Goal: Information Seeking & Learning: Learn about a topic

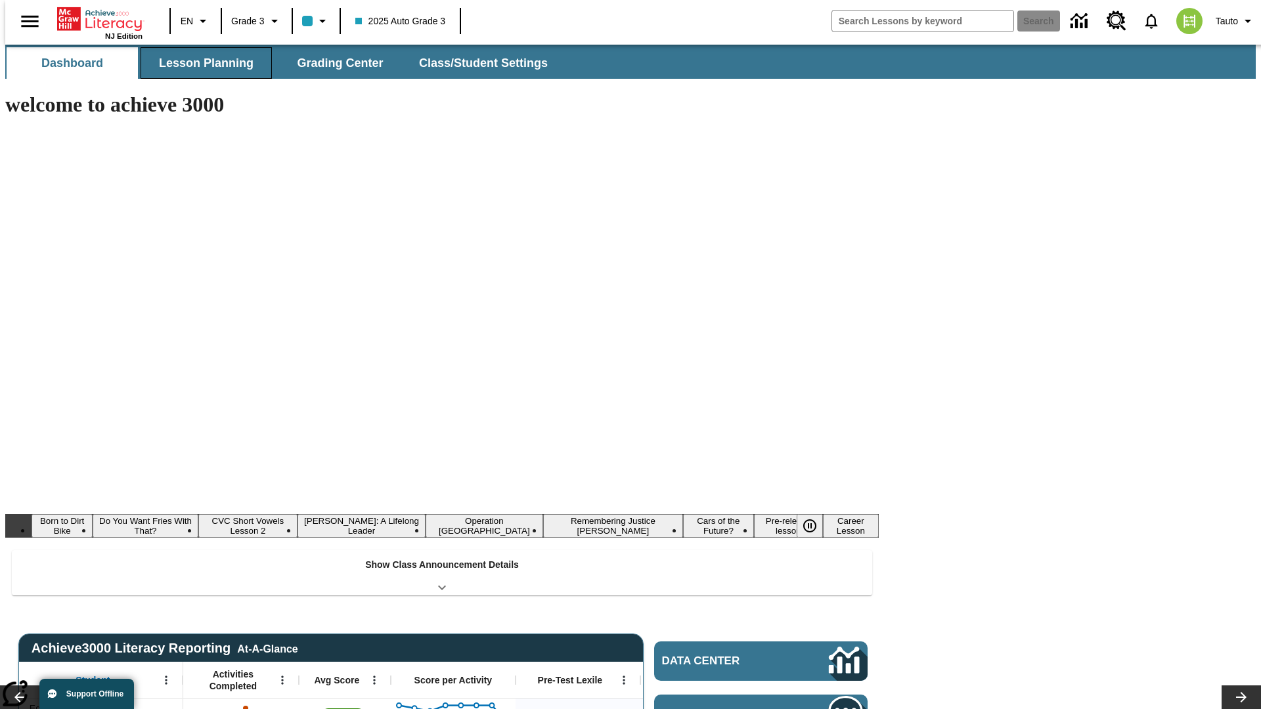
click at [201, 63] on button "Lesson Planning" at bounding box center [206, 63] width 131 height 32
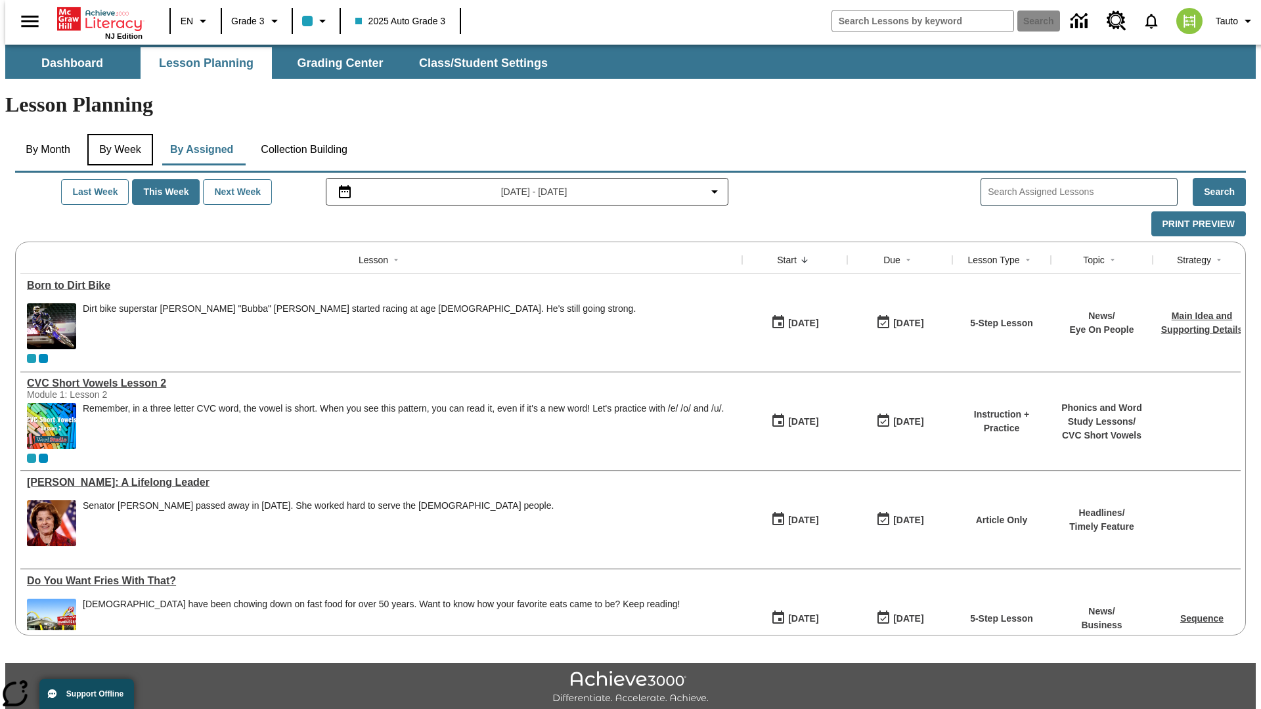
click at [118, 134] on button "By Week" at bounding box center [120, 150] width 66 height 32
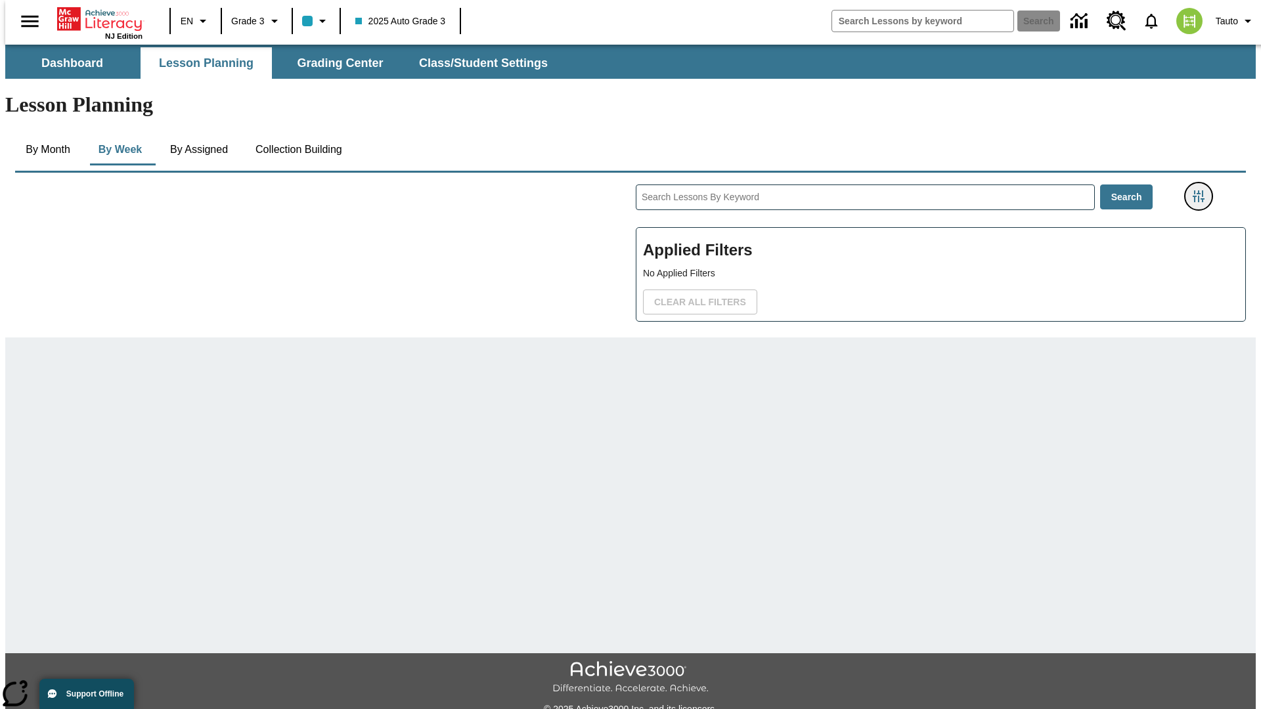
click at [1202, 190] on icon "Filters Side menu" at bounding box center [1198, 196] width 12 height 12
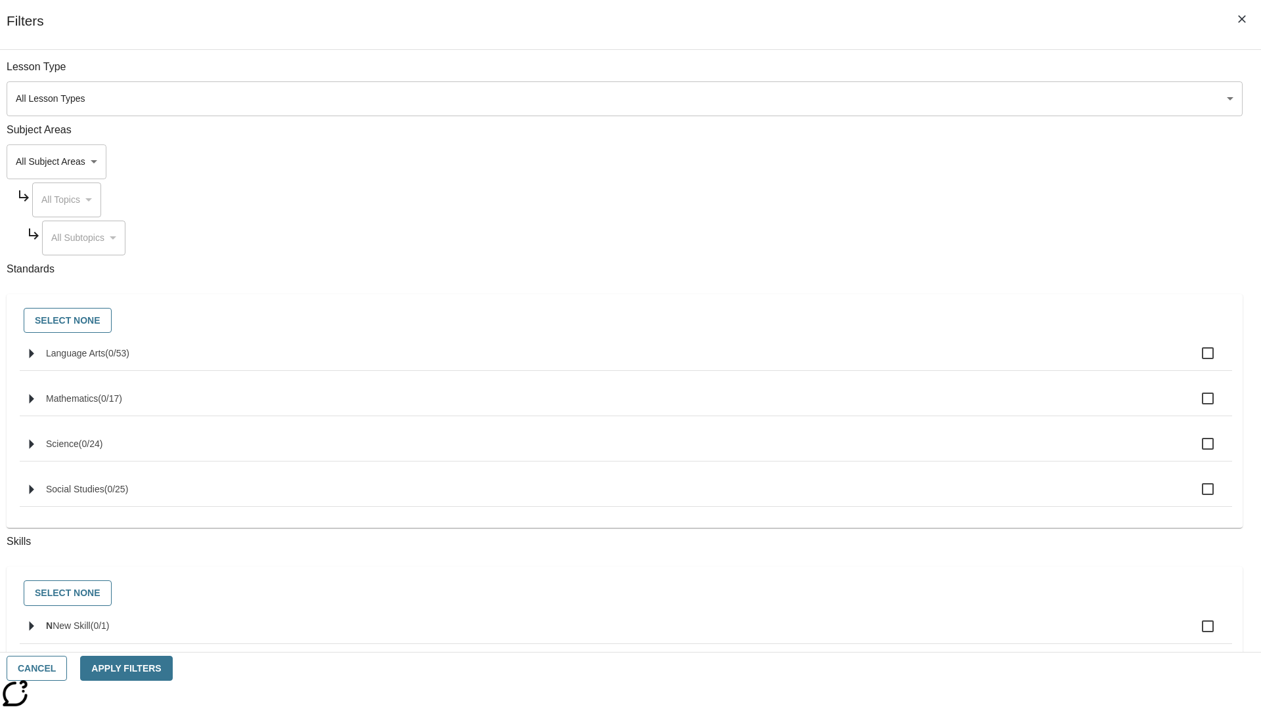
click at [945, 162] on body "Skip to main content NJ Edition EN Grade 3 2025 Auto Grade 3 Search 0 Tauto Das…" at bounding box center [630, 407] width 1250 height 724
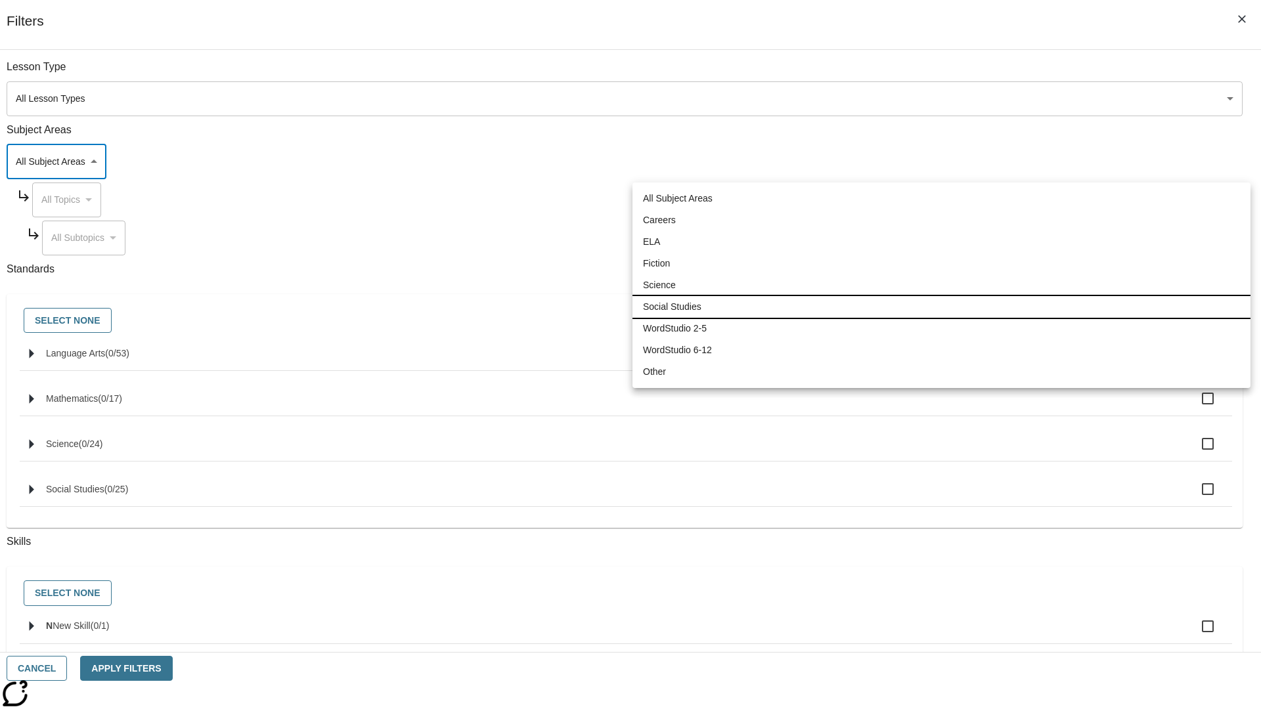
click at [941, 307] on li "Social Studies" at bounding box center [941, 307] width 618 height 22
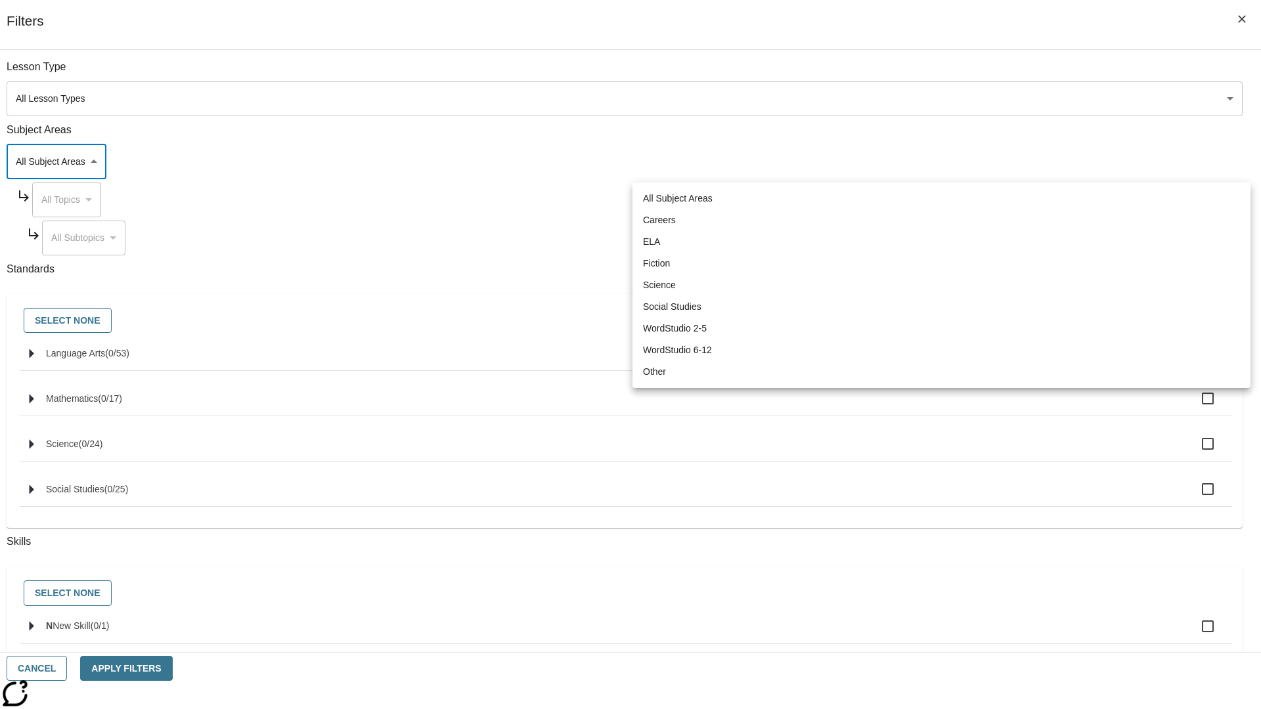
type input "3"
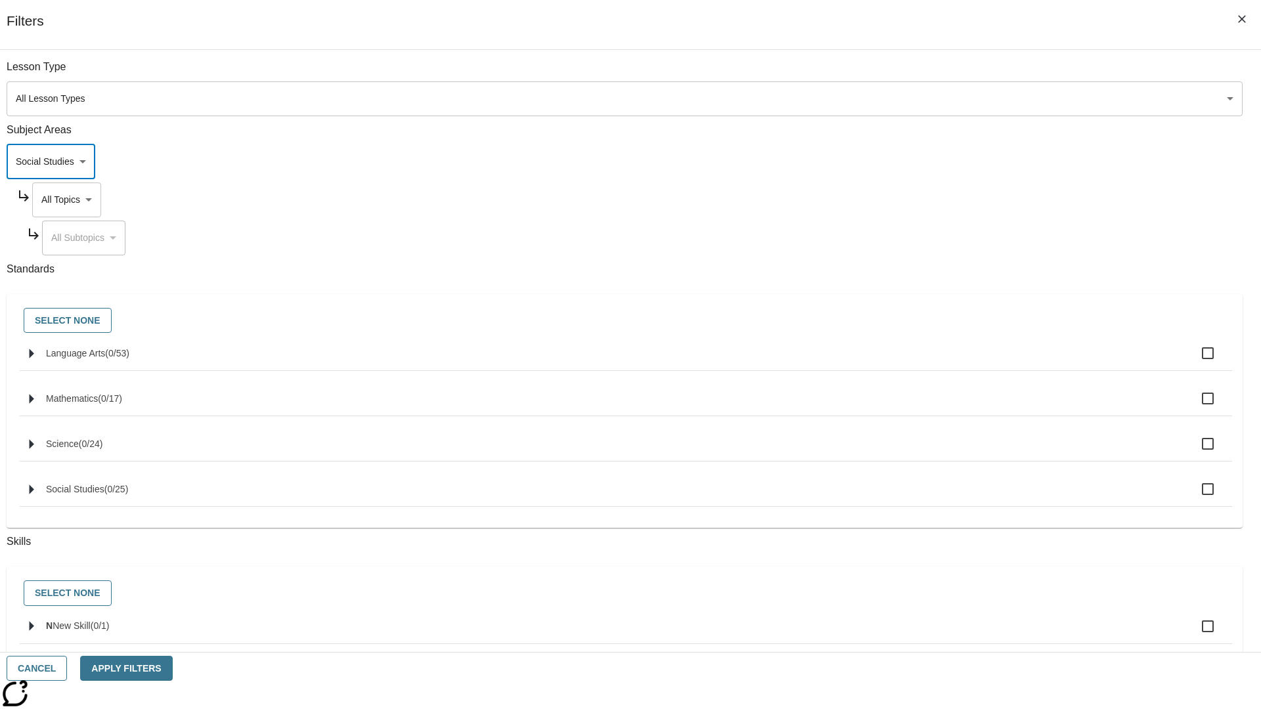
click at [958, 200] on body "Skip to main content NJ Edition EN Grade 3 2025 Auto Grade 3 Search 0 Tauto Das…" at bounding box center [630, 407] width 1250 height 724
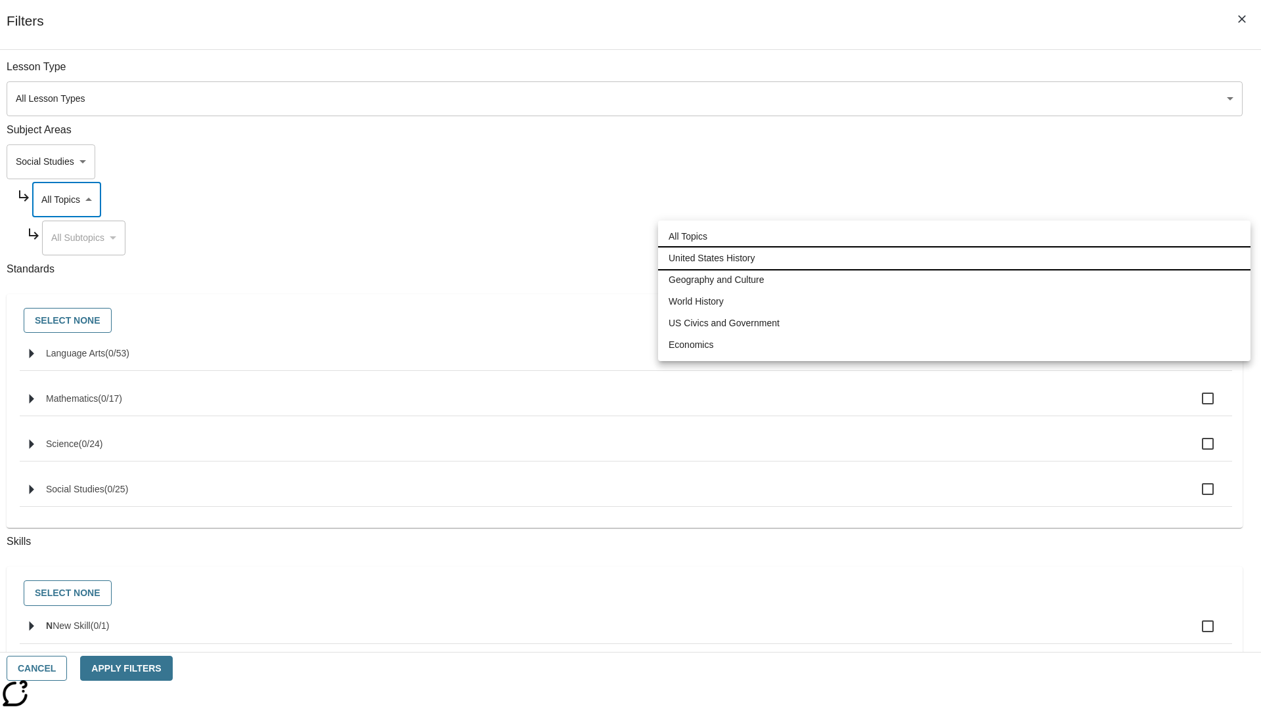
click at [954, 258] on li "United States History" at bounding box center [954, 259] width 592 height 22
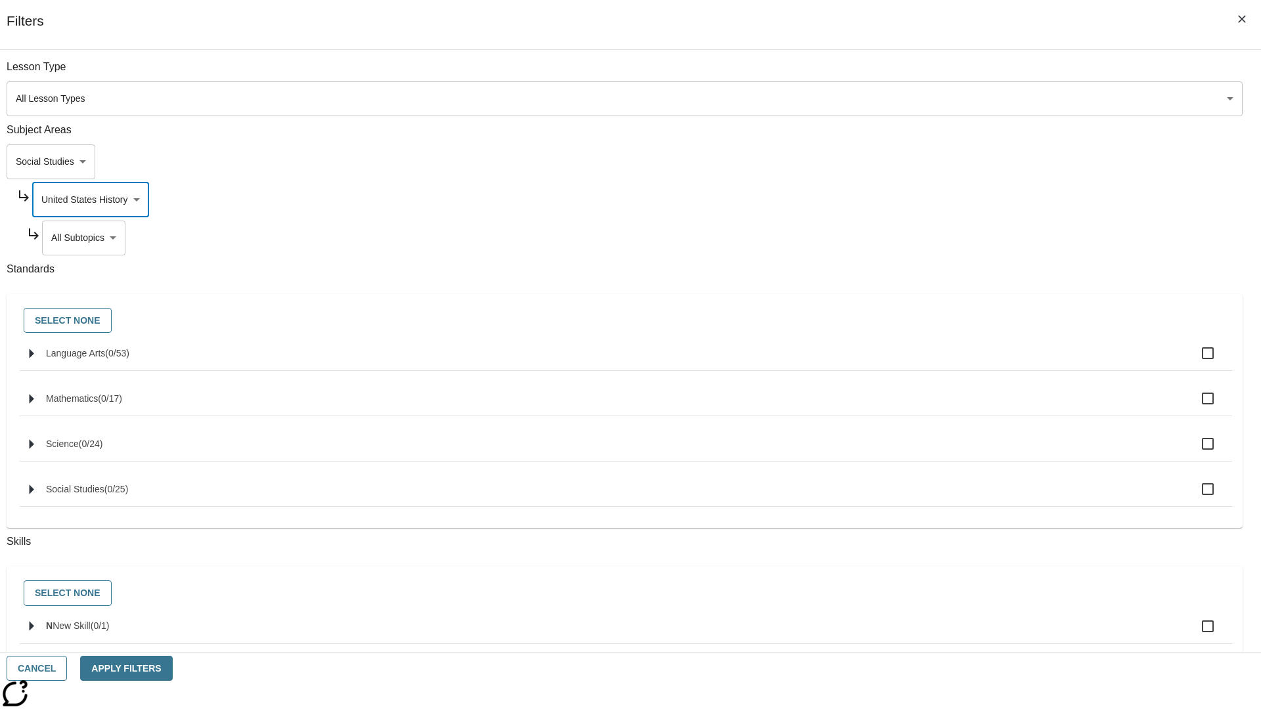
click at [963, 238] on body "Skip to main content NJ Edition EN Grade 3 2025 Auto Grade 3 Search 0 Tauto Das…" at bounding box center [630, 407] width 1250 height 724
click at [957, 200] on body "Skip to main content NJ Edition EN Grade 3 2025 Auto Grade 3 Search 0 Tauto Das…" at bounding box center [630, 407] width 1250 height 724
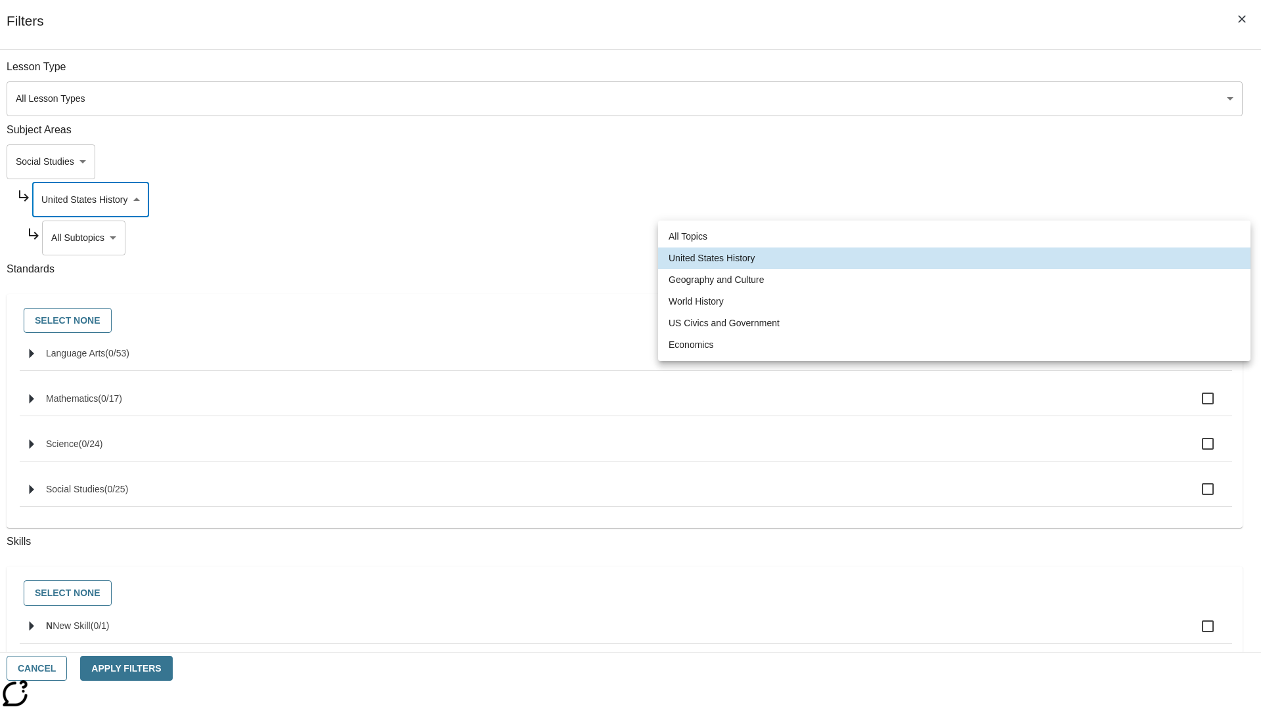
scroll to position [0, 1]
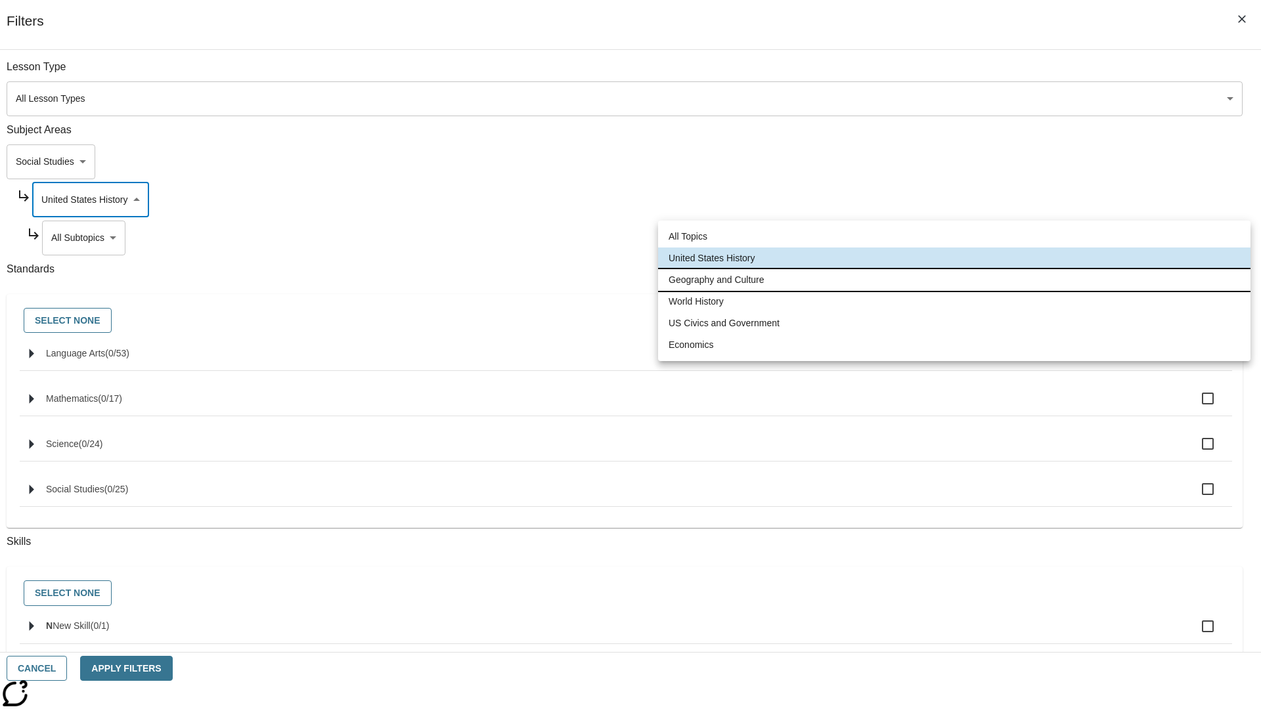
click at [954, 280] on li "Geography and Culture" at bounding box center [954, 280] width 592 height 22
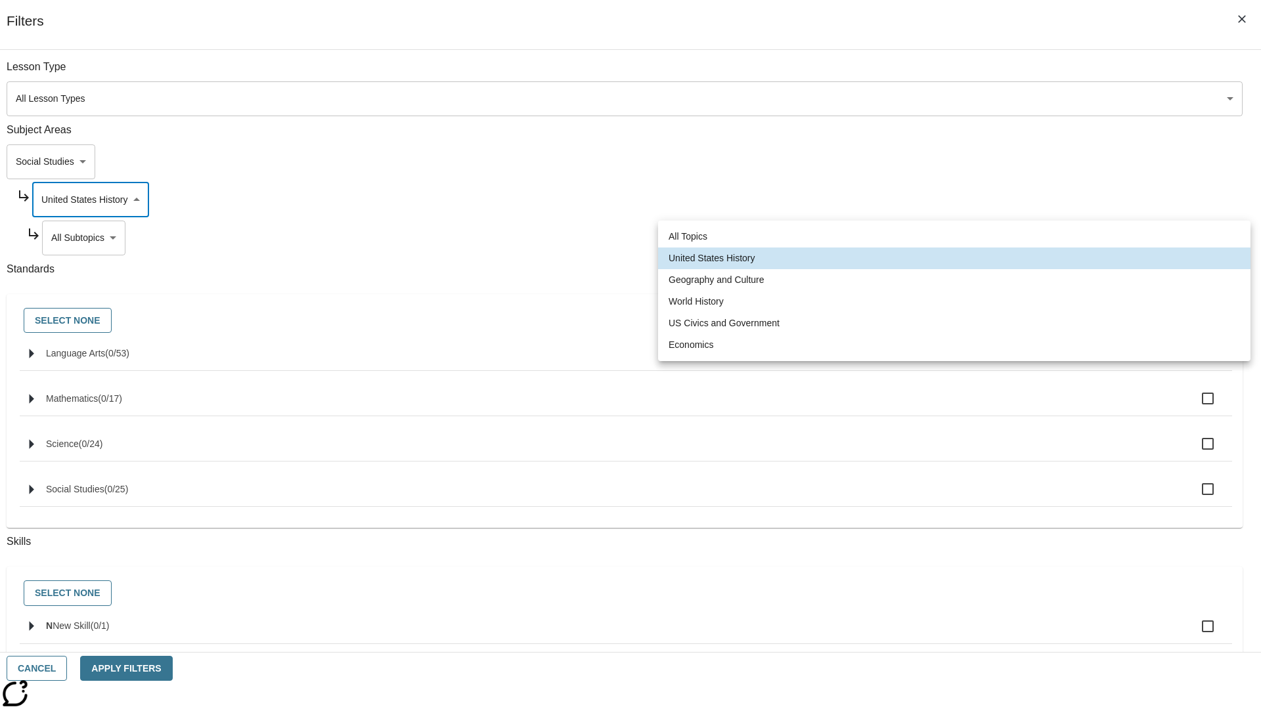
type input "186"
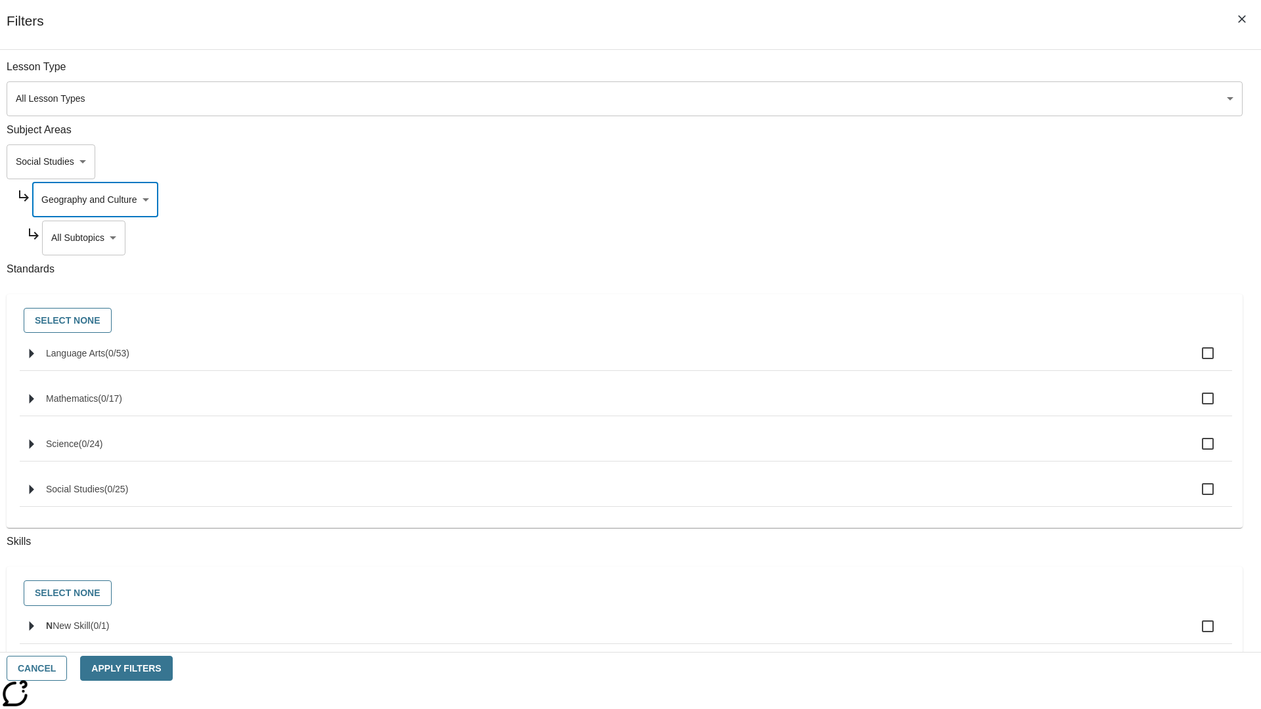
scroll to position [0, 0]
click at [963, 238] on body "Skip to main content NJ Edition EN Grade 3 2025 Auto Grade 3 Search 0 Tauto Das…" at bounding box center [630, 407] width 1250 height 724
click at [957, 74] on body "Skip to main content NJ Edition EN Grade 3 2025 Auto Grade 3 Search 0 Tauto Das…" at bounding box center [630, 407] width 1250 height 724
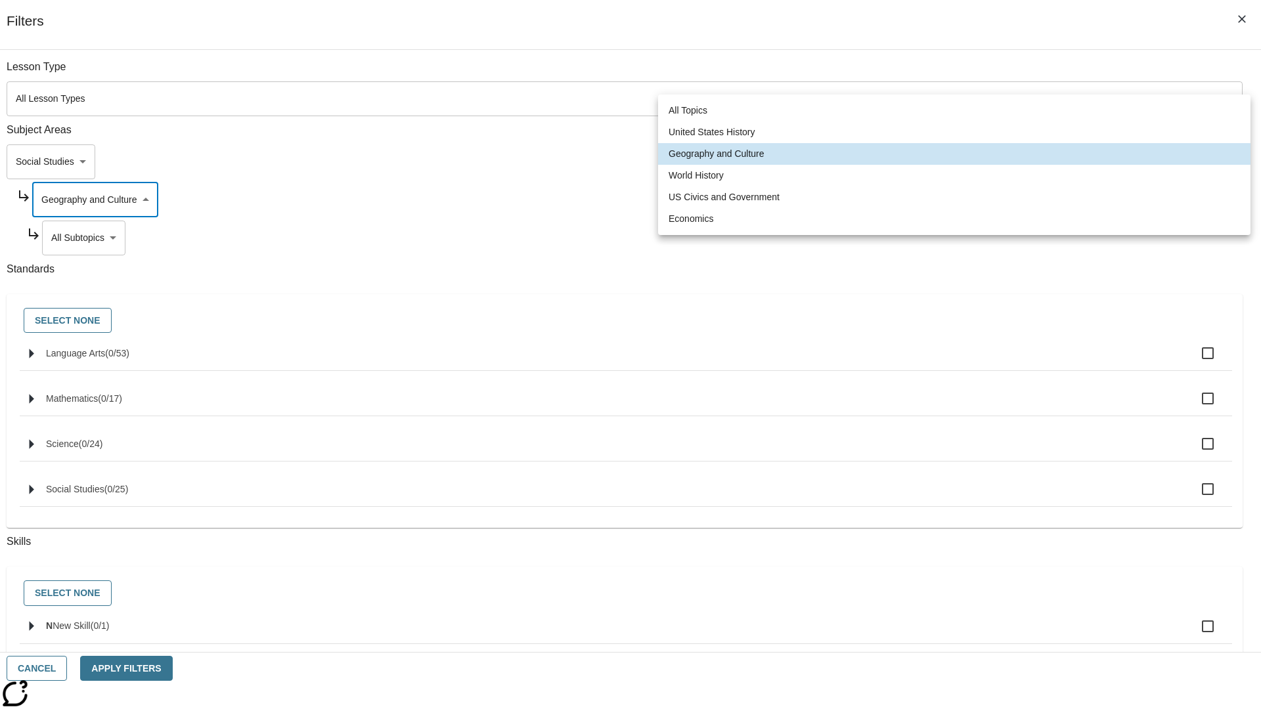
scroll to position [126, 1]
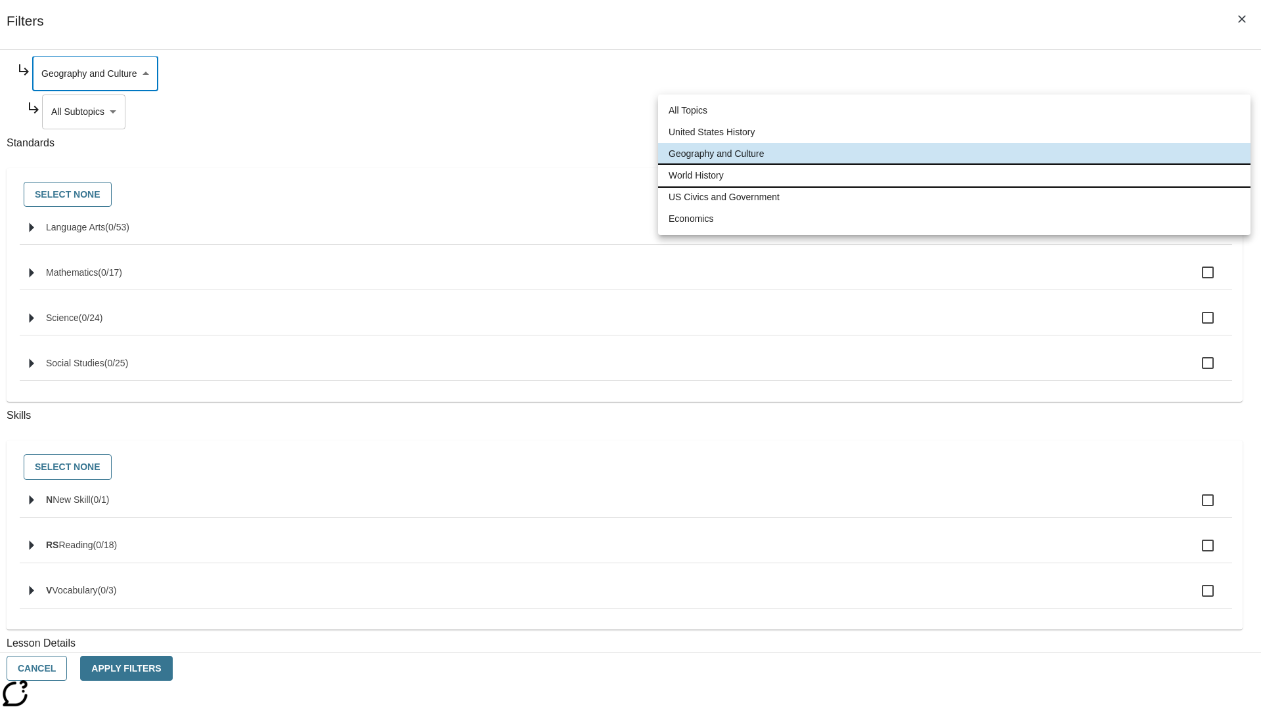
click at [954, 175] on li "World History" at bounding box center [954, 176] width 592 height 22
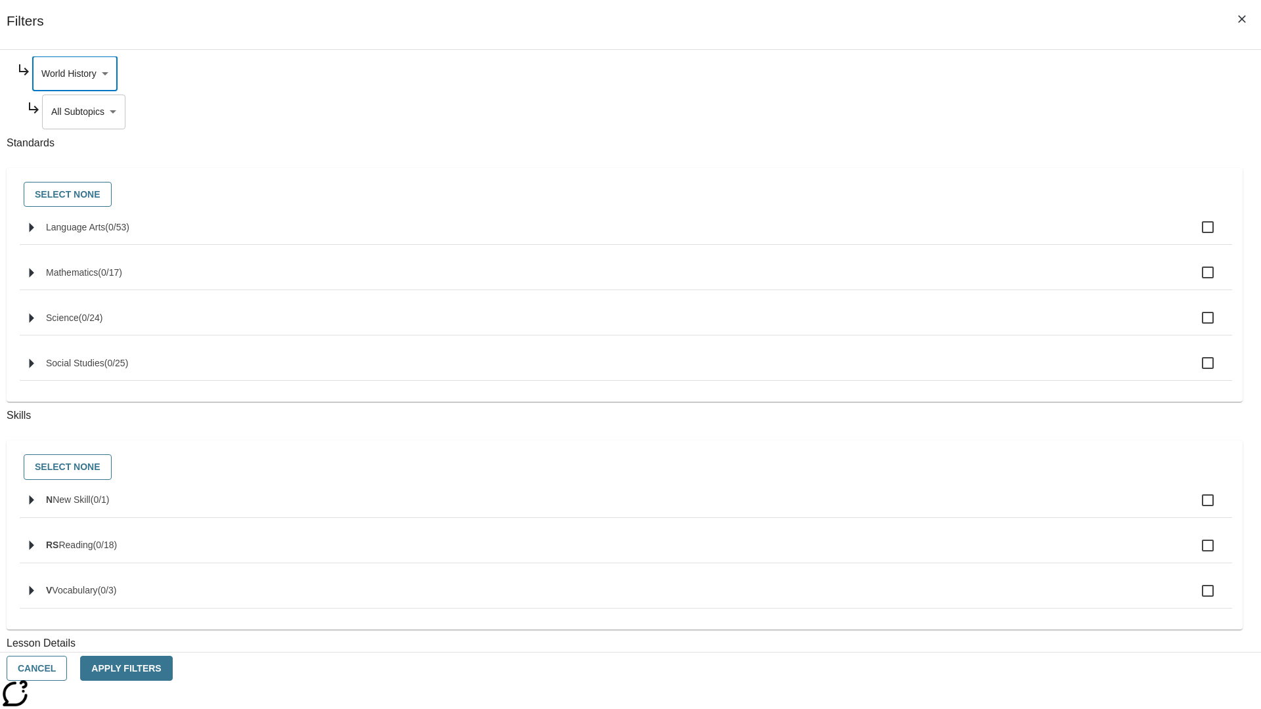
click at [963, 238] on body "Skip to main content NJ Edition EN Grade 3 2025 Auto Grade 3 Search 0 Tauto Das…" at bounding box center [630, 407] width 1250 height 724
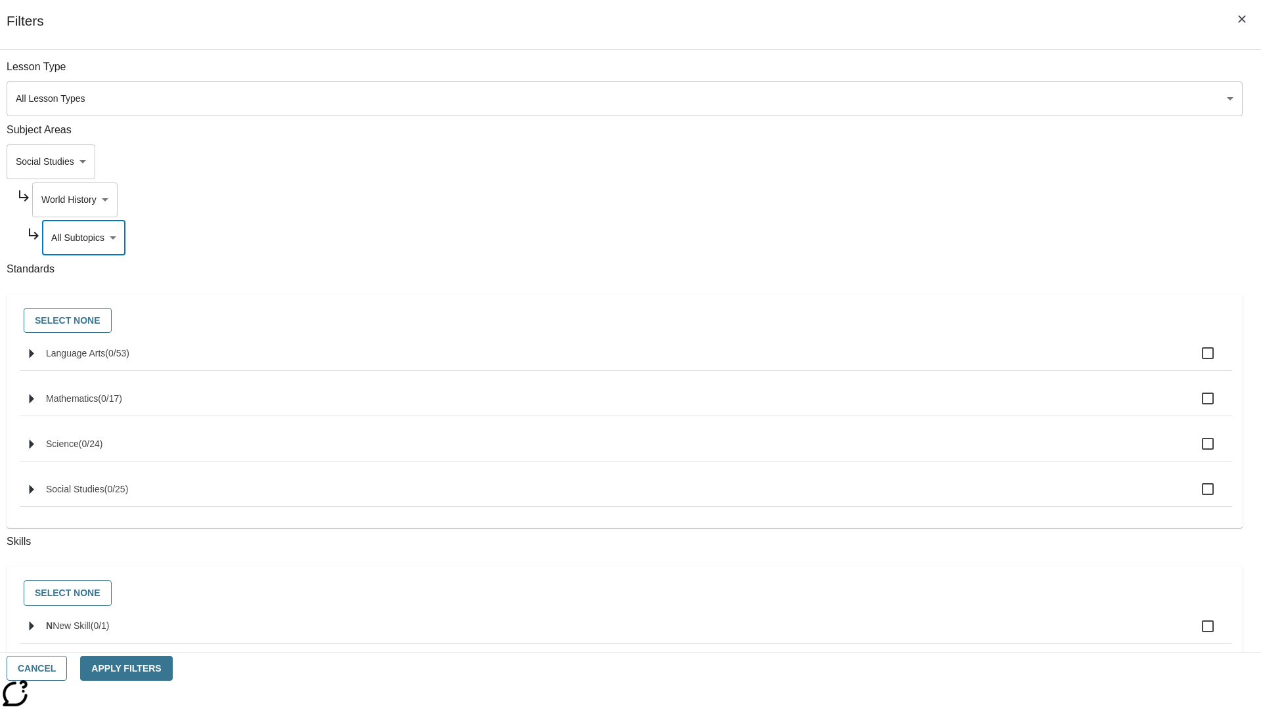
scroll to position [0, 1]
click at [957, 74] on body "Skip to main content NJ Edition EN Grade 3 2025 Auto Grade 3 Search 0 Tauto Das…" at bounding box center [630, 407] width 1250 height 724
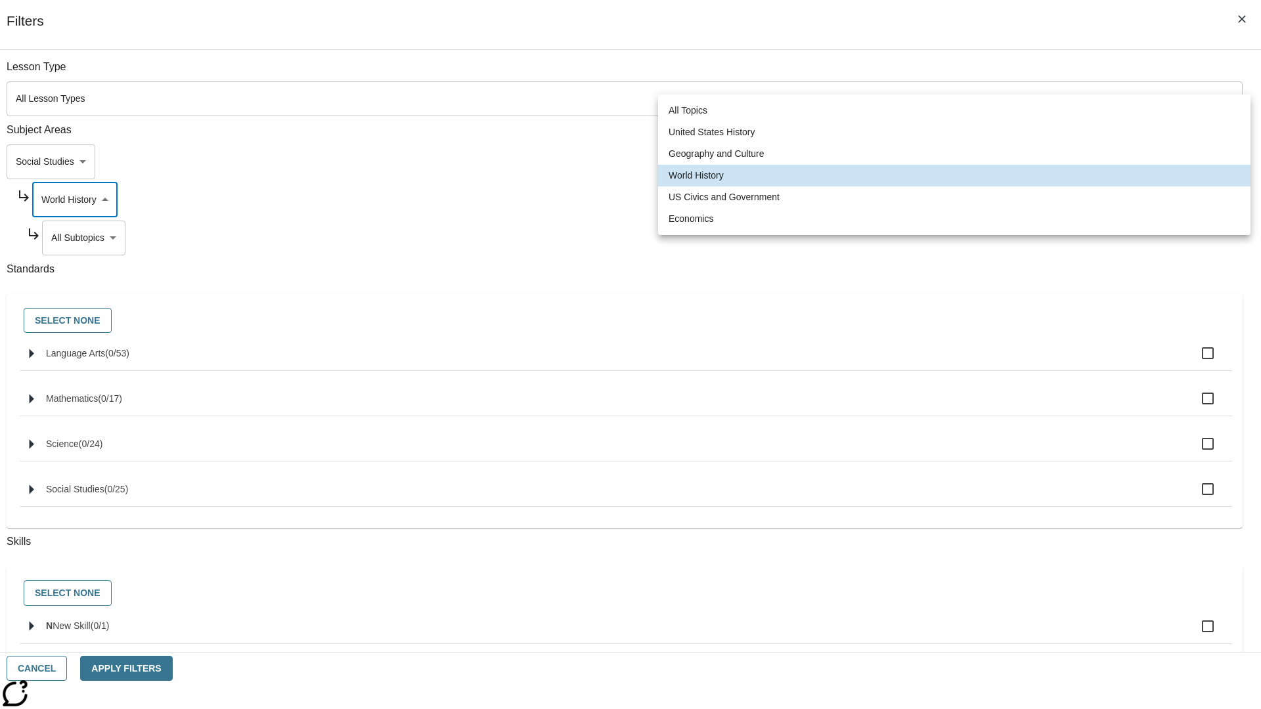
scroll to position [126, 1]
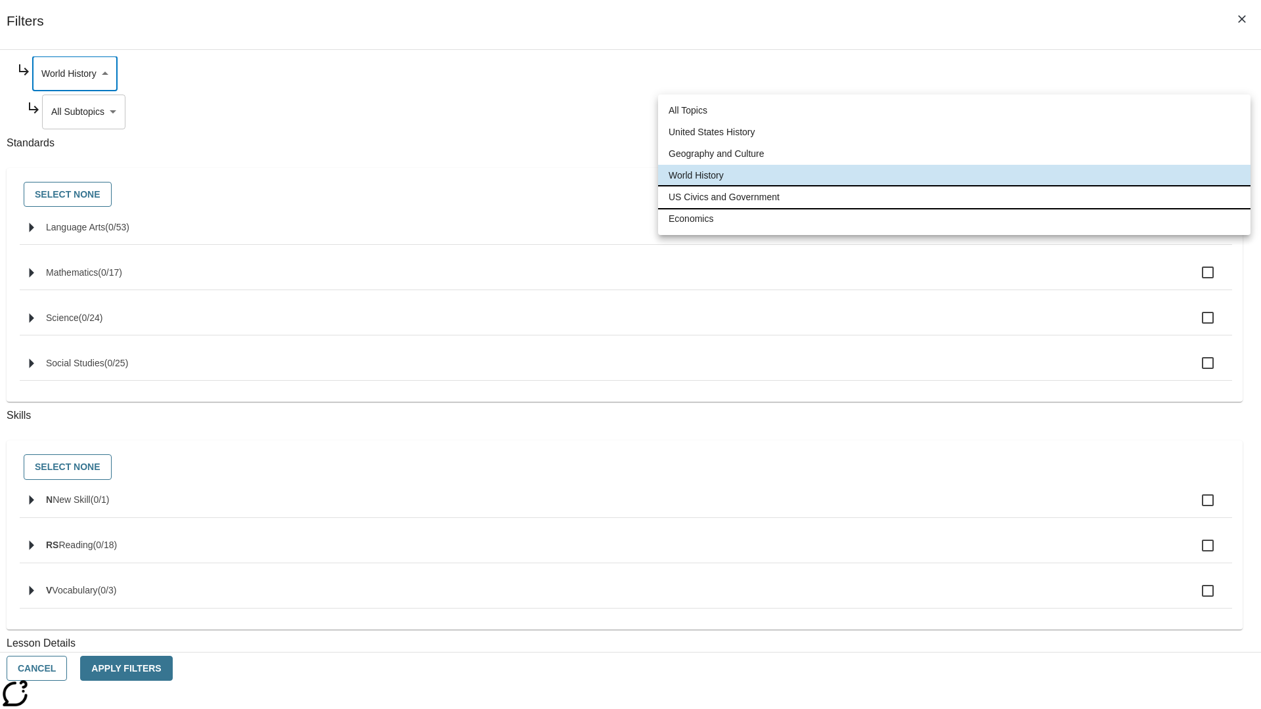
click at [954, 197] on li "US Civics and Government" at bounding box center [954, 197] width 592 height 22
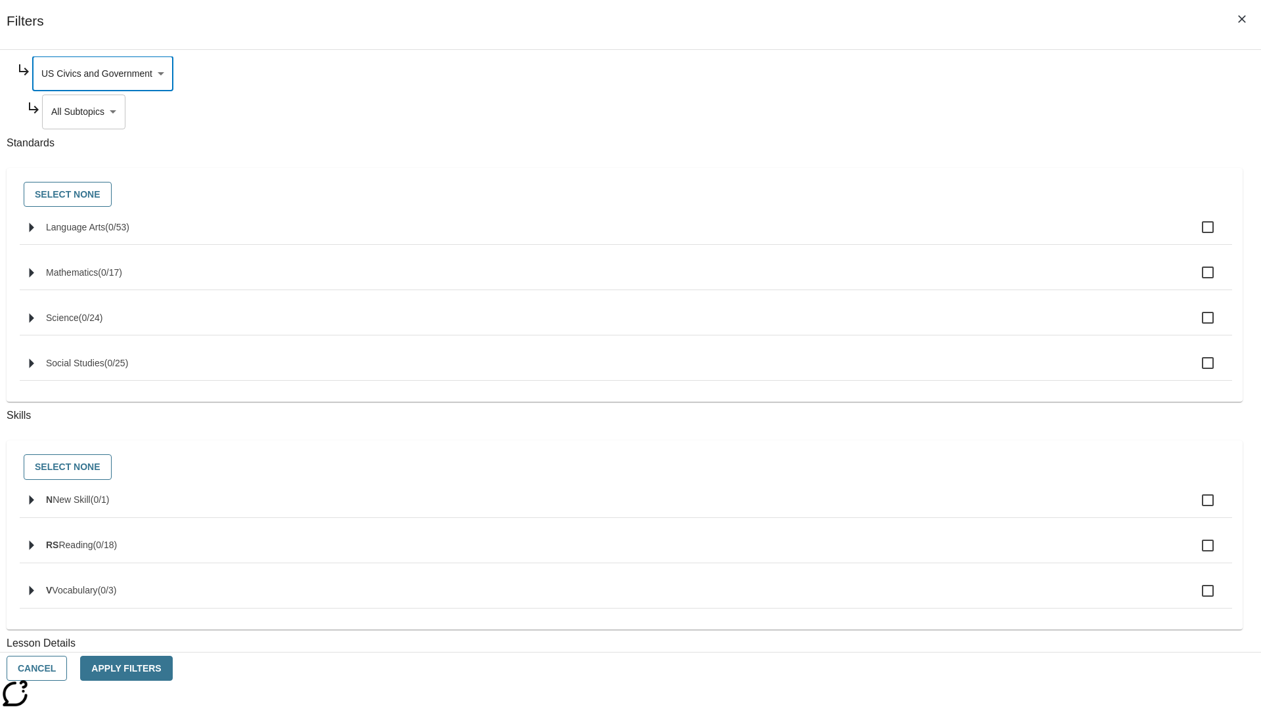
scroll to position [0, 0]
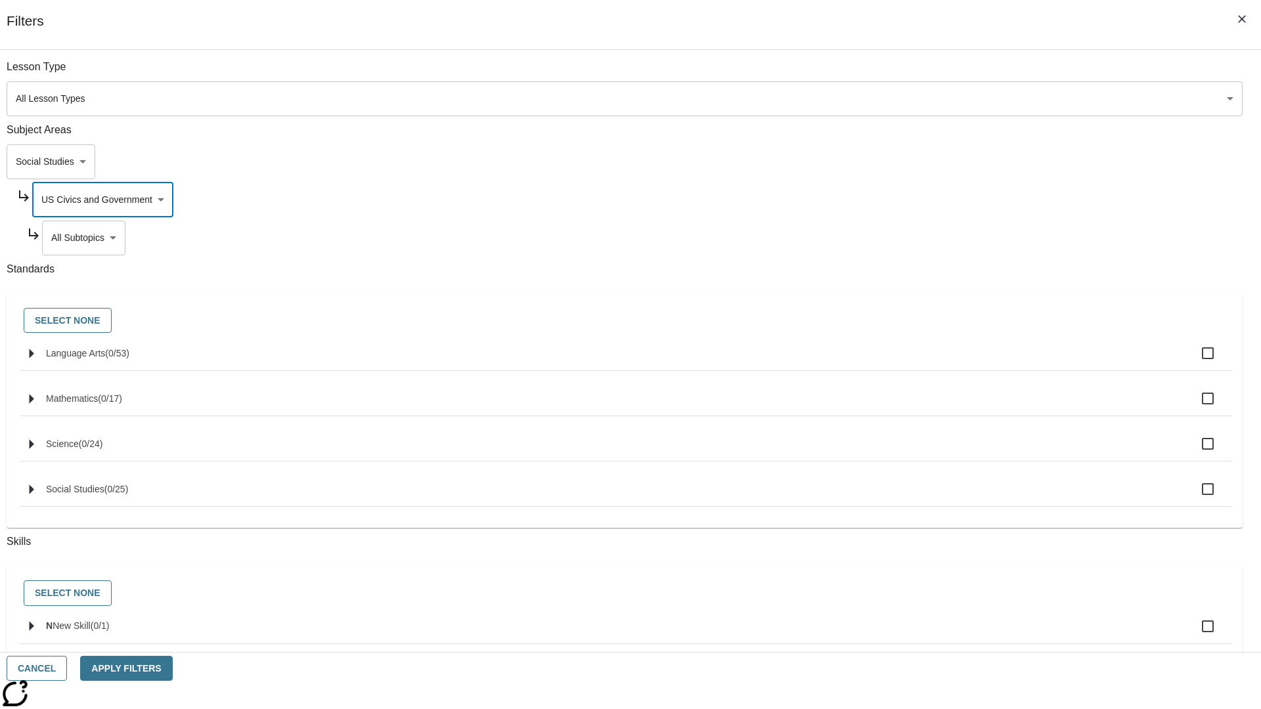
click at [963, 238] on body "Skip to main content NJ Edition EN Grade 3 2025 Auto Grade 3 Search 0 Tauto Das…" at bounding box center [630, 407] width 1250 height 724
click at [957, 200] on body "Skip to main content NJ Edition EN Grade 3 2025 Auto Grade 3 Search 0 Tauto Das…" at bounding box center [630, 407] width 1250 height 724
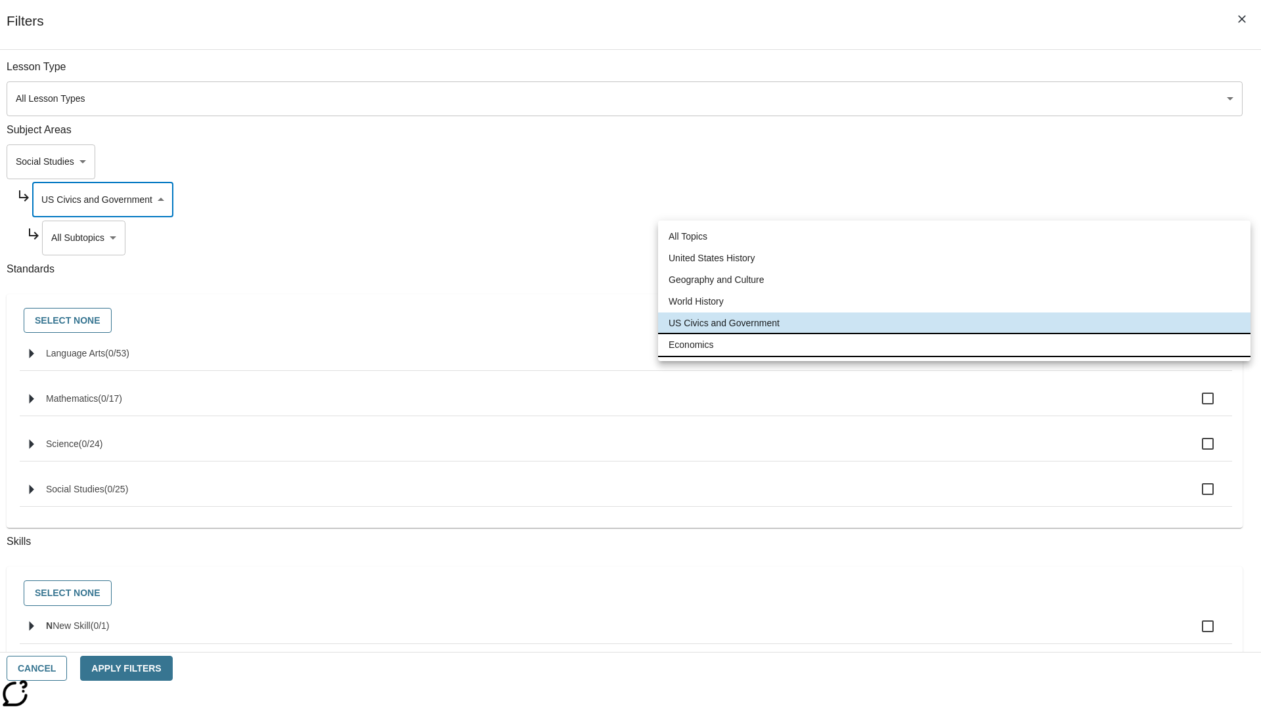
click at [954, 345] on li "Economics" at bounding box center [954, 345] width 592 height 22
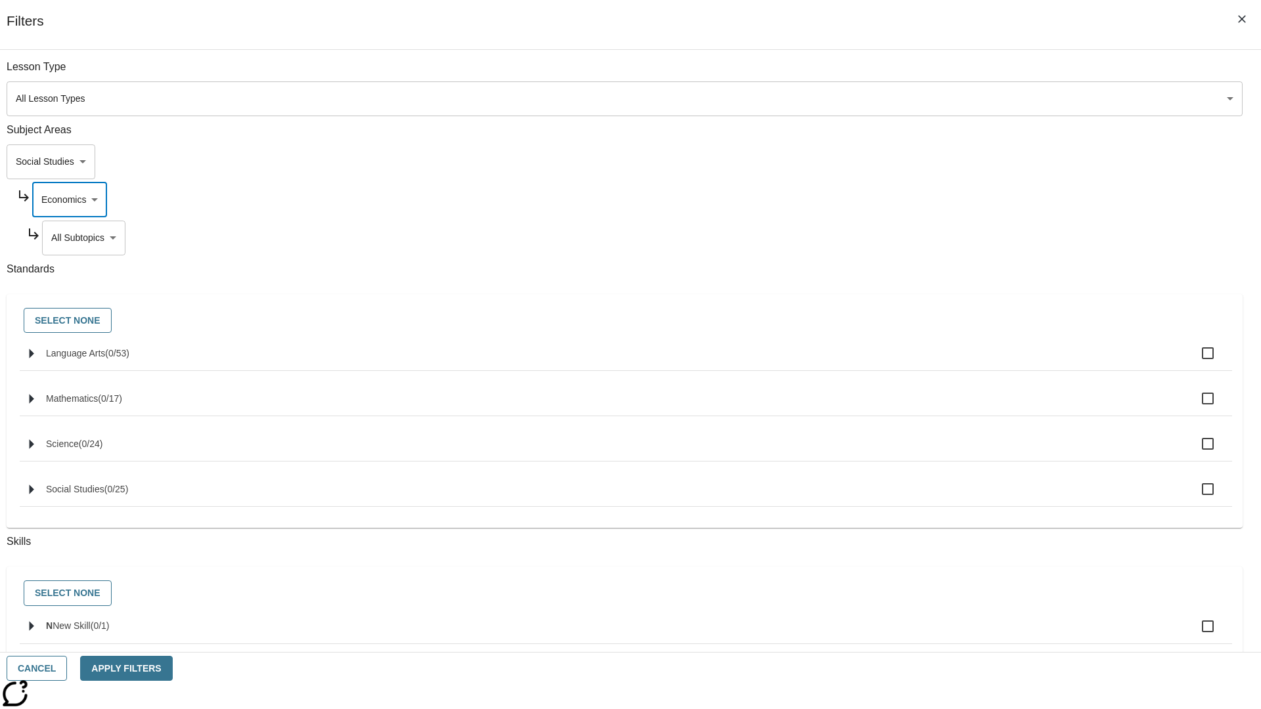
type input "195"
click at [963, 238] on body "Skip to main content NJ Edition EN Grade 3 2025 Auto Grade 3 Search 0 Tauto Das…" at bounding box center [630, 407] width 1250 height 724
click at [945, 162] on body "Skip to main content NJ Edition EN Grade 3 2025 Auto Grade 3 Search 0 Tauto Das…" at bounding box center [630, 407] width 1250 height 724
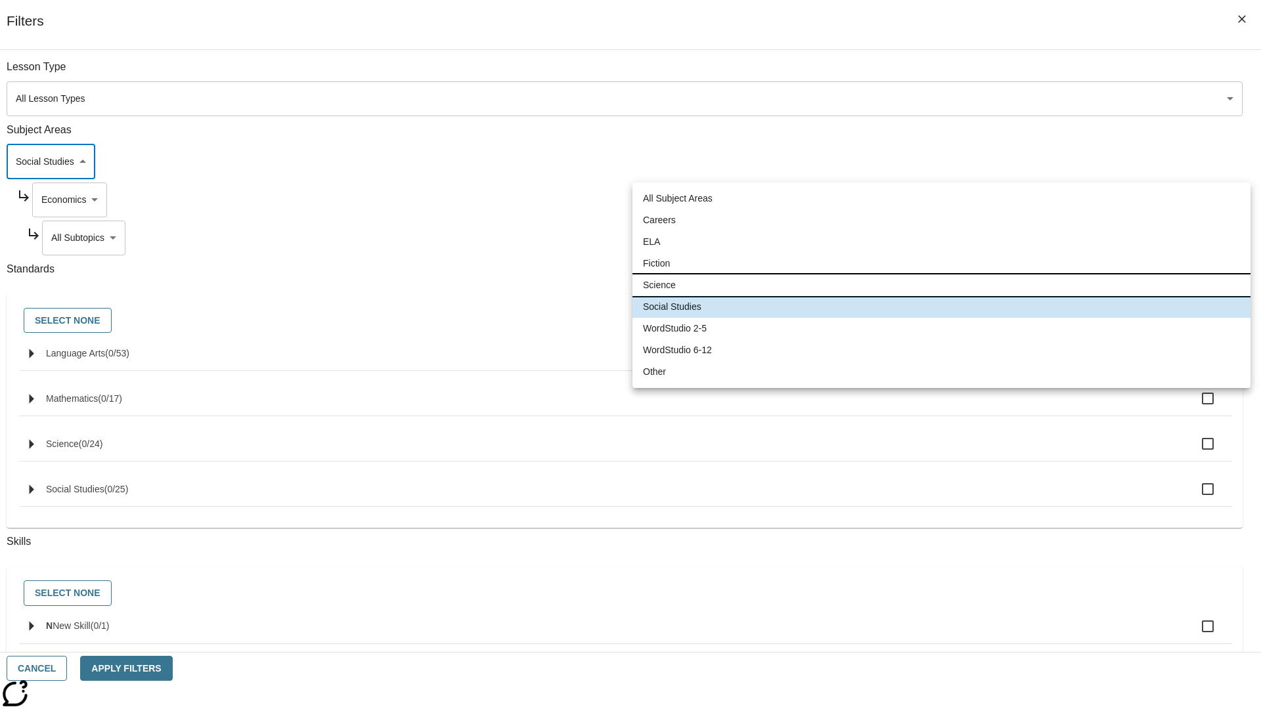
click at [941, 285] on li "Science" at bounding box center [941, 285] width 618 height 22
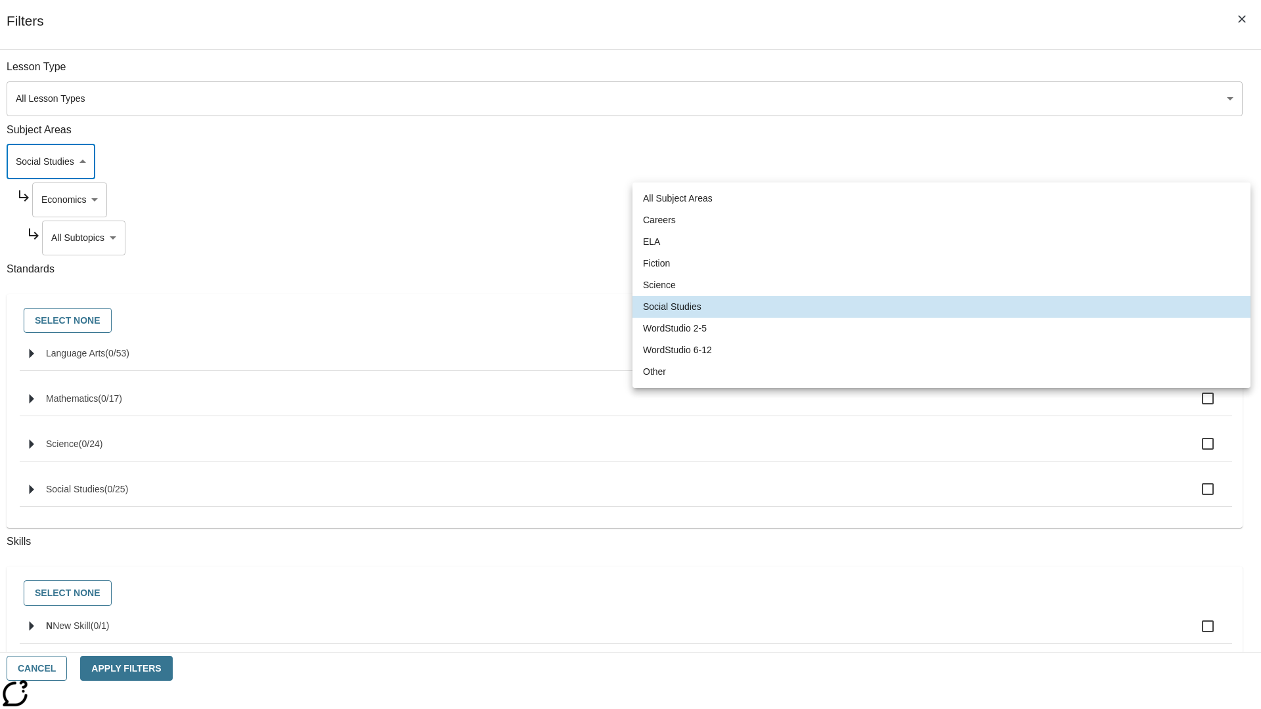
type input "2"
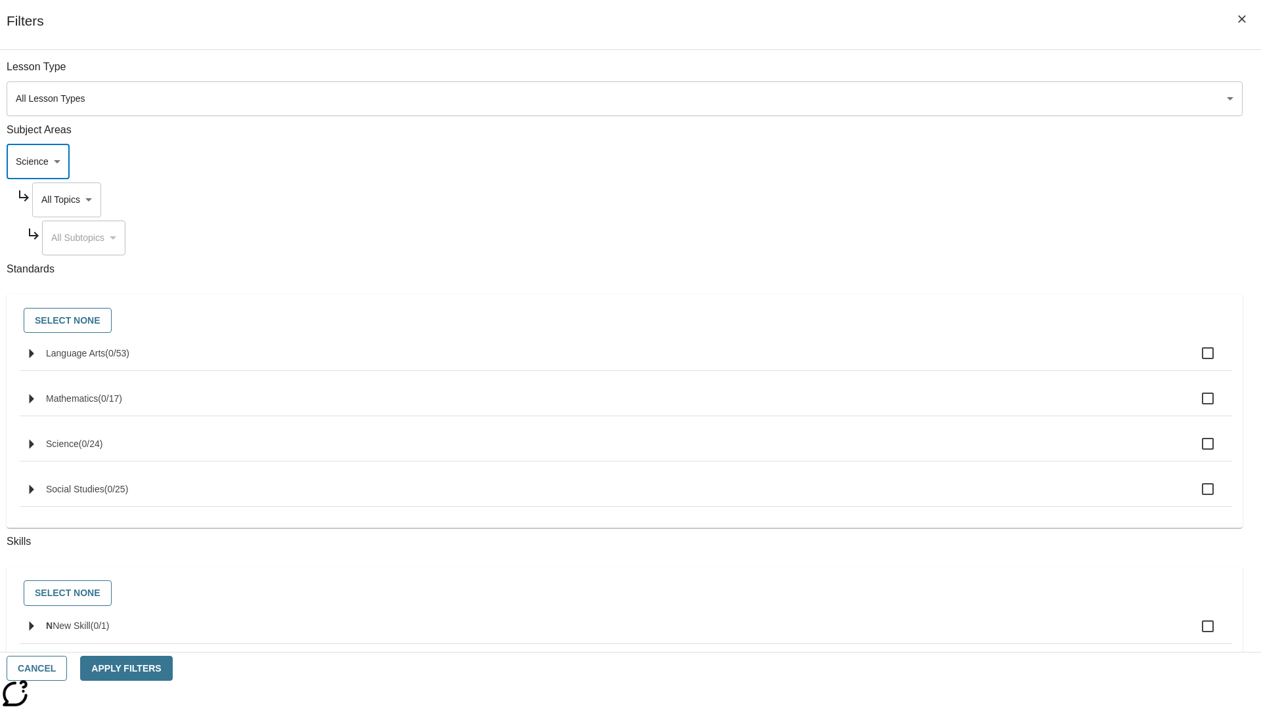
click at [957, 200] on body "Skip to main content NJ Edition EN Grade 3 2025 Auto Grade 3 Search 0 Tauto Das…" at bounding box center [630, 407] width 1250 height 724
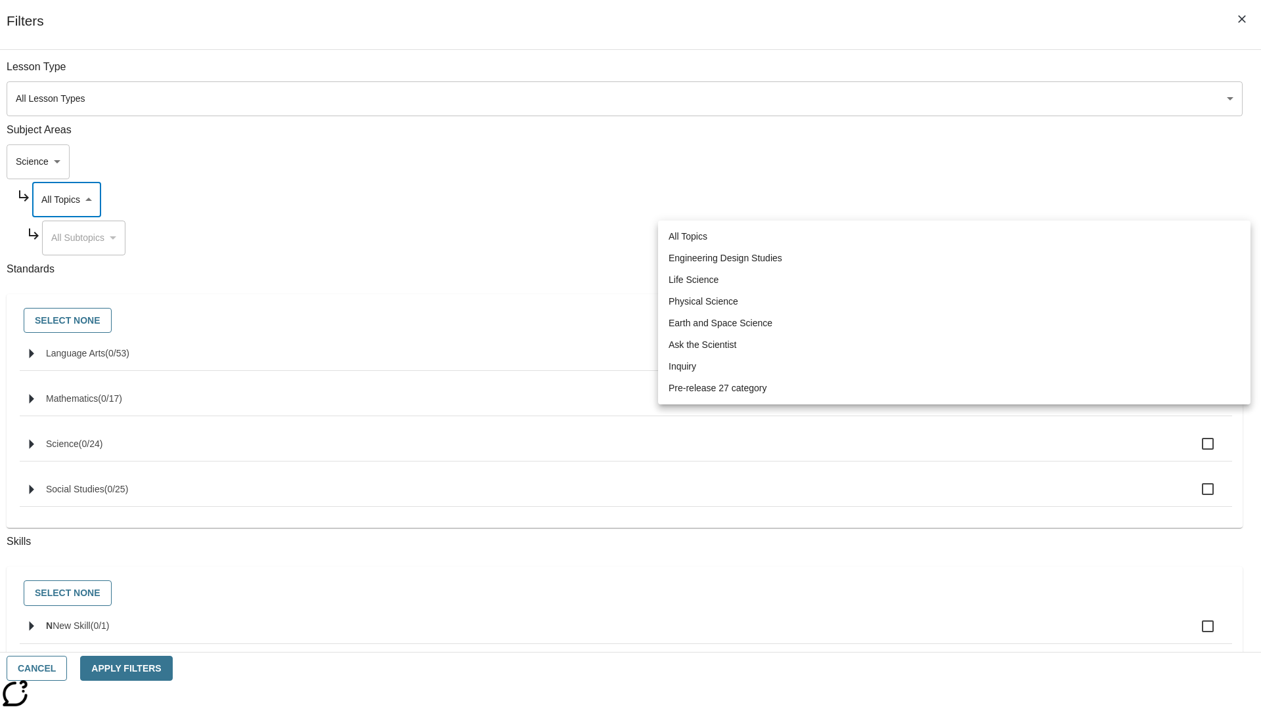
scroll to position [0, 1]
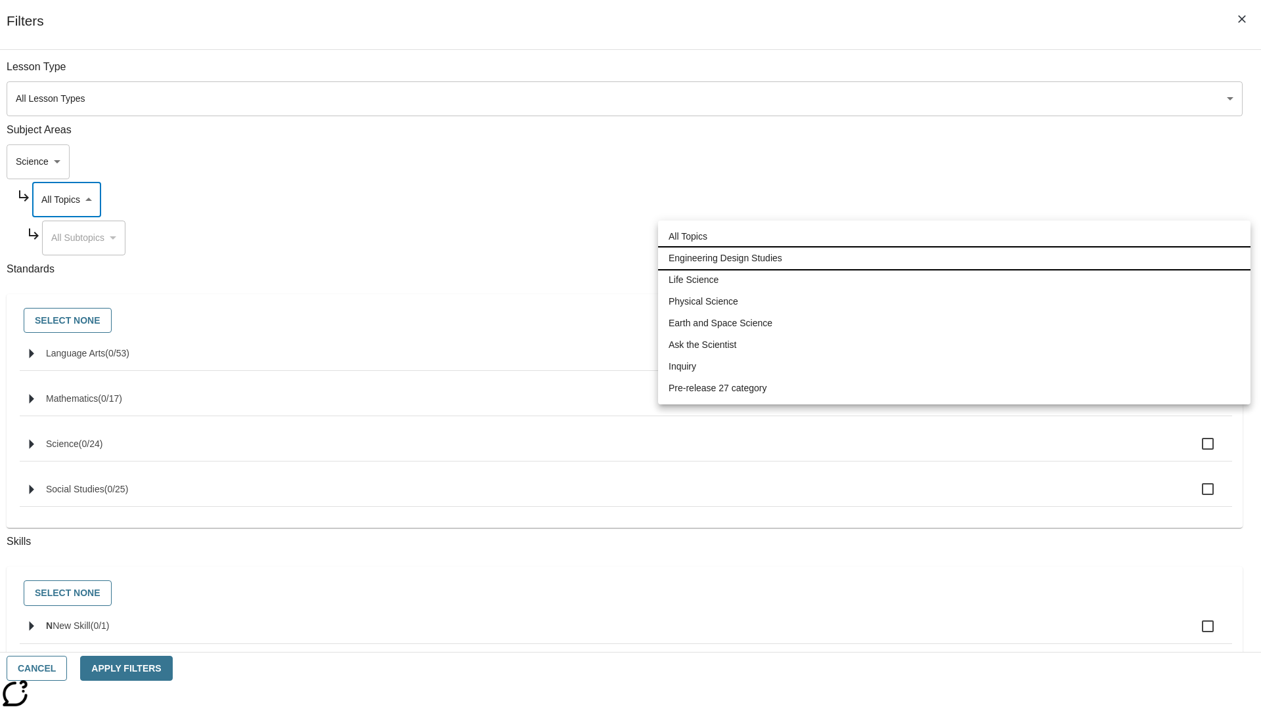
click at [954, 258] on li "Engineering Design Studies" at bounding box center [954, 259] width 592 height 22
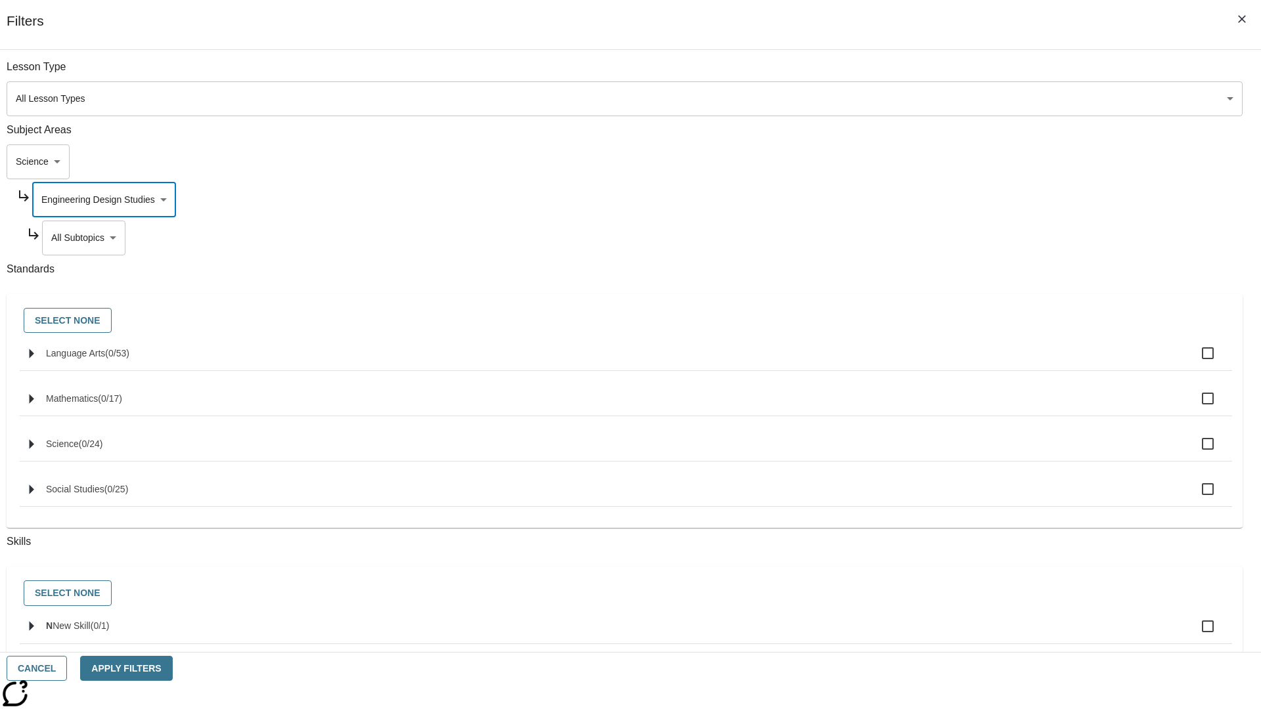
click at [963, 238] on body "Skip to main content NJ Edition EN Grade 3 2025 Auto Grade 3 Search 0 Tauto Das…" at bounding box center [630, 407] width 1250 height 724
click at [958, 200] on body "Skip to main content NJ Edition EN Grade 3 2025 Auto Grade 3 Search 0 Tauto Das…" at bounding box center [630, 407] width 1250 height 724
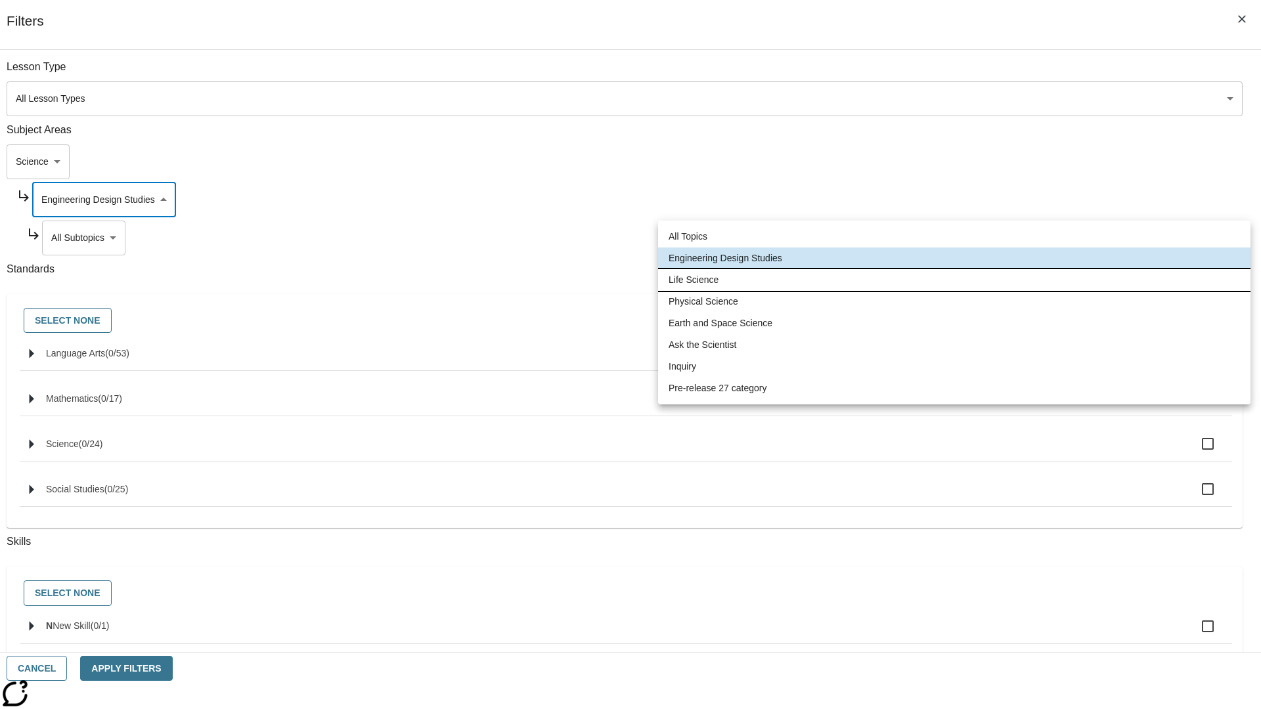
click at [954, 280] on li "Life Science" at bounding box center [954, 280] width 592 height 22
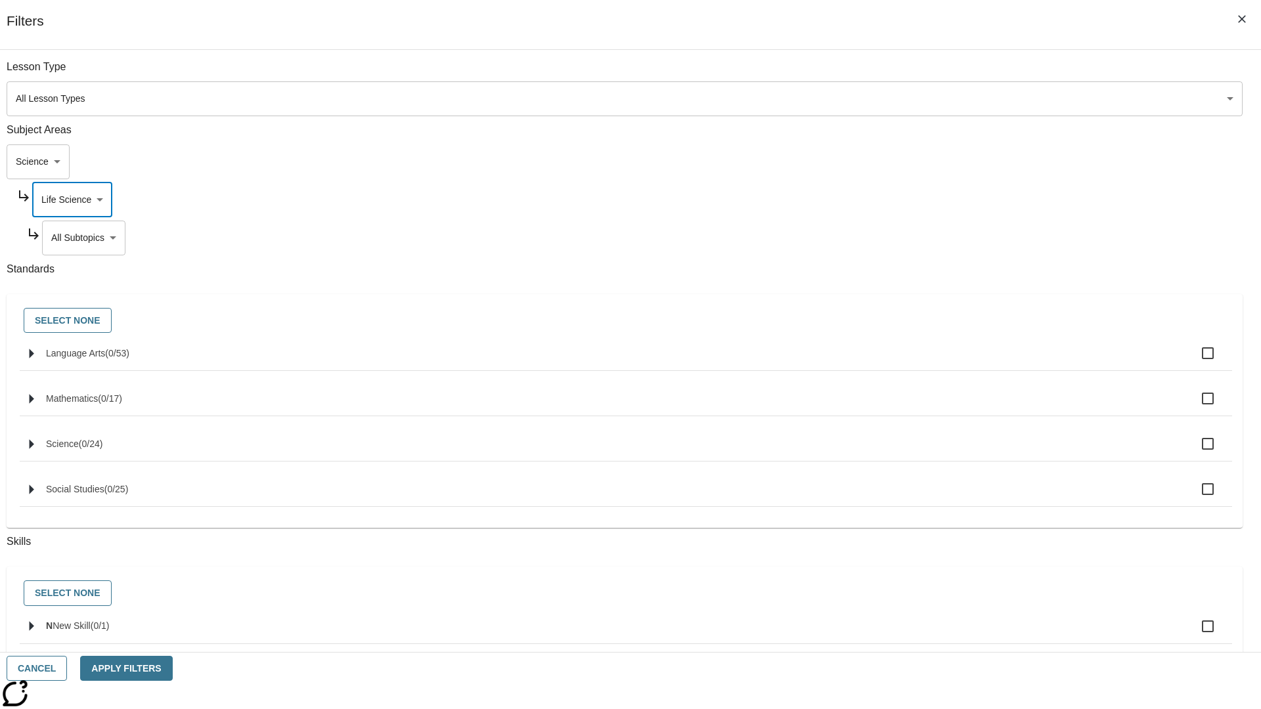
click at [963, 74] on body "Skip to main content NJ Edition EN Grade 3 2025 Auto Grade 3 Search 0 Tauto Das…" at bounding box center [630, 407] width 1250 height 724
click at [957, 74] on body "Skip to main content NJ Edition EN Grade 3 2025 Auto Grade 3 Search 0 Tauto Das…" at bounding box center [630, 407] width 1250 height 724
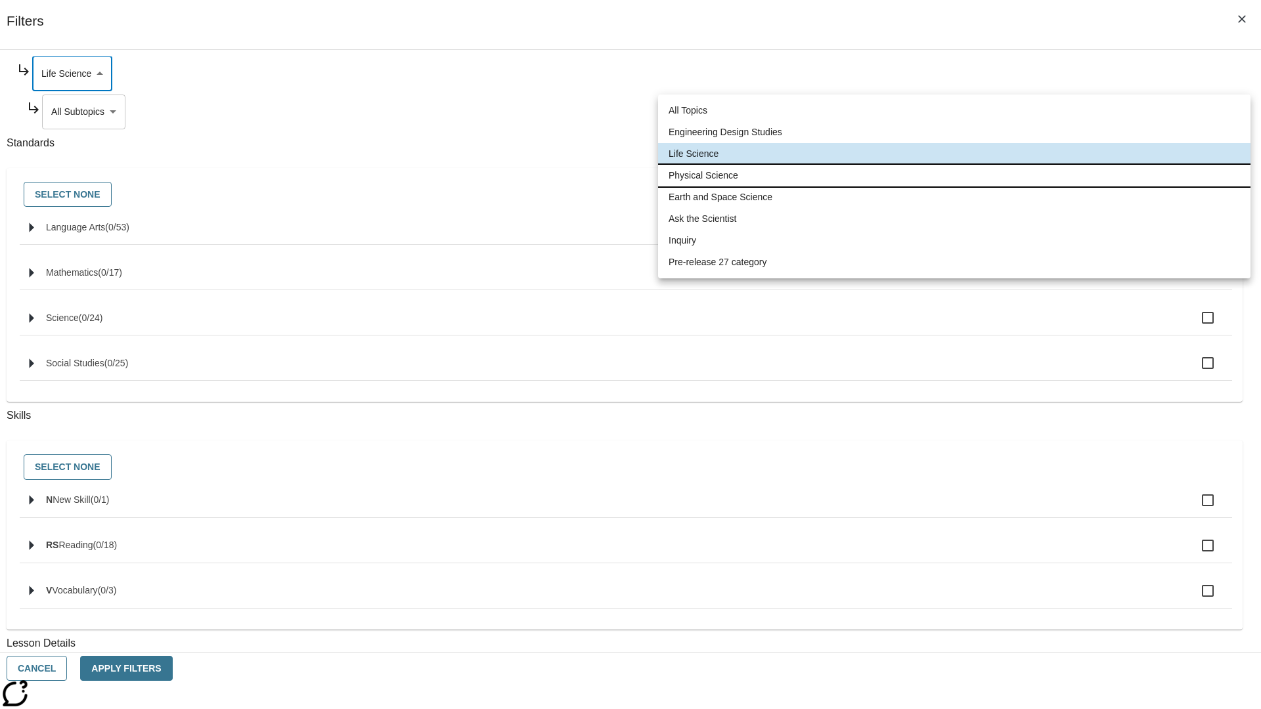
click at [954, 175] on li "Physical Science" at bounding box center [954, 176] width 592 height 22
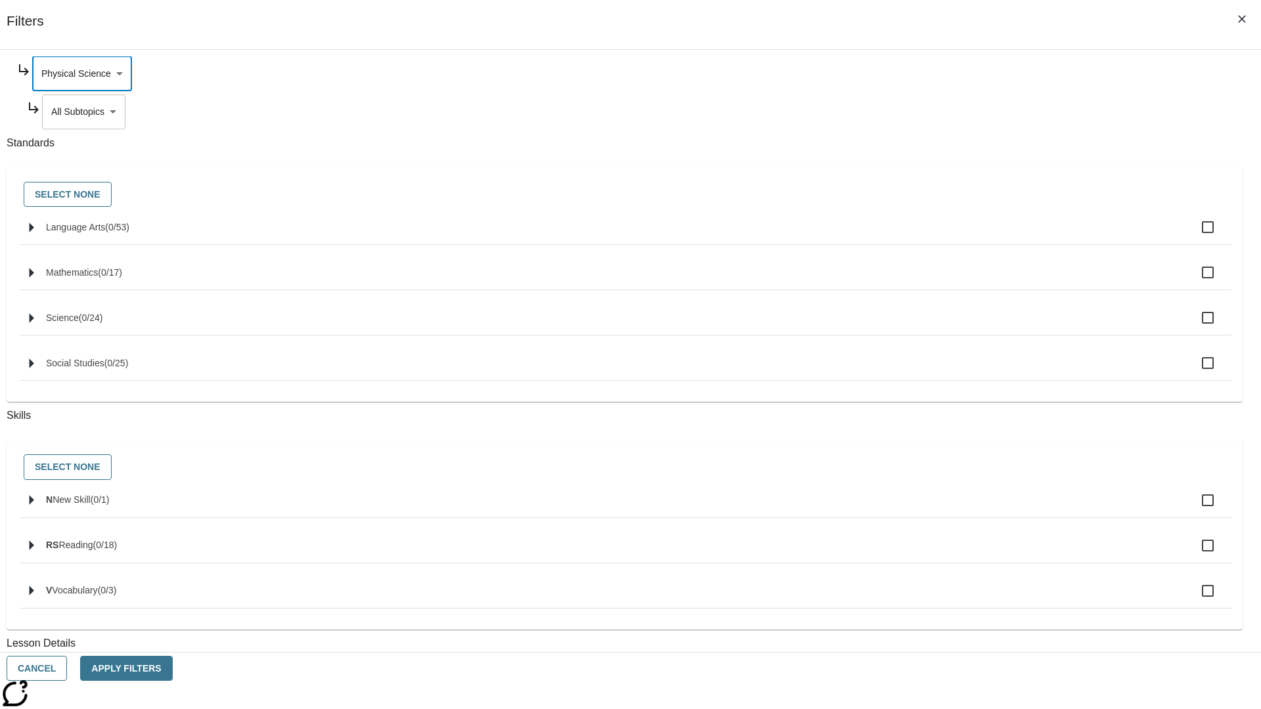
scroll to position [0, 1]
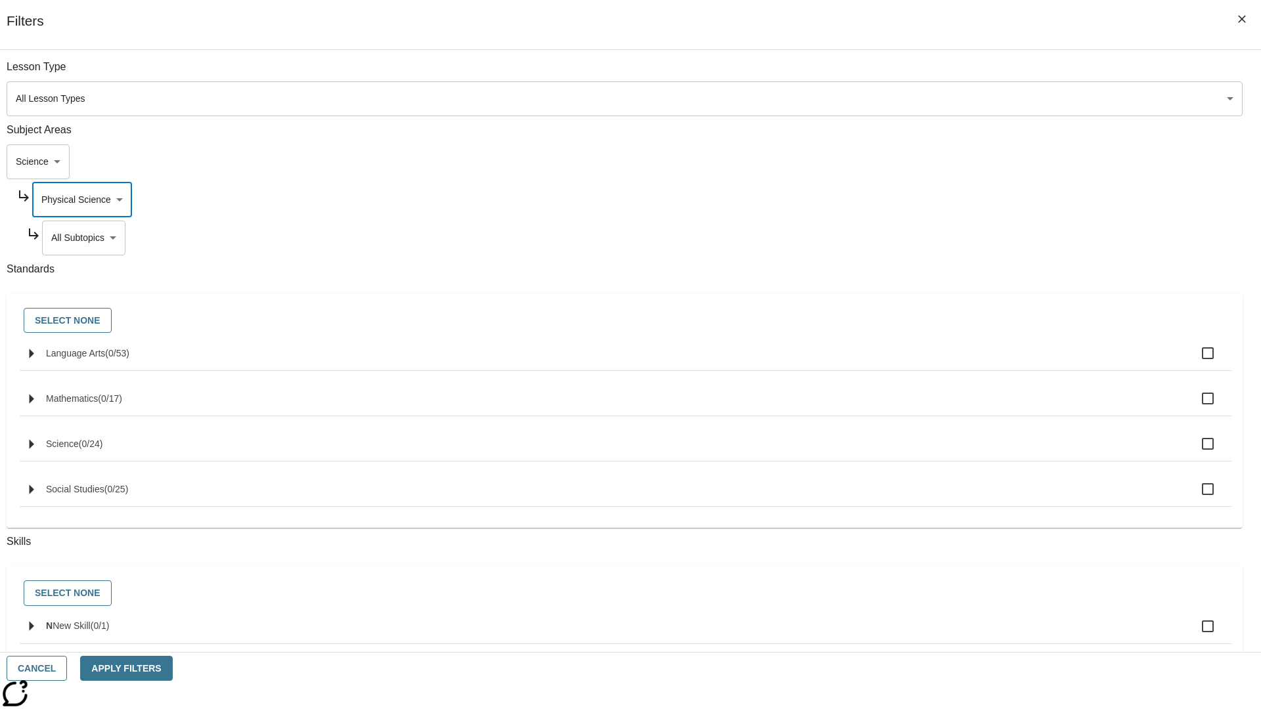
click at [963, 74] on body "Skip to main content NJ Edition EN Grade 3 2025 Auto Grade 3 Search 0 Tauto Das…" at bounding box center [630, 407] width 1250 height 724
click at [957, 74] on body "Skip to main content NJ Edition EN Grade 3 2025 Auto Grade 3 Search 0 Tauto Das…" at bounding box center [630, 407] width 1250 height 724
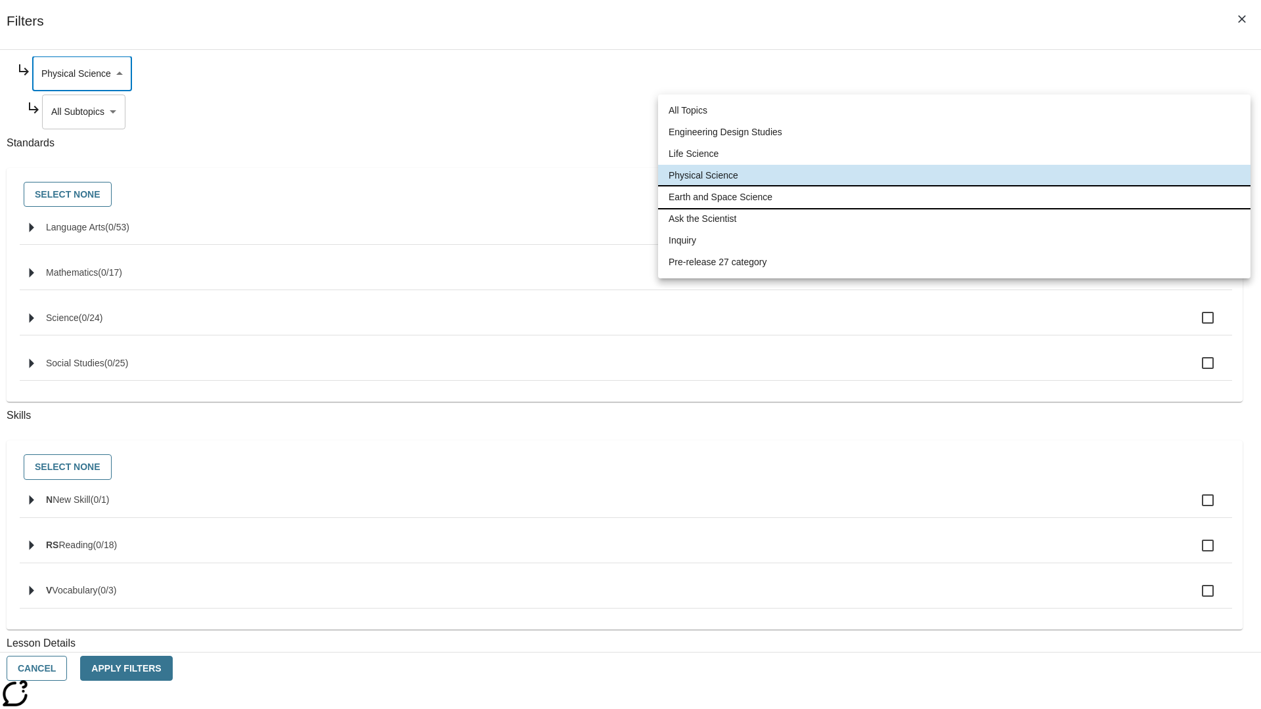
click at [954, 197] on li "Earth and Space Science" at bounding box center [954, 197] width 592 height 22
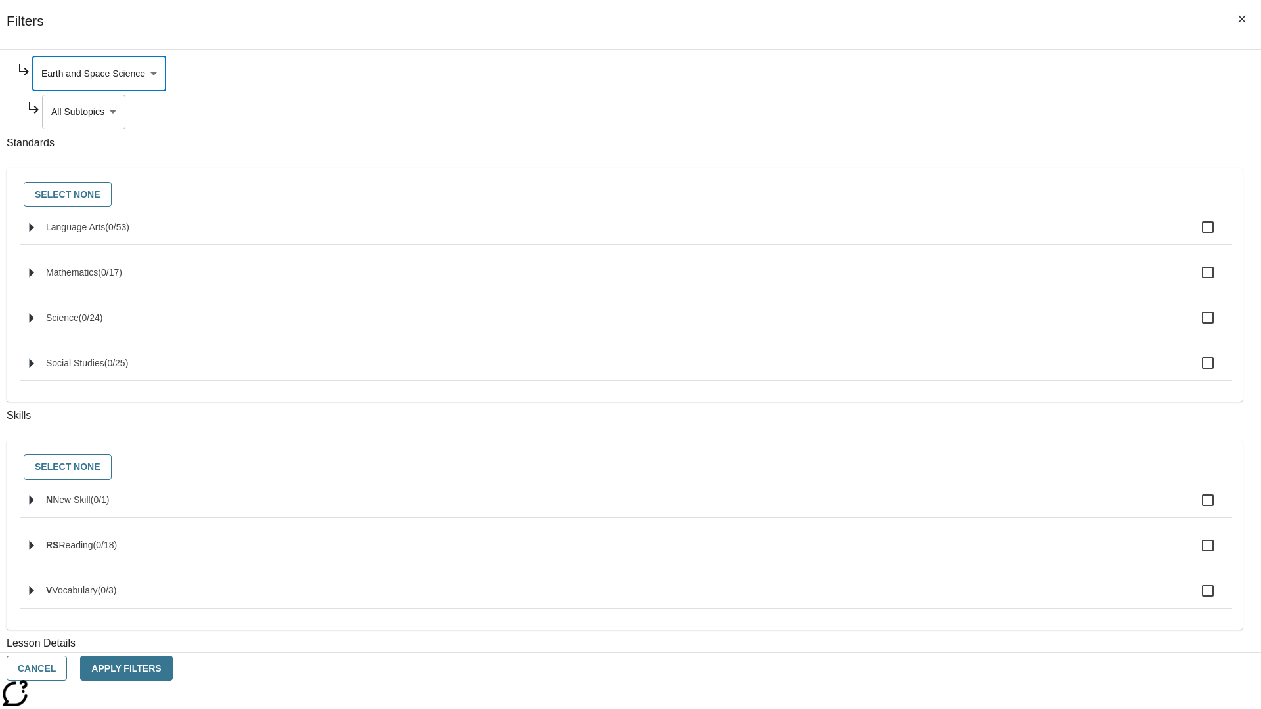
scroll to position [0, 1]
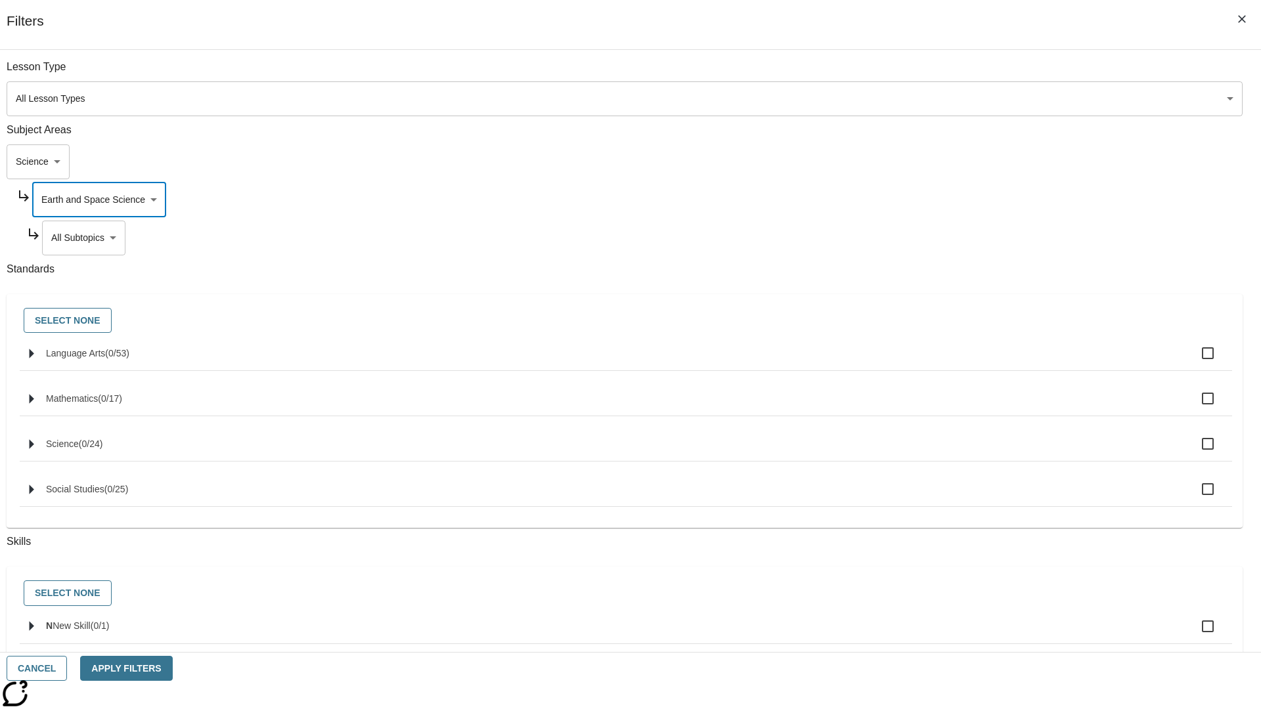
click at [963, 74] on body "Skip to main content NJ Edition EN Grade 3 2025 Auto Grade 3 Search 0 Tauto Das…" at bounding box center [630, 407] width 1250 height 724
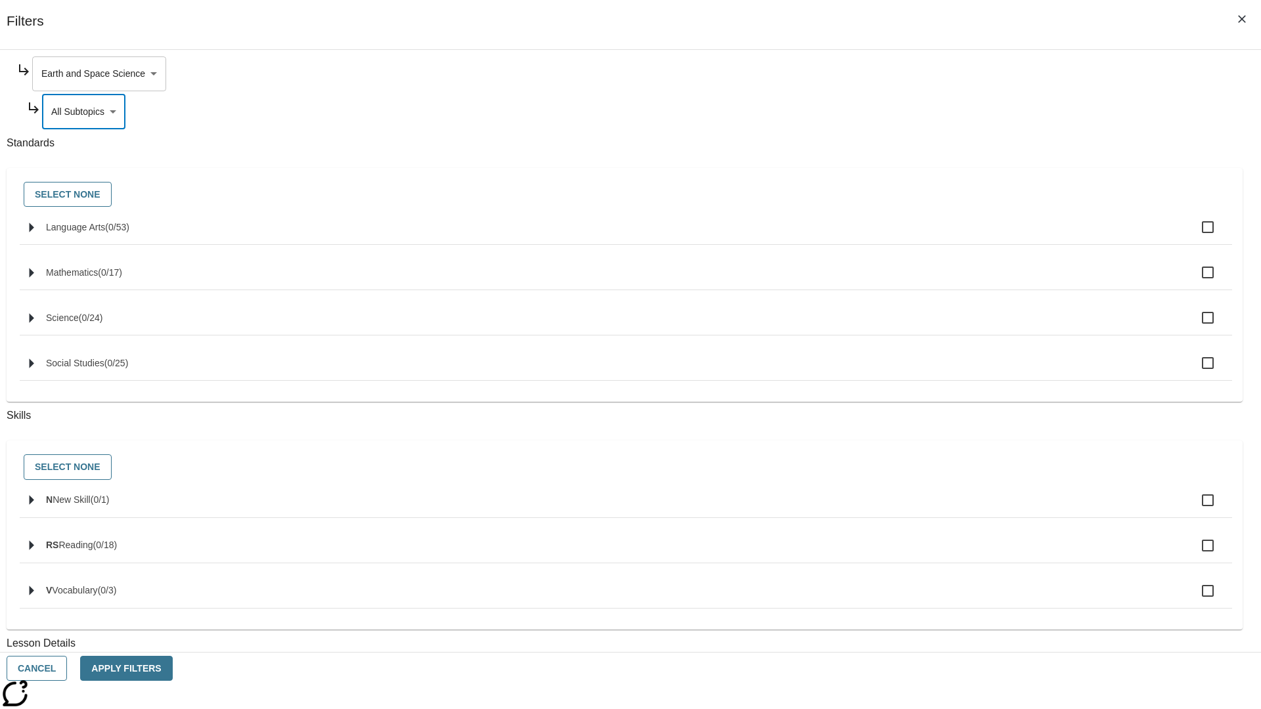
click at [957, 74] on body "Skip to main content NJ Edition EN Grade 3 2025 Auto Grade 3 Search 0 Tauto Das…" at bounding box center [630, 407] width 1250 height 724
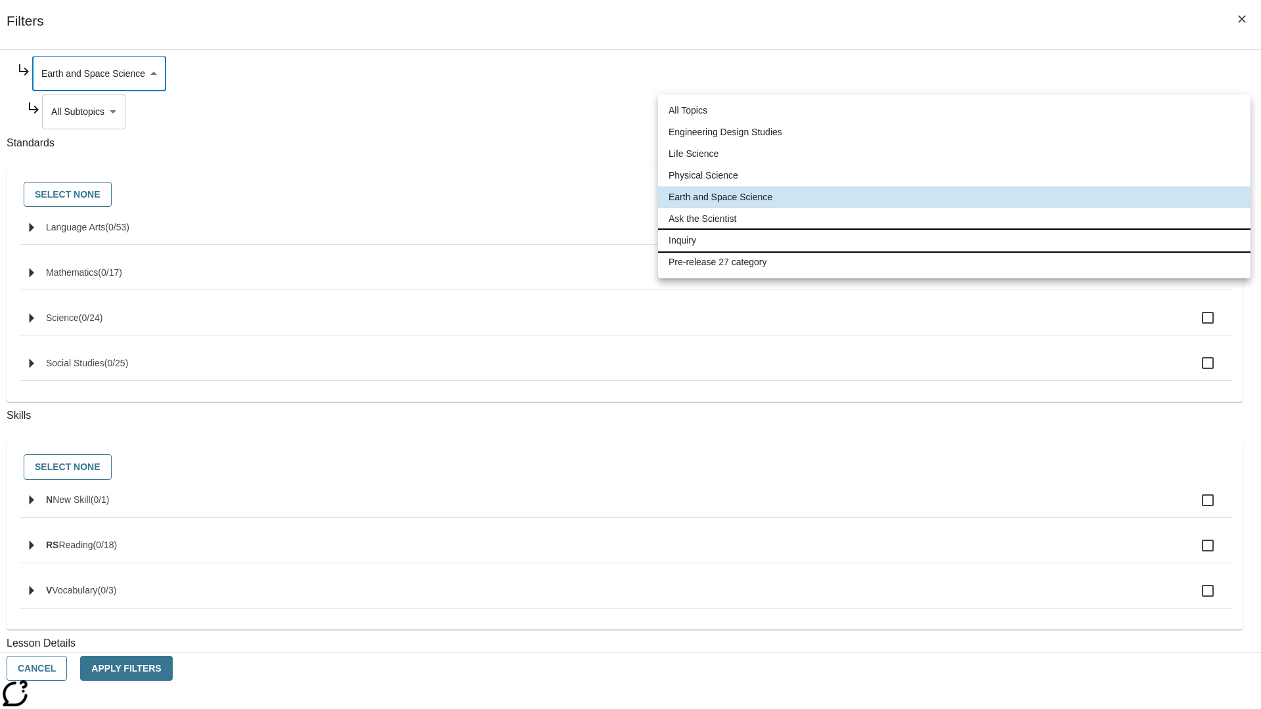
click at [954, 240] on li "Inquiry" at bounding box center [954, 241] width 592 height 22
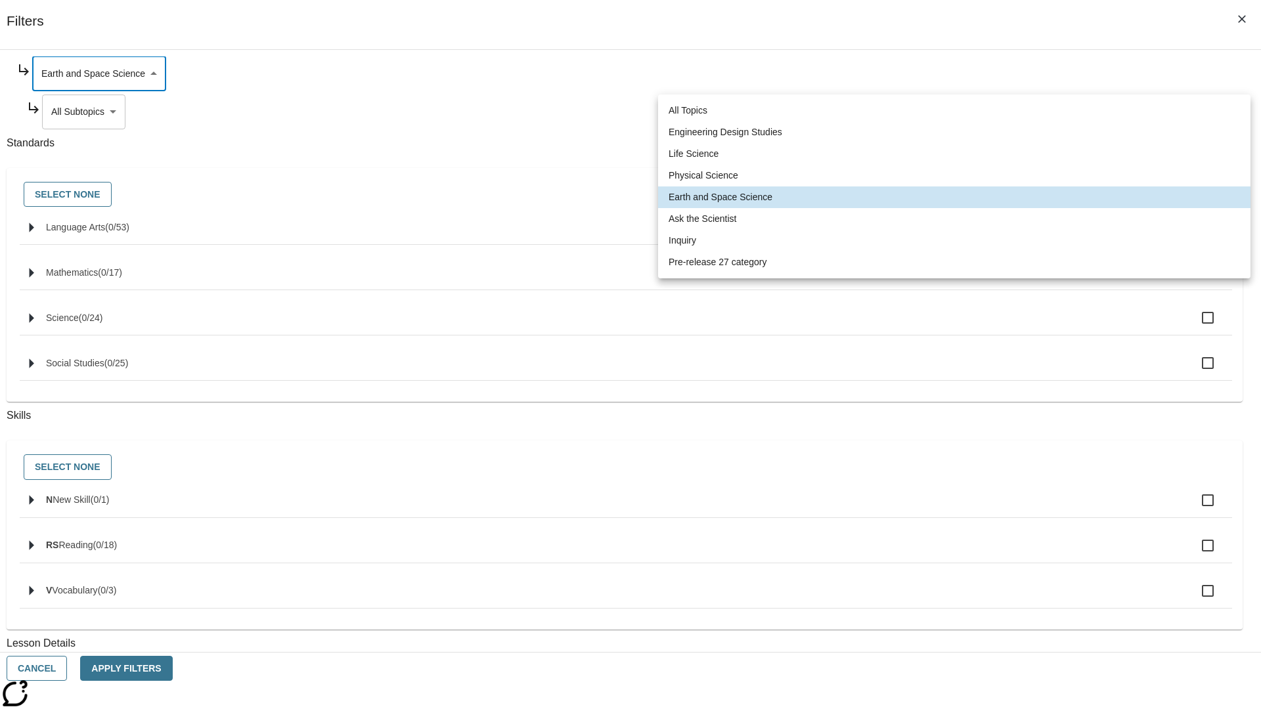
type input "251"
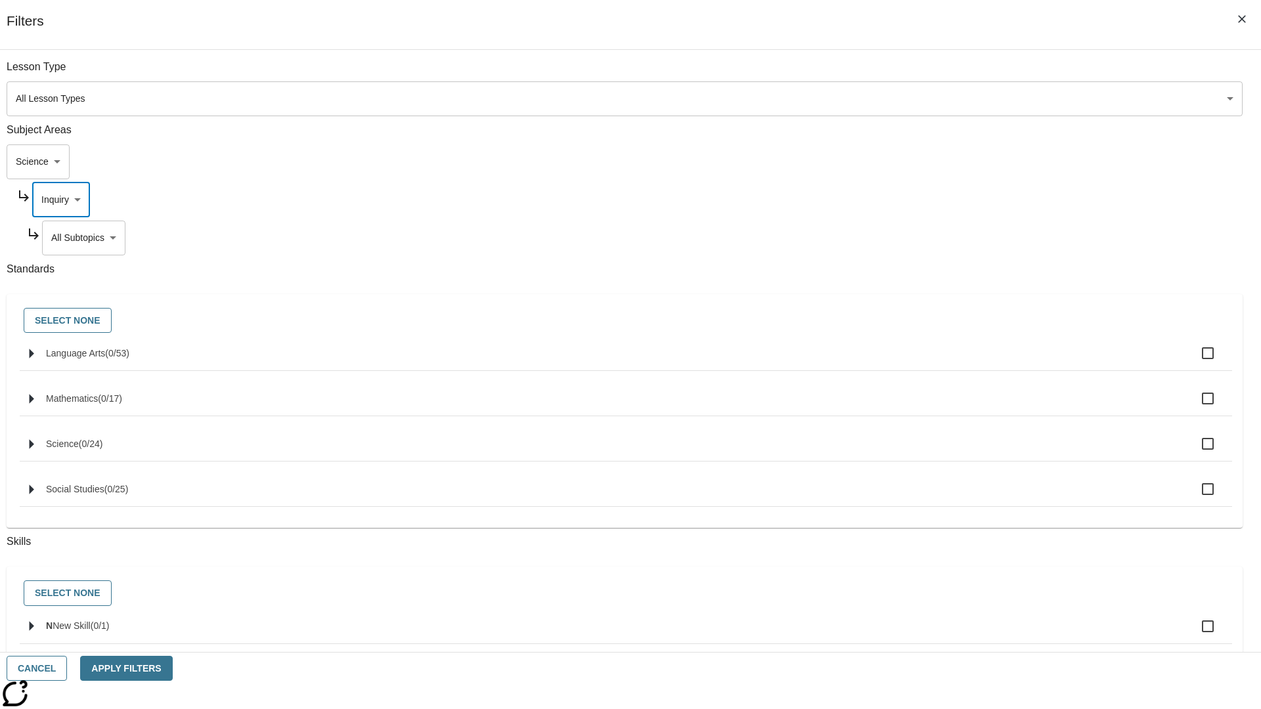
scroll to position [164, 1]
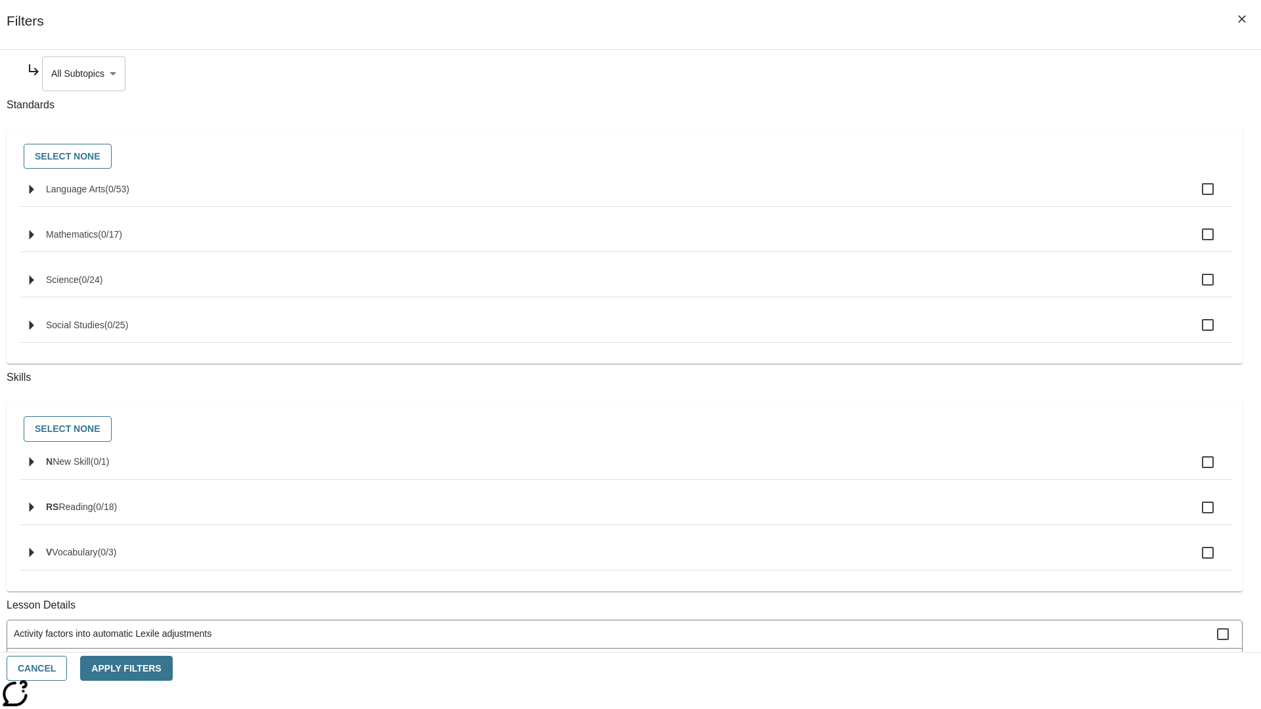
click at [963, 74] on body "Skip to main content NJ Edition EN Grade 3 2025 Auto Grade 3 Search 0 Tauto Das…" at bounding box center [630, 407] width 1250 height 724
click at [957, 200] on body "Skip to main content NJ Edition EN Grade 3 2025 Auto Grade 3 Search 0 Tauto Das…" at bounding box center [630, 407] width 1250 height 724
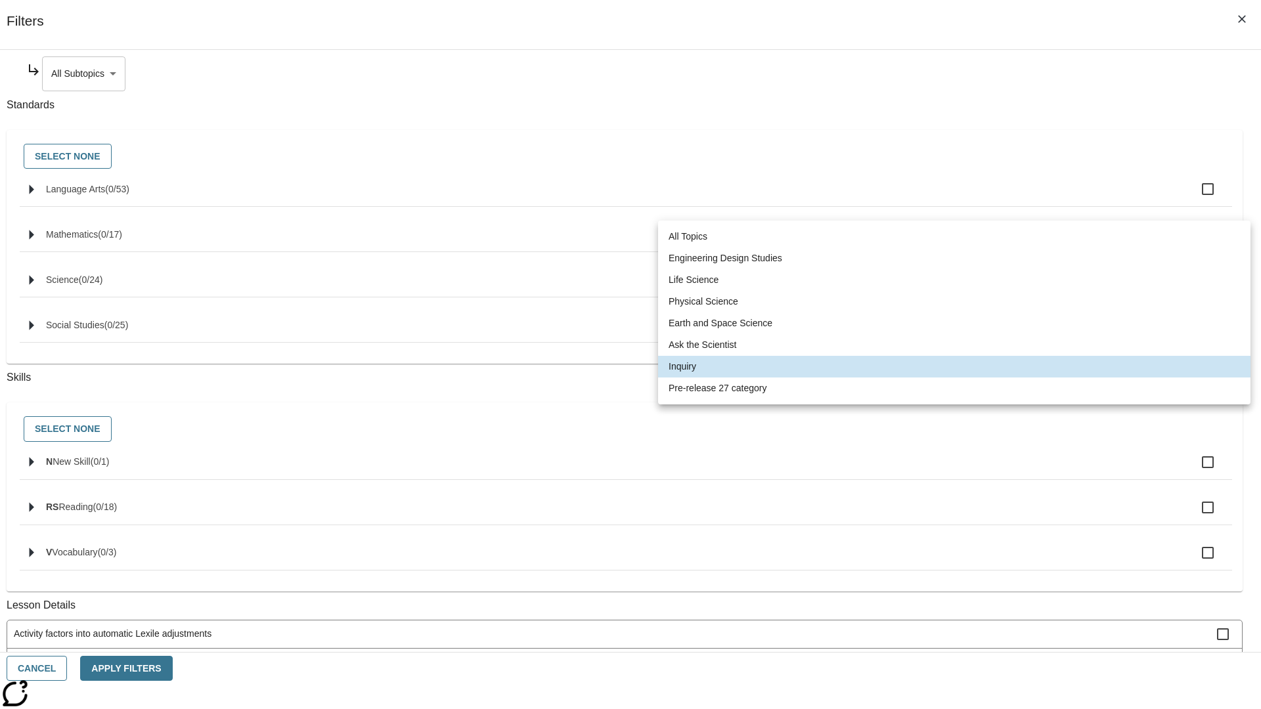
scroll to position [0, 1]
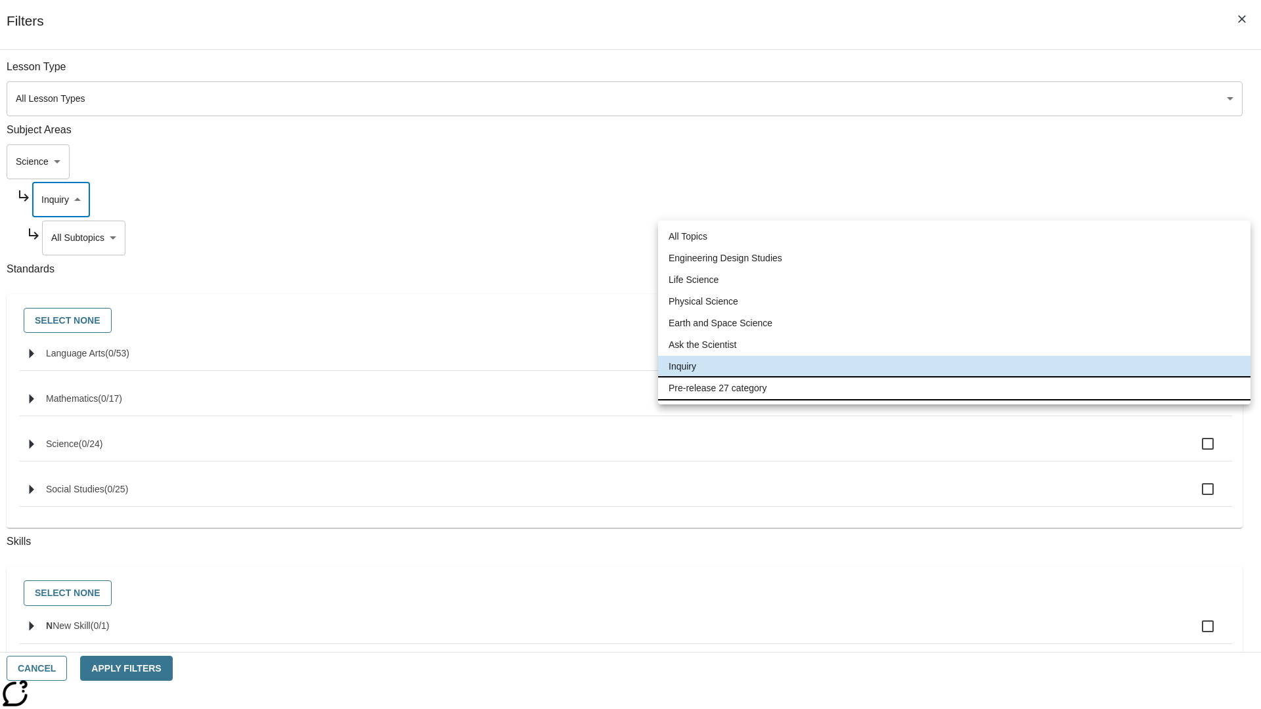
click at [954, 388] on li "Pre-release 27 category" at bounding box center [954, 389] width 592 height 22
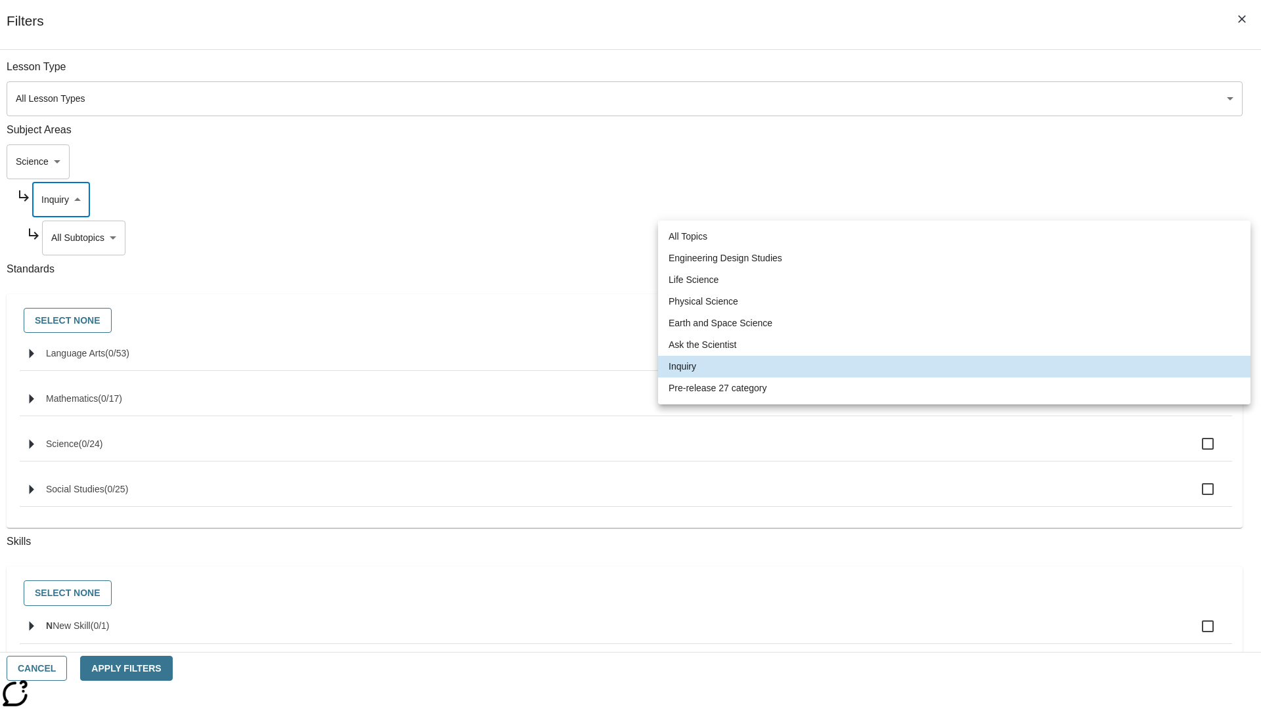
type input "271"
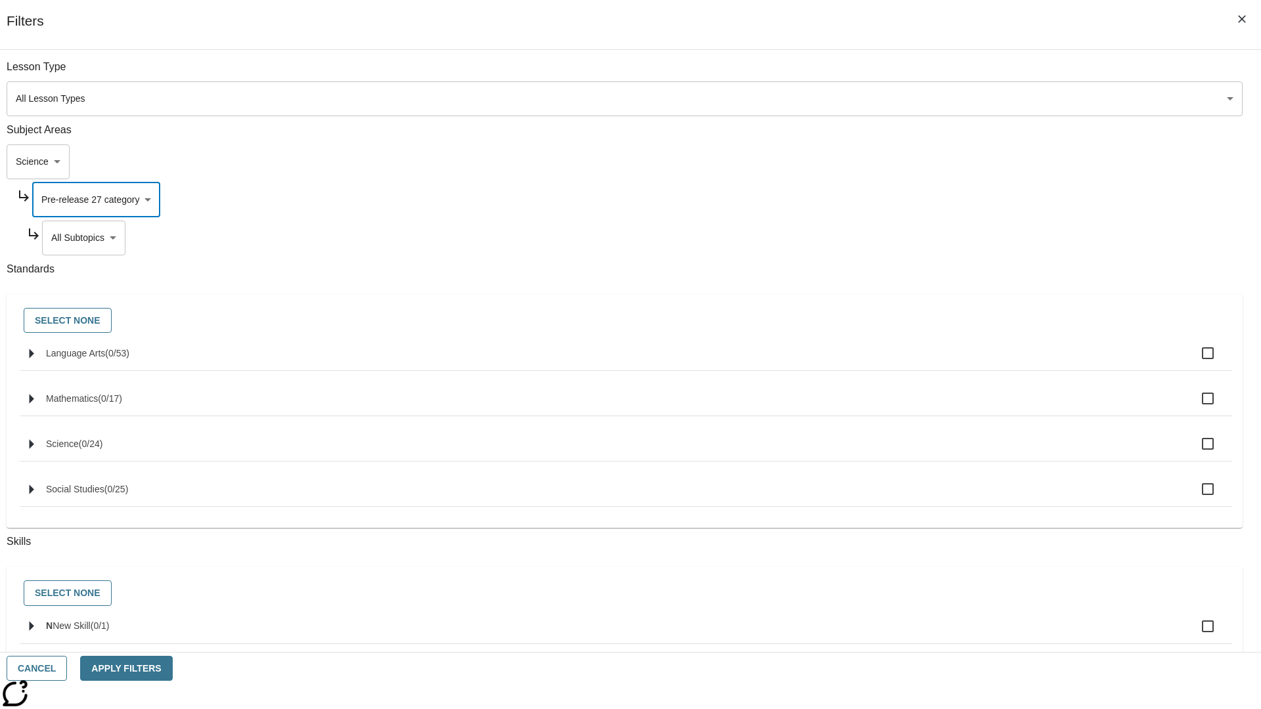
click at [963, 74] on body "Skip to main content NJ Edition EN Grade 3 2025 Auto Grade 3 Search 0 Tauto Das…" at bounding box center [630, 407] width 1250 height 724
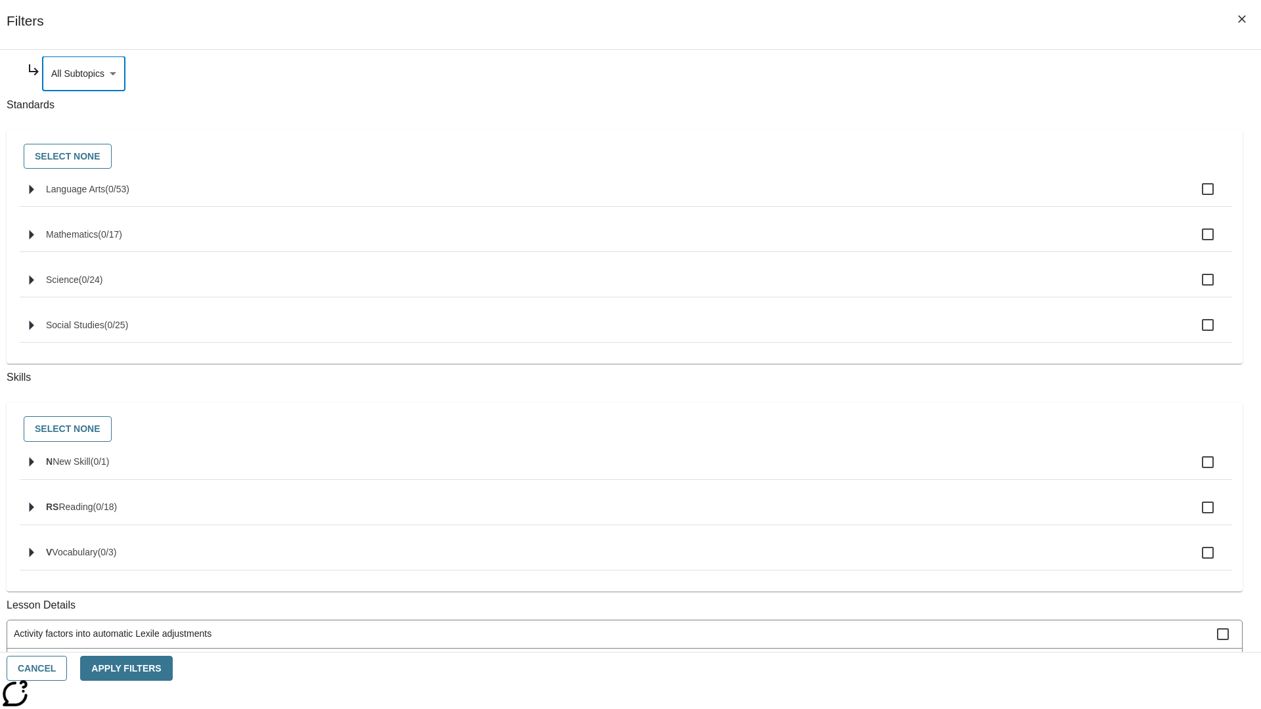
scroll to position [0, 0]
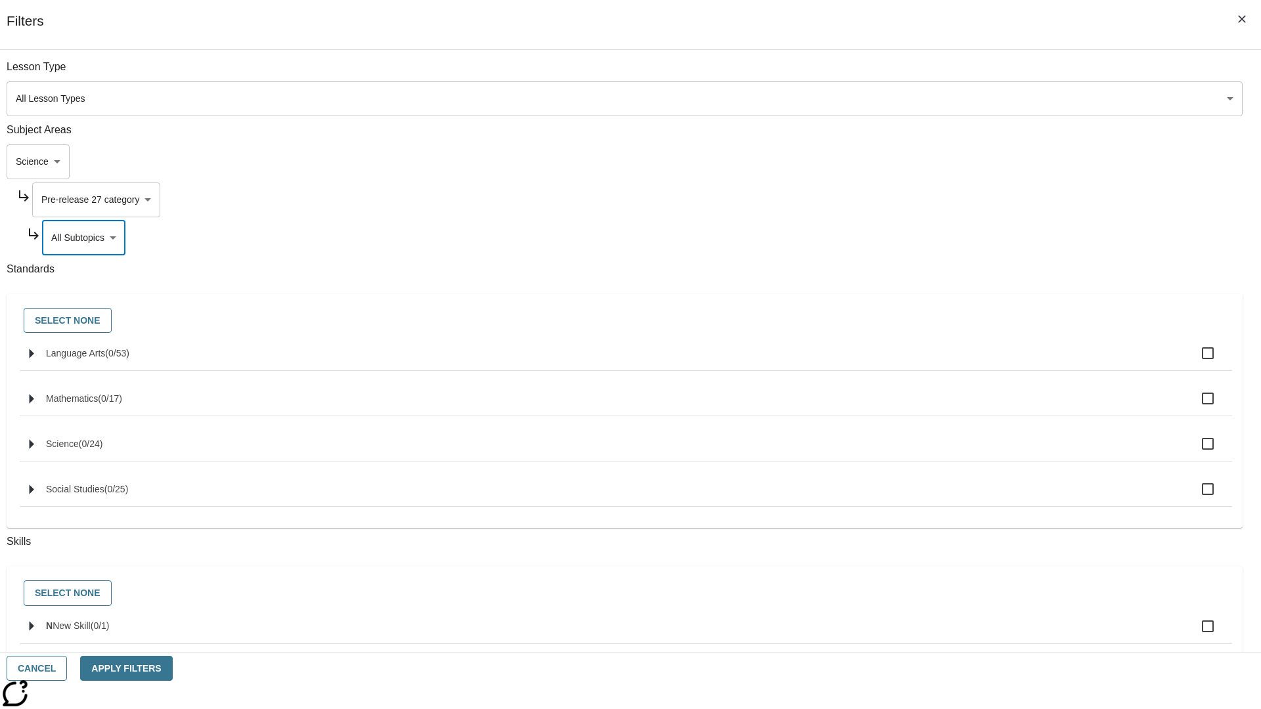
click at [945, 162] on body "Skip to main content NJ Edition EN Grade 3 2025 Auto Grade 3 Search 0 Tauto Das…" at bounding box center [630, 407] width 1250 height 724
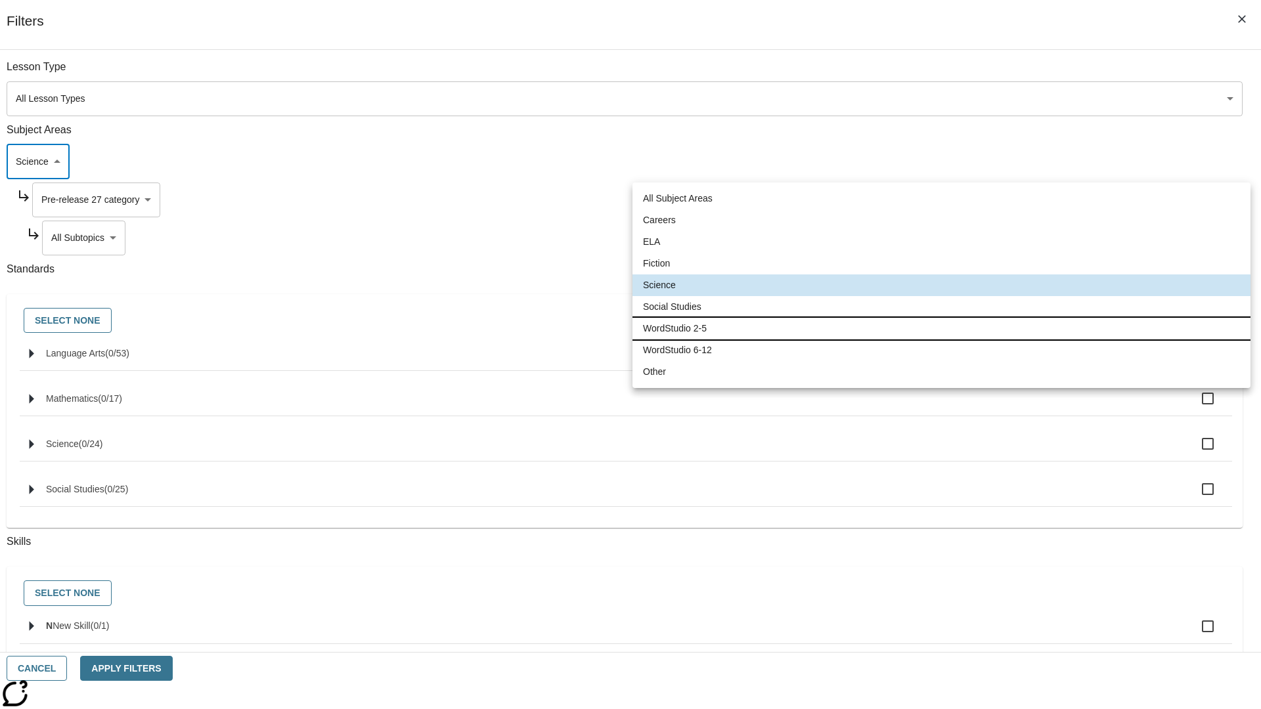
click at [941, 328] on li "WordStudio 2-5" at bounding box center [941, 329] width 618 height 22
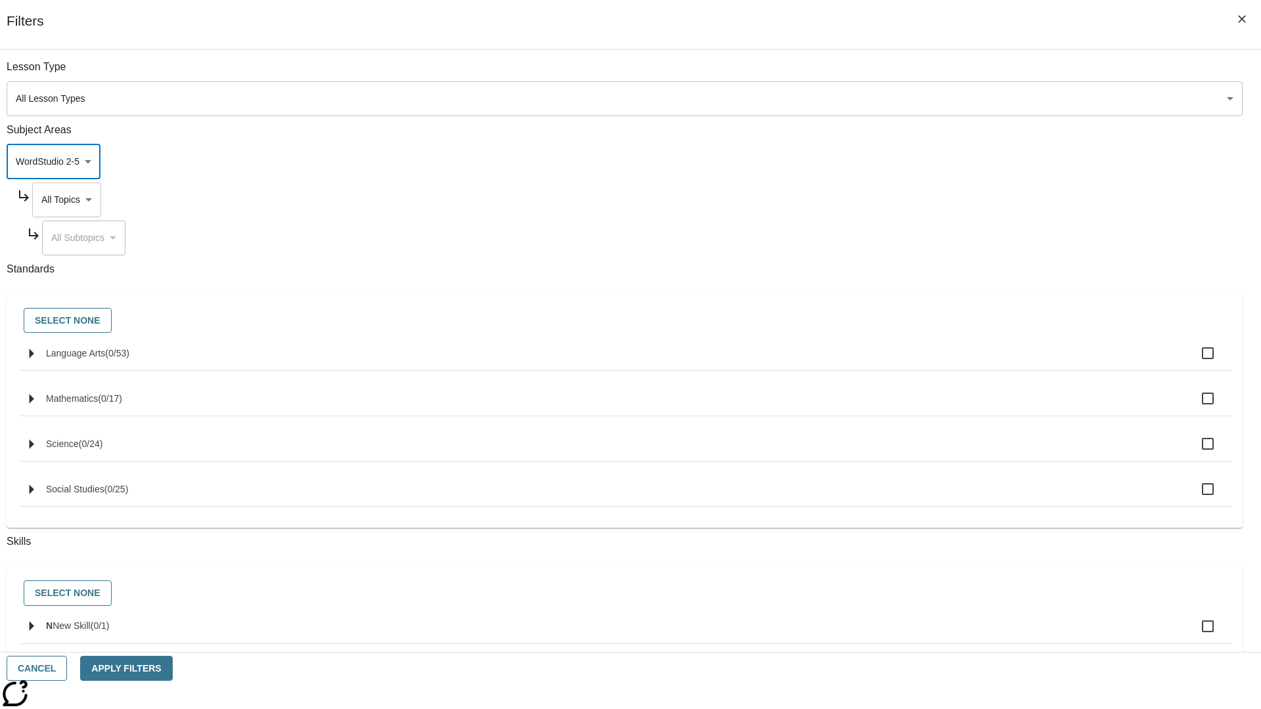
type input "6"
click at [957, 200] on body "Skip to main content NJ Edition EN Grade 3 2025 Auto Grade 3 Search 0 Tauto Das…" at bounding box center [630, 407] width 1250 height 724
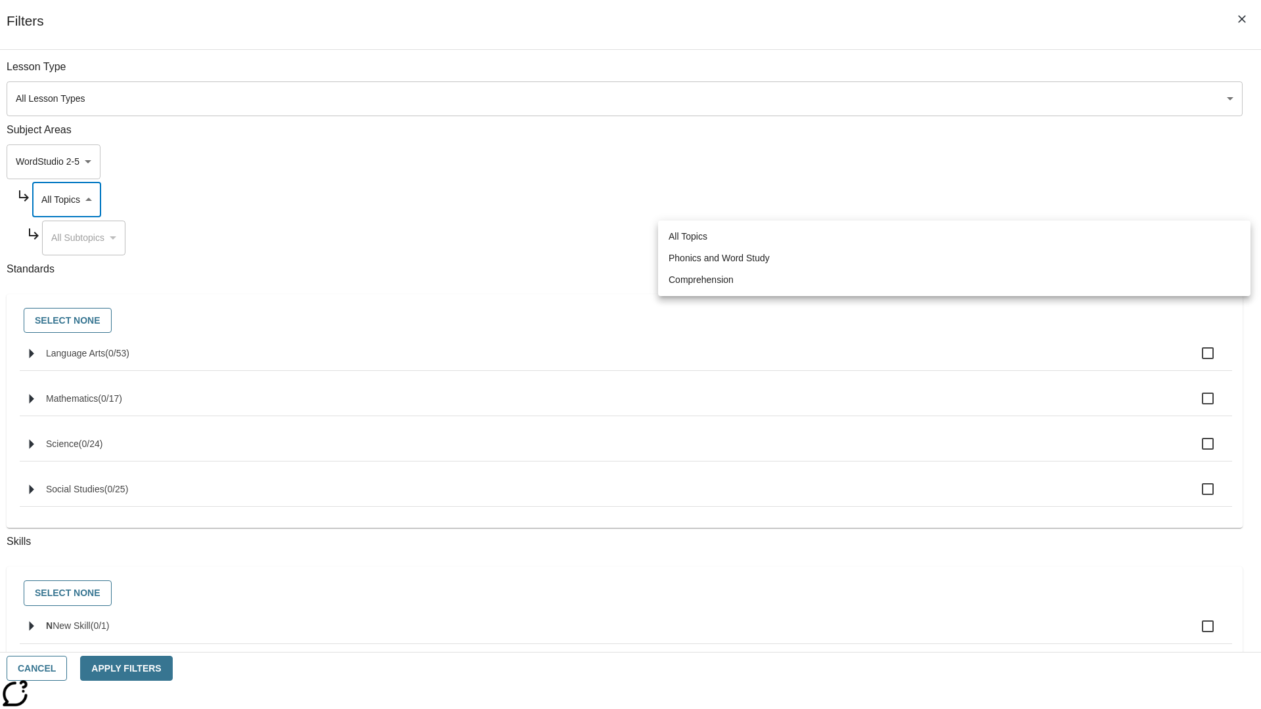
scroll to position [0, 1]
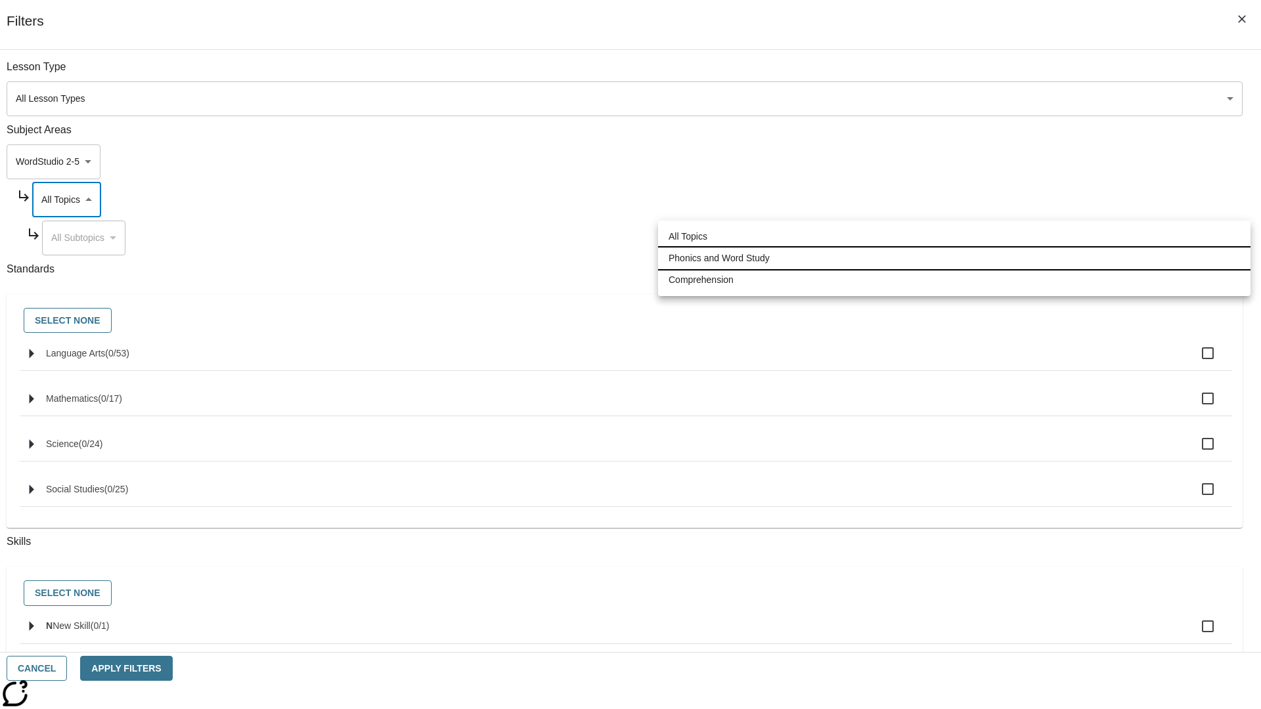
click at [954, 258] on li "Phonics and Word Study" at bounding box center [954, 259] width 592 height 22
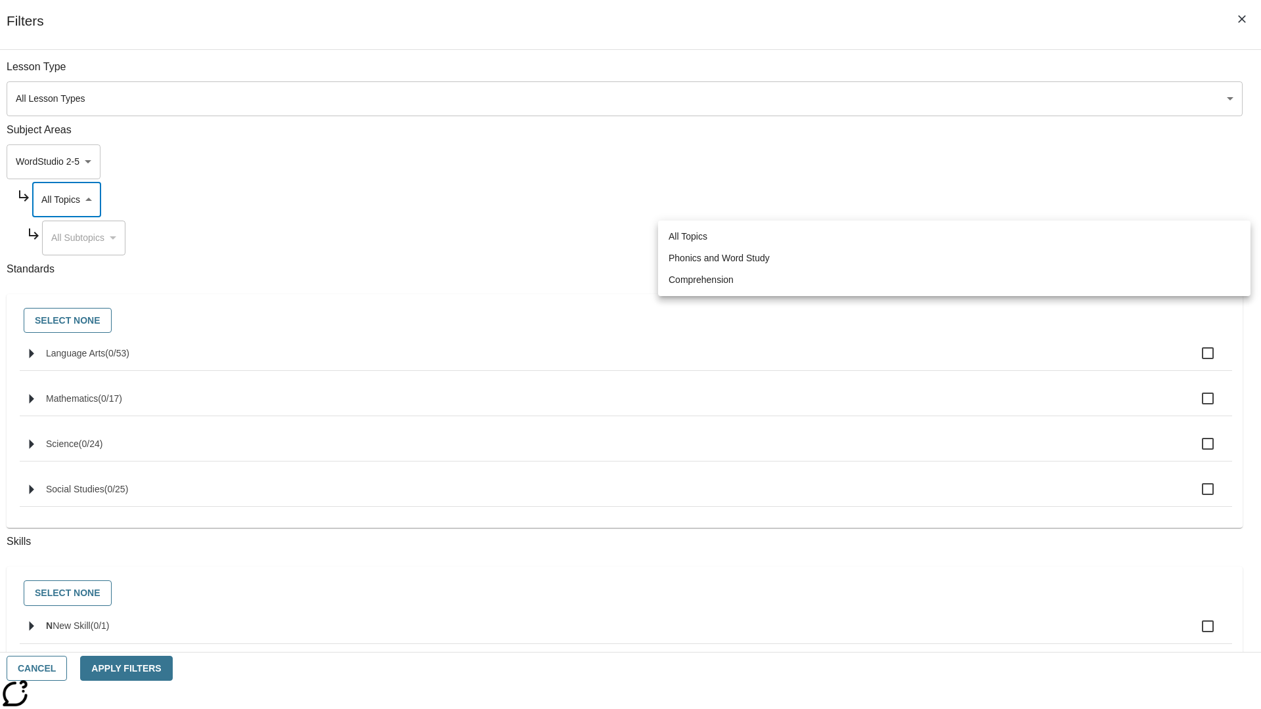
type input "249"
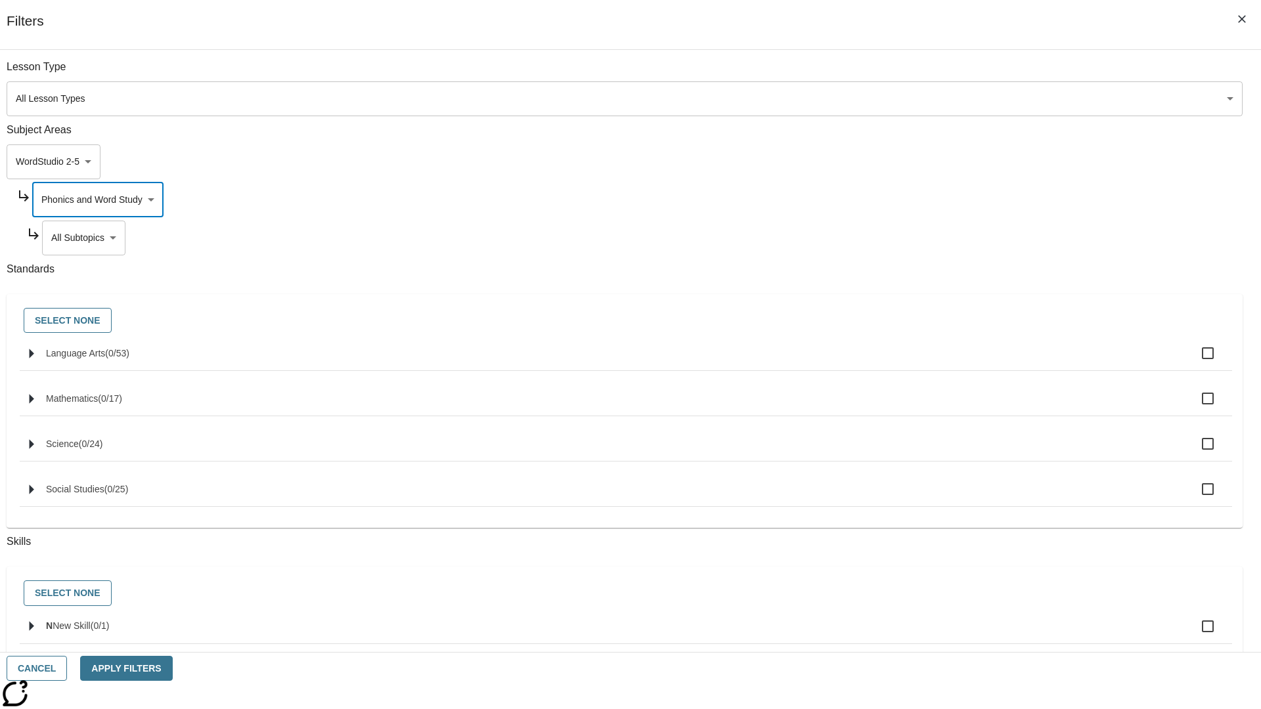
click at [963, 238] on body "Skip to main content NJ Edition EN Grade 3 2025 Auto Grade 3 Search 0 Tauto Das…" at bounding box center [630, 407] width 1250 height 724
click at [957, 74] on body "Skip to main content NJ Edition EN Grade 3 2025 Auto Grade 3 Search 0 Tauto Das…" at bounding box center [630, 407] width 1250 height 724
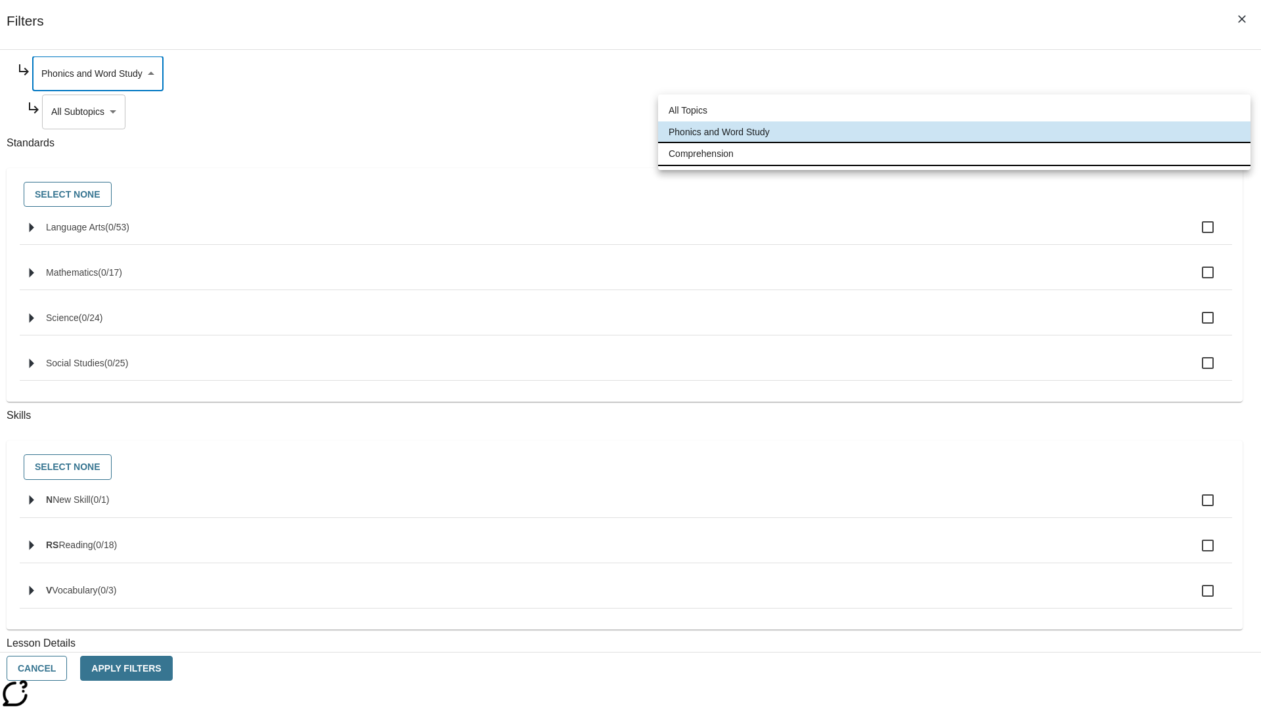
click at [954, 154] on li "Comprehension" at bounding box center [954, 154] width 592 height 22
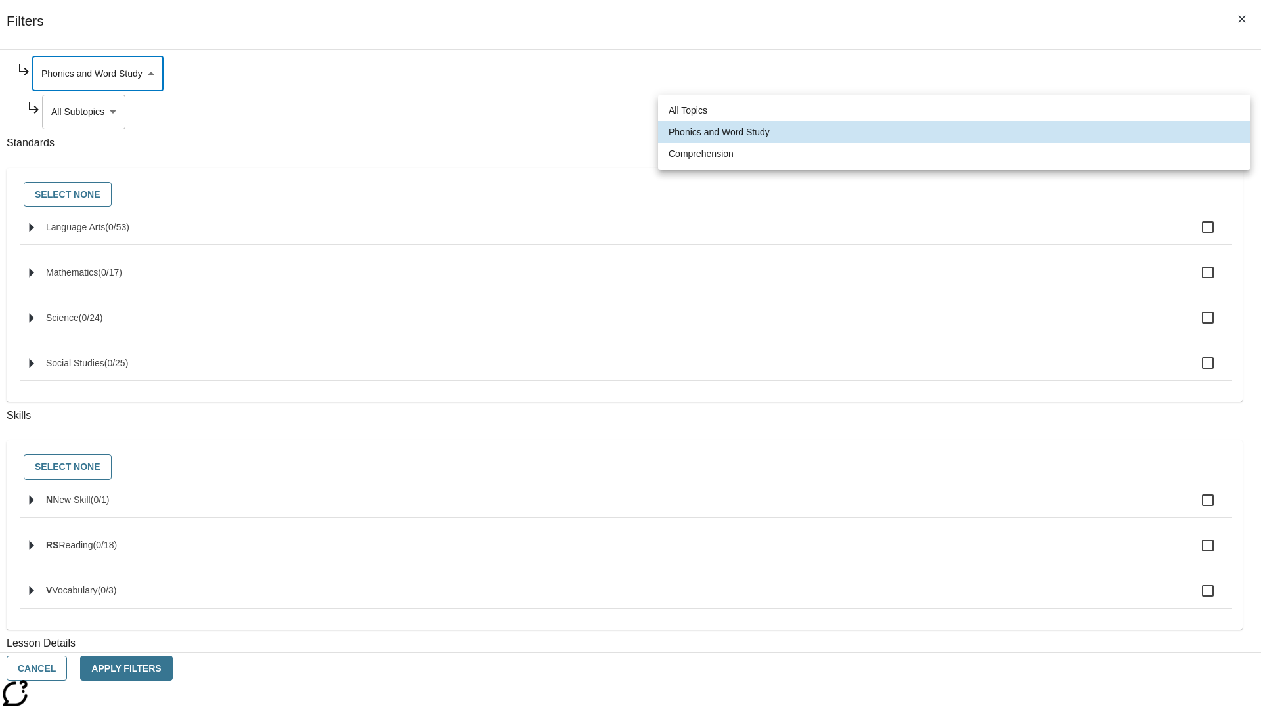
type input "252"
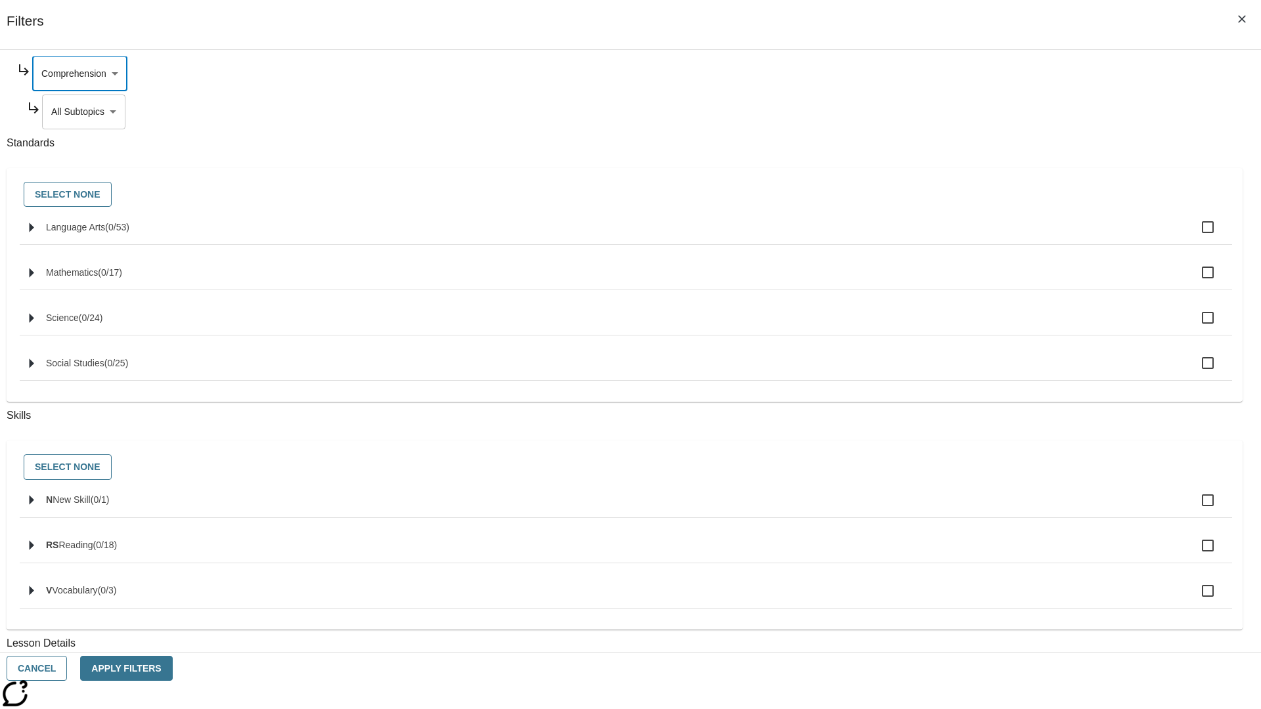
click at [963, 238] on body "Skip to main content NJ Edition EN Grade 3 2025 Auto Grade 3 Search 0 Tauto Das…" at bounding box center [630, 407] width 1250 height 724
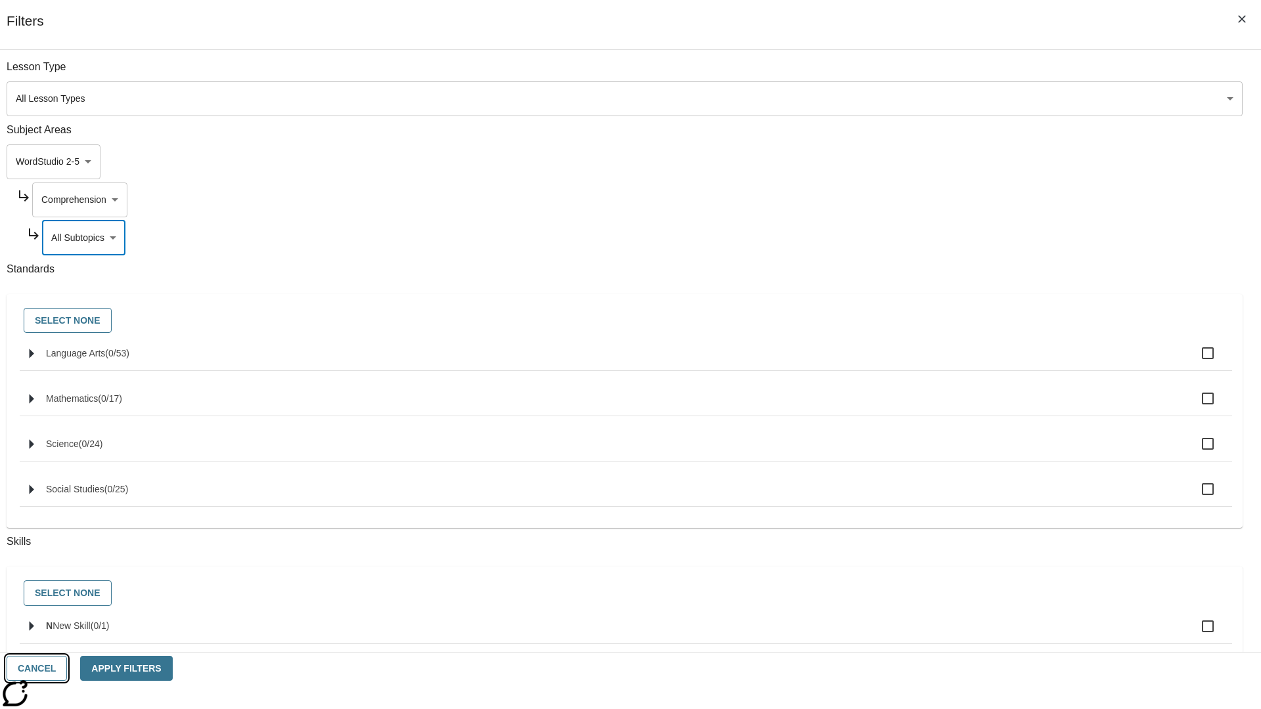
click at [67, 668] on button "Cancel" at bounding box center [37, 669] width 60 height 26
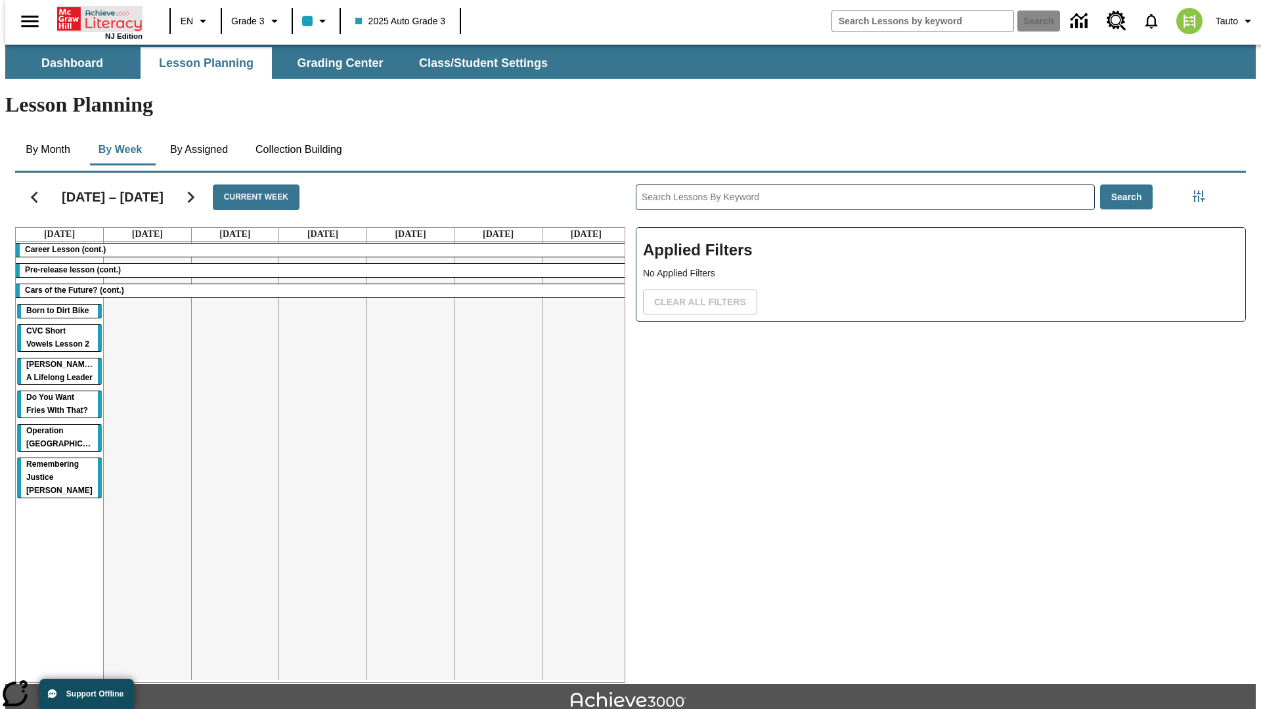
click at [95, 18] on icon "Home" at bounding box center [100, 19] width 87 height 26
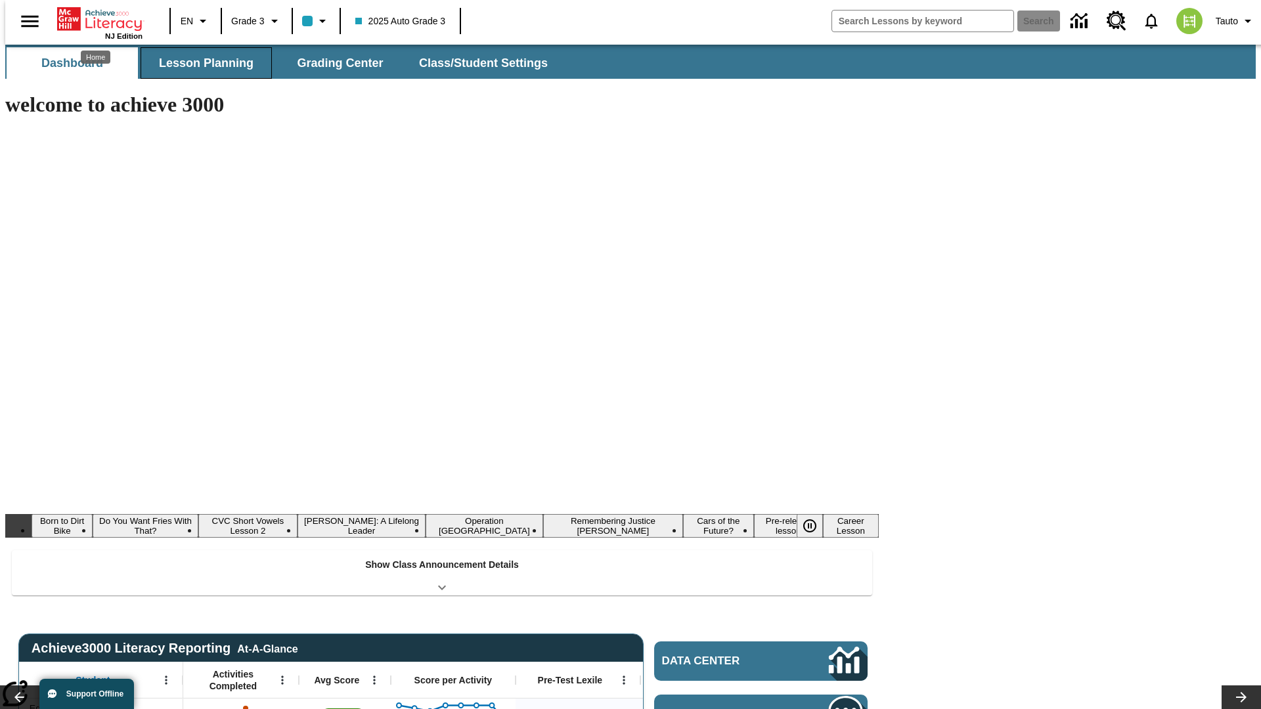
click at [201, 63] on button "Lesson Planning" at bounding box center [206, 63] width 131 height 32
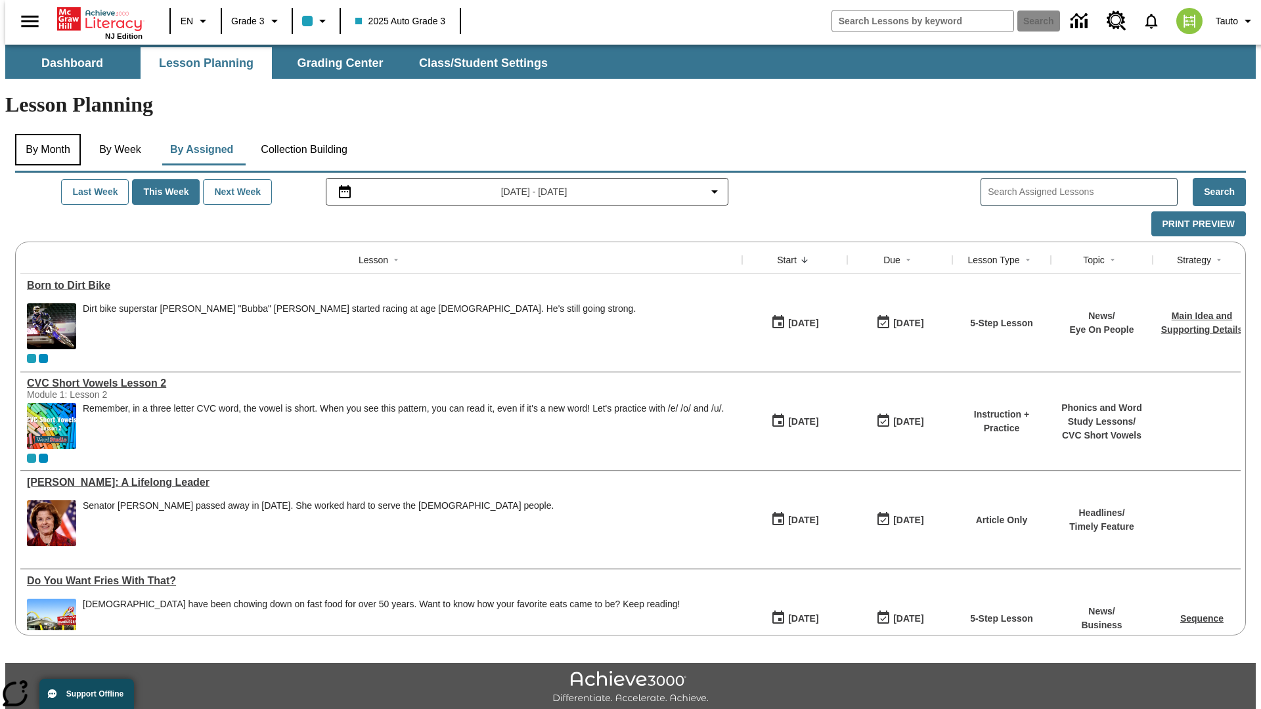
click at [44, 134] on button "By Month" at bounding box center [48, 150] width 66 height 32
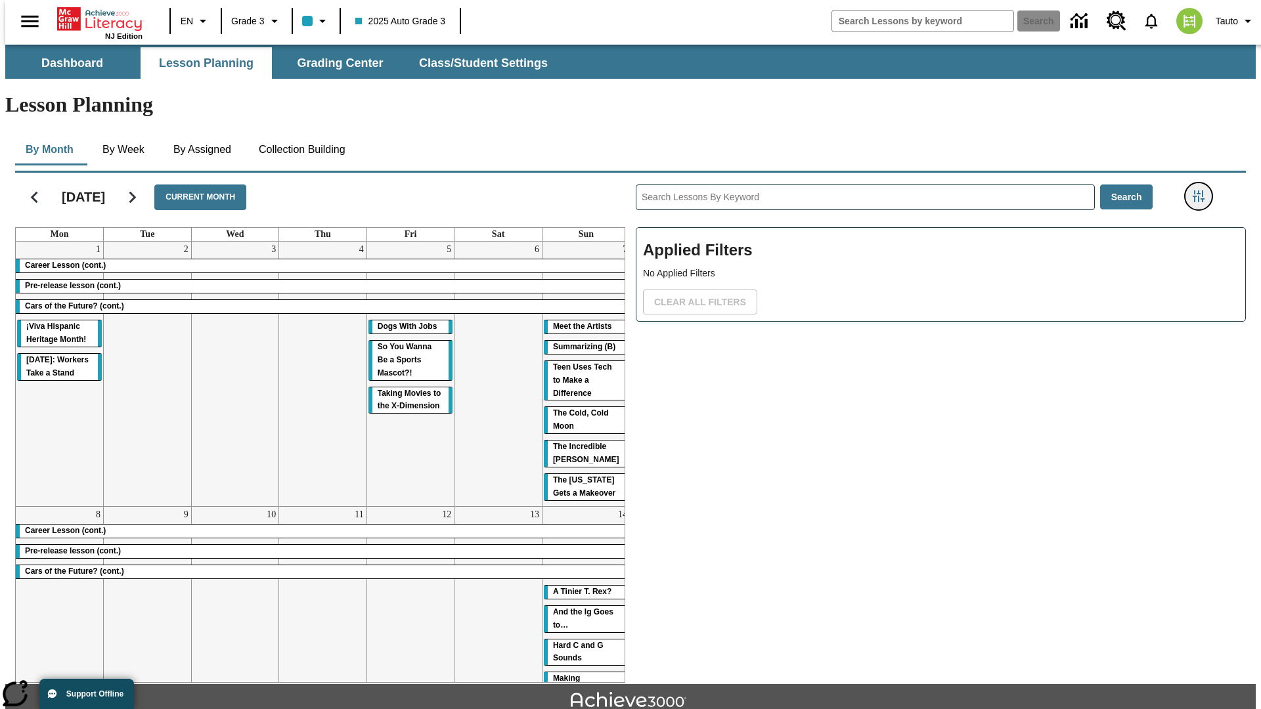
click at [1202, 190] on icon "Filters Side menu" at bounding box center [1198, 196] width 12 height 12
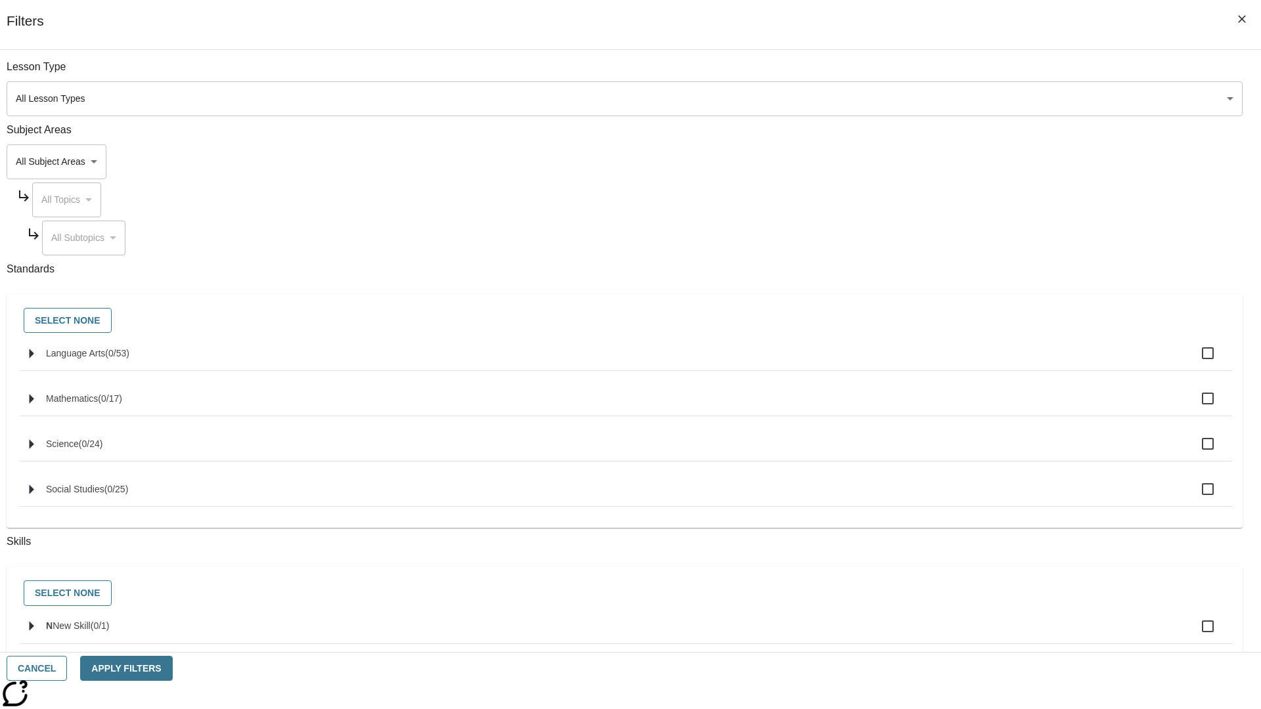
click at [945, 162] on body "Skip to main content [GEOGRAPHIC_DATA] Edition EN Grade 3 2025 Auto Grade 3 Sea…" at bounding box center [630, 407] width 1250 height 724
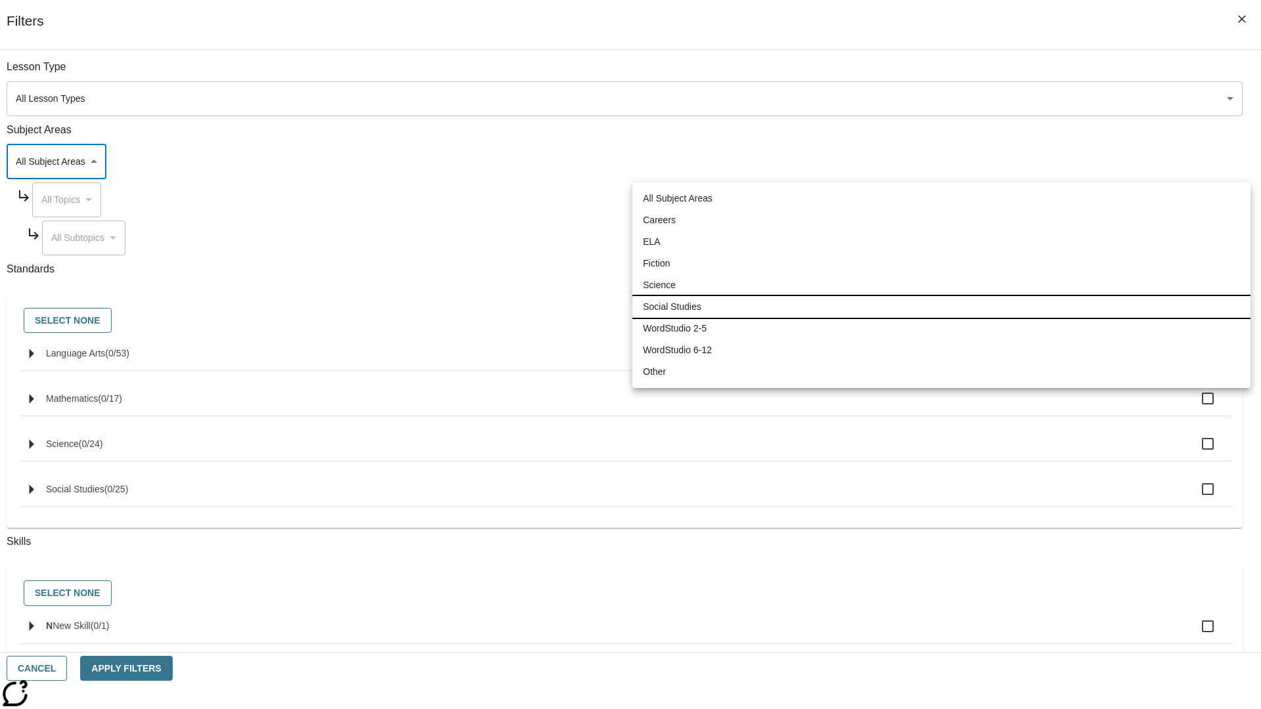
click at [941, 307] on li "Social Studies" at bounding box center [941, 307] width 618 height 22
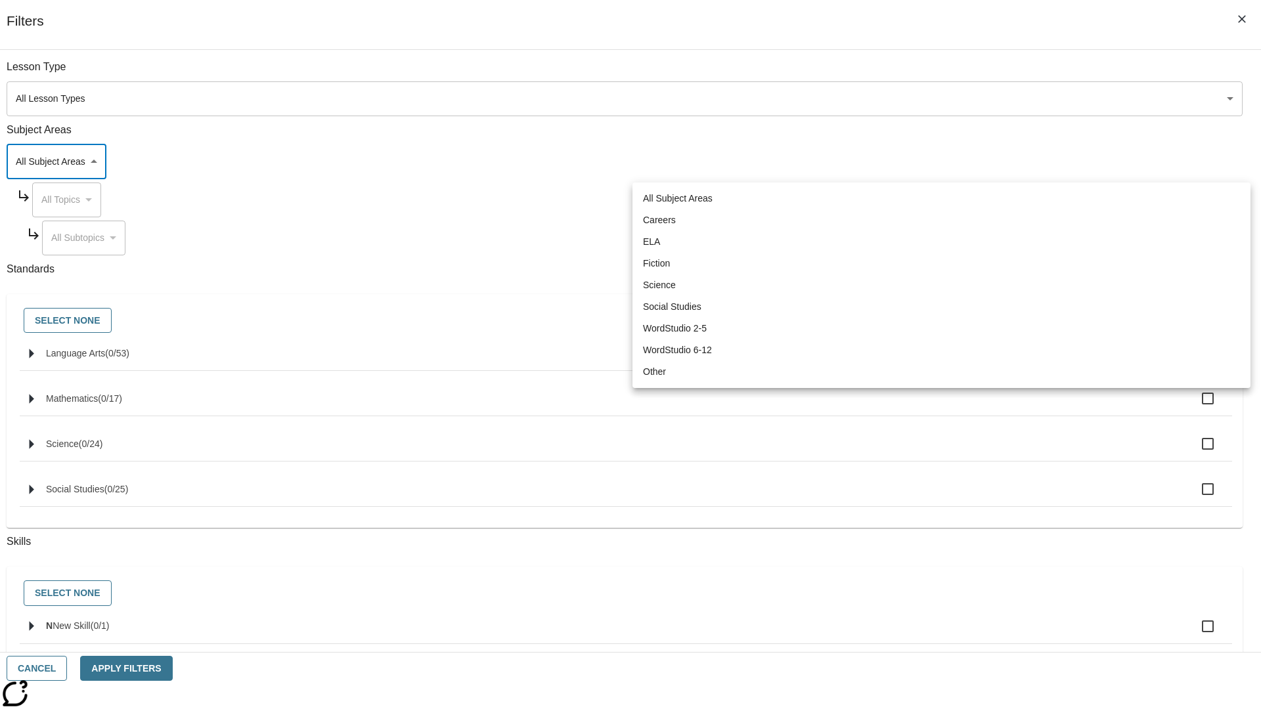
type input "3"
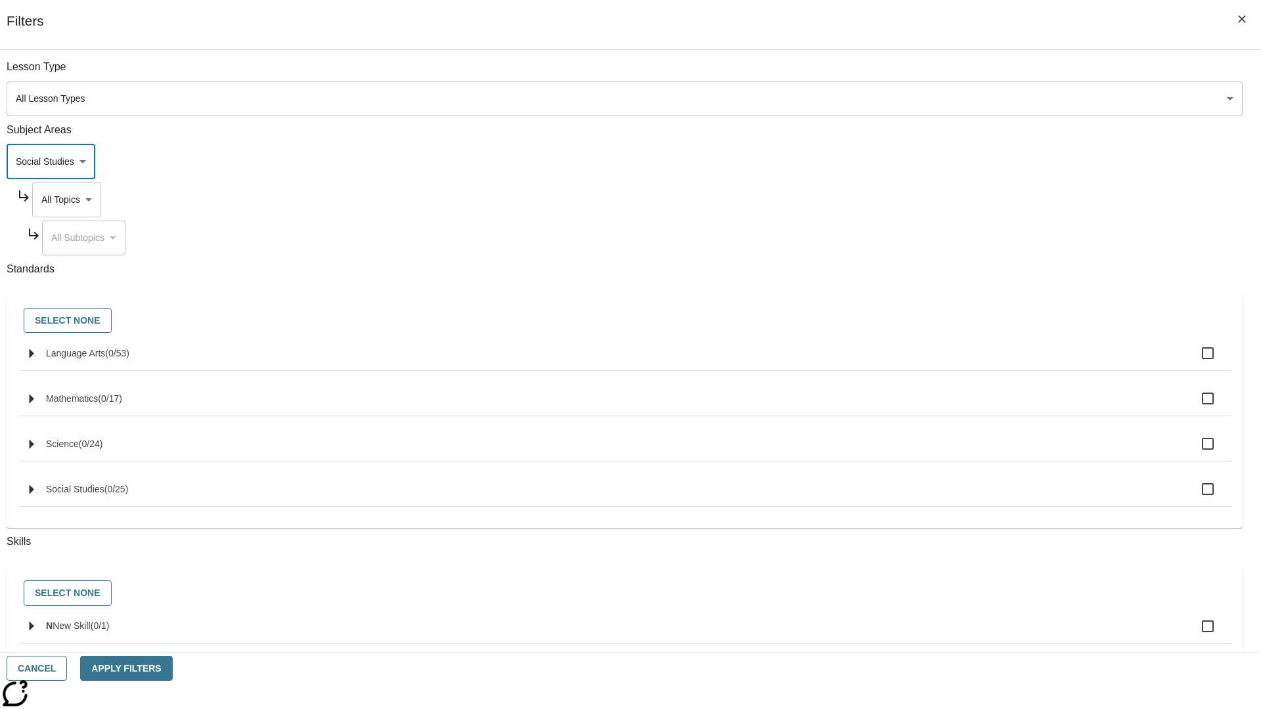
click at [957, 200] on body "Skip to main content [GEOGRAPHIC_DATA] Edition EN Grade 3 2025 Auto Grade 3 Sea…" at bounding box center [630, 407] width 1250 height 724
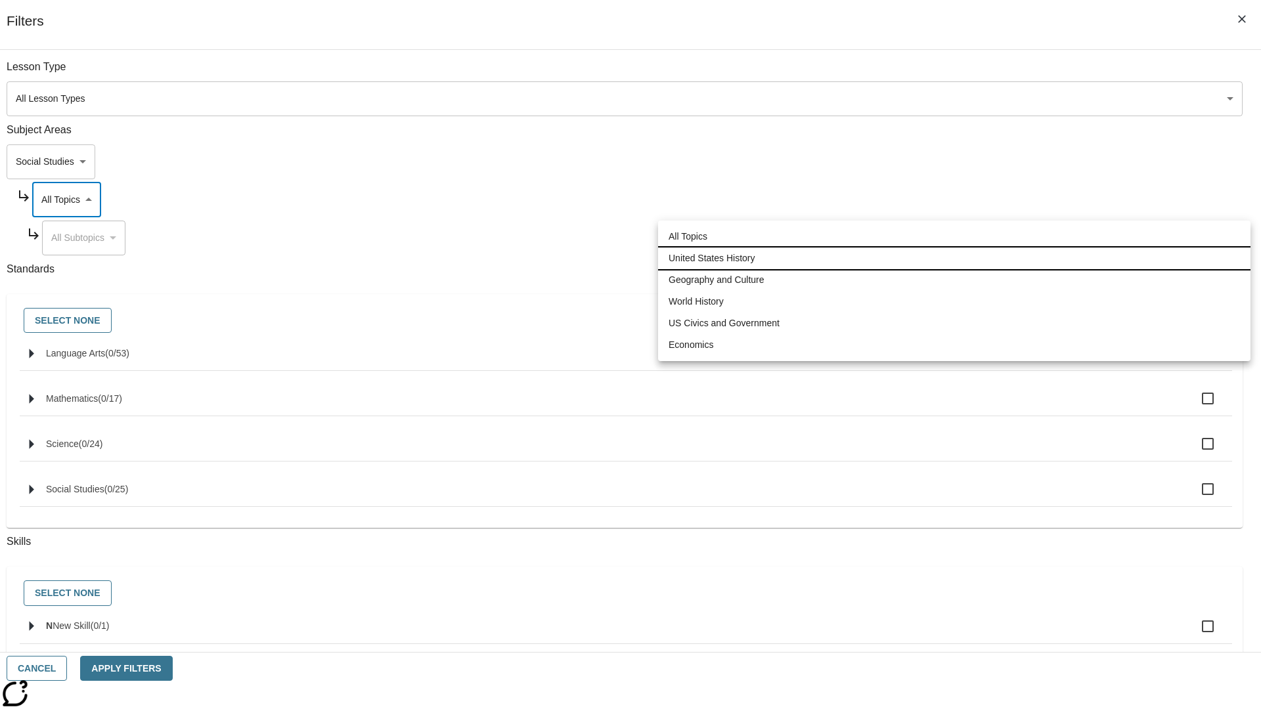
click at [954, 258] on li "United States History" at bounding box center [954, 259] width 592 height 22
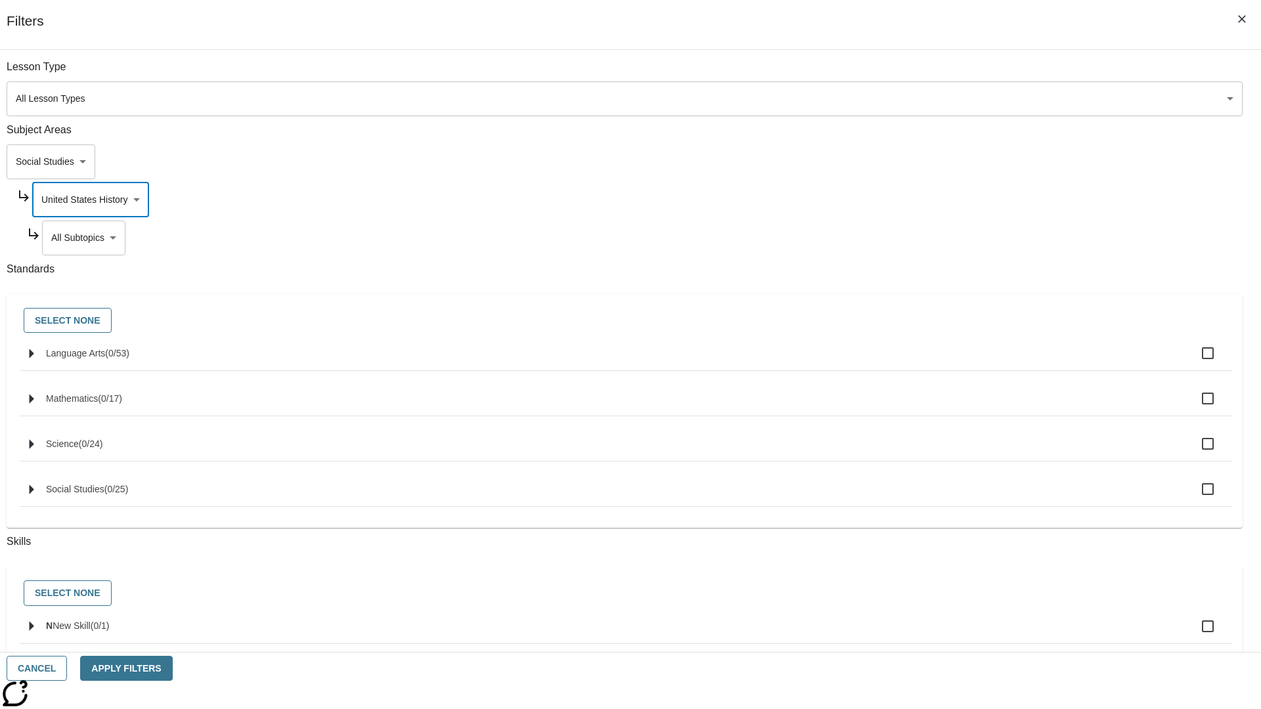
click at [963, 74] on body "Skip to main content [GEOGRAPHIC_DATA] Edition EN Grade 3 2025 Auto Grade 3 Sea…" at bounding box center [630, 407] width 1250 height 724
click at [957, 200] on body "Skip to main content [GEOGRAPHIC_DATA] Edition EN Grade 3 2025 Auto Grade 3 Sea…" at bounding box center [630, 407] width 1250 height 724
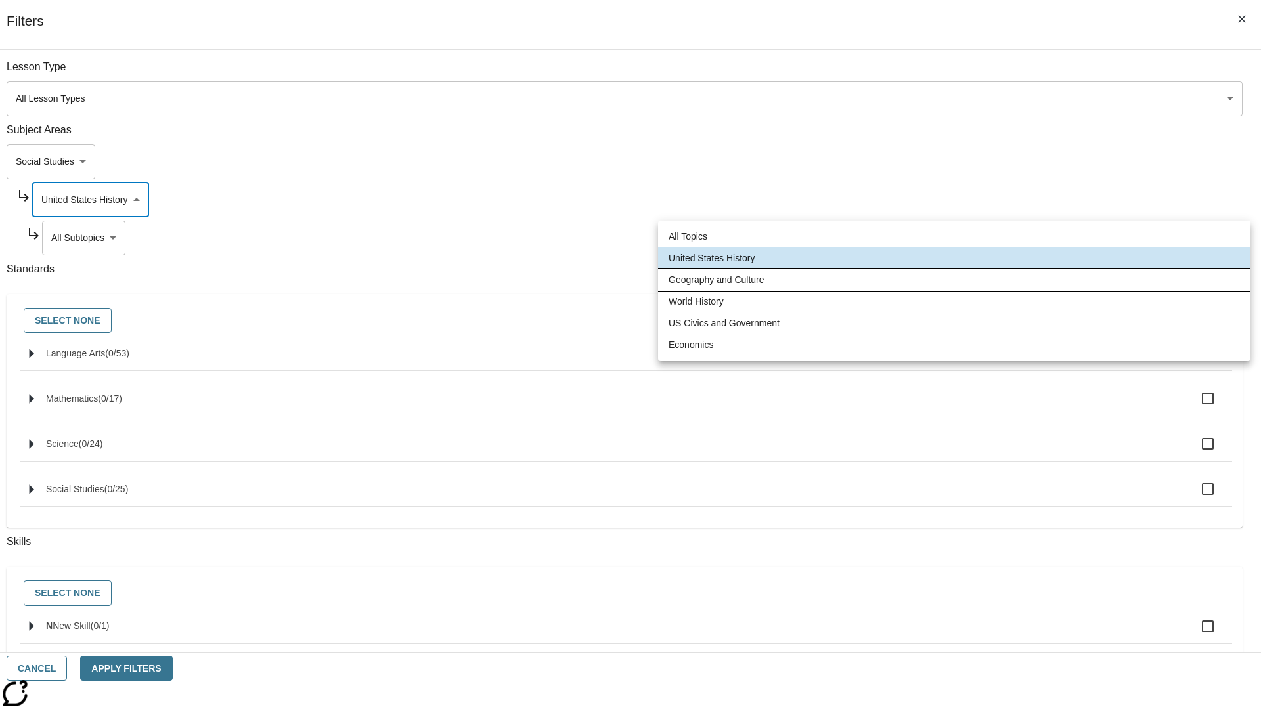
click at [954, 280] on li "Geography and Culture" at bounding box center [954, 280] width 592 height 22
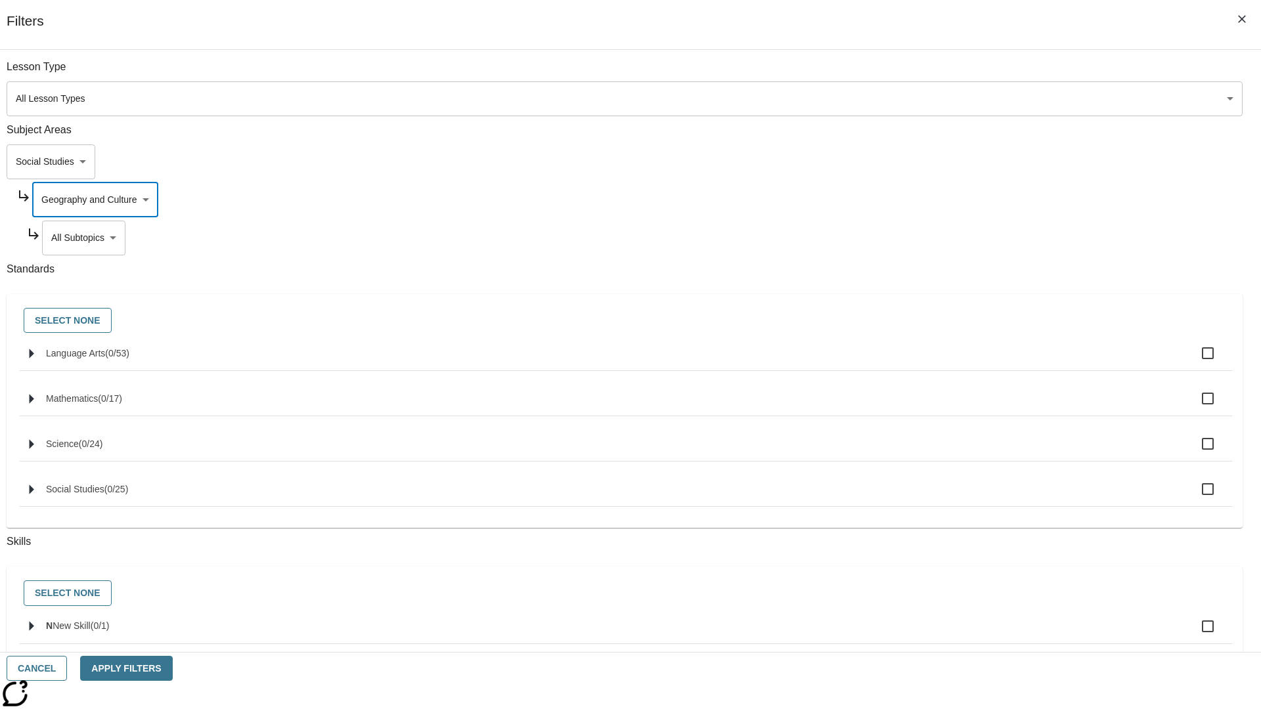
click at [963, 238] on body "Skip to main content [GEOGRAPHIC_DATA] Edition EN Grade 3 2025 Auto Grade 3 Sea…" at bounding box center [630, 407] width 1250 height 724
click at [957, 74] on body "Skip to main content [GEOGRAPHIC_DATA] Edition EN Grade 3 2025 Auto Grade 3 Sea…" at bounding box center [630, 407] width 1250 height 724
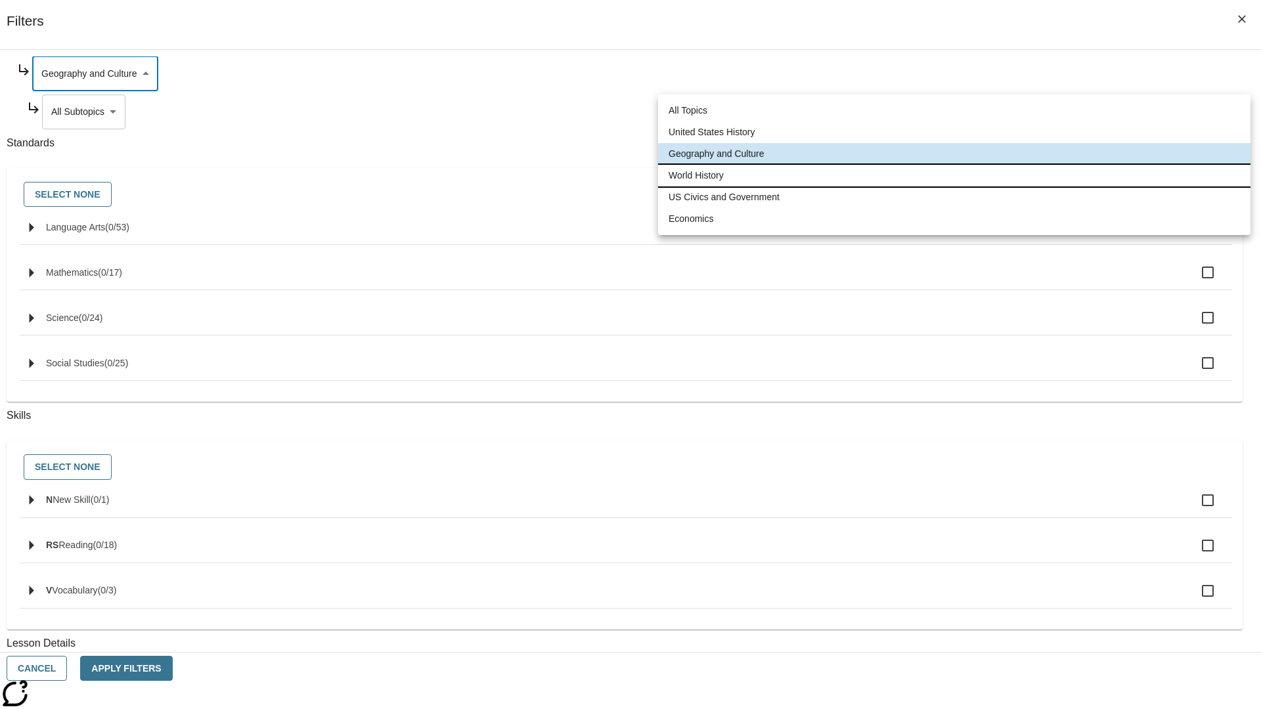
click at [954, 175] on li "World History" at bounding box center [954, 176] width 592 height 22
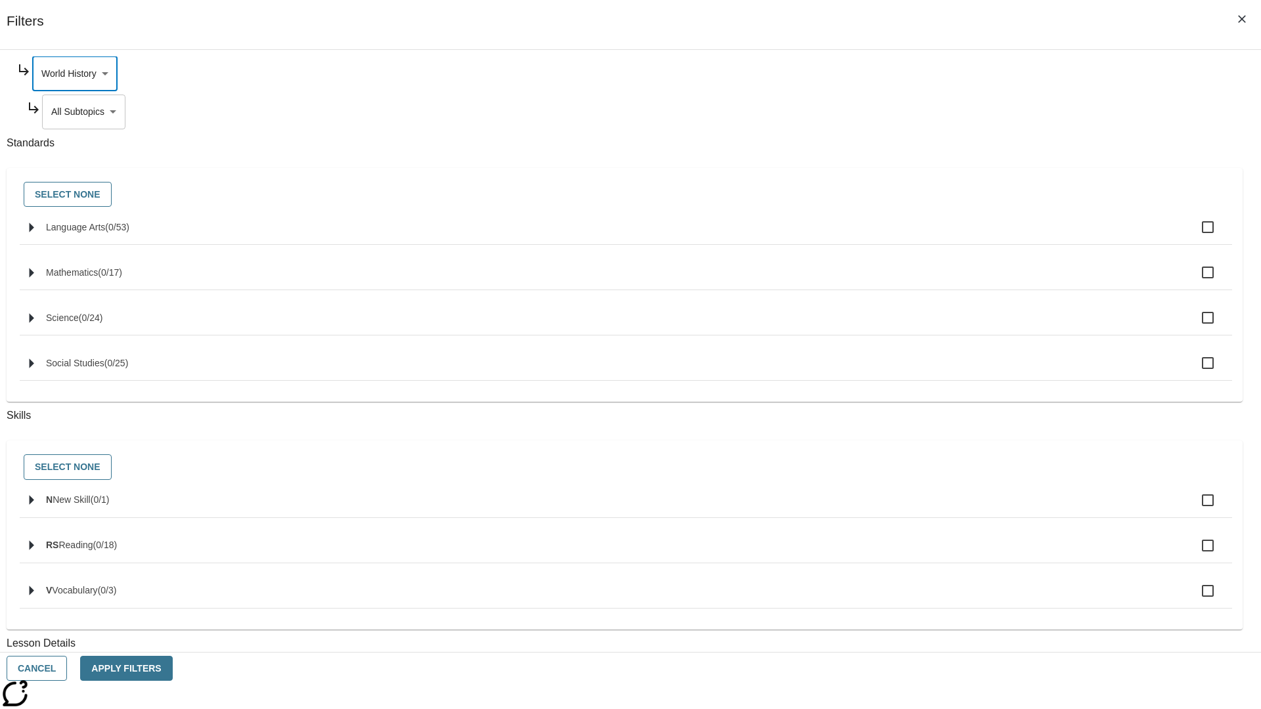
click at [963, 238] on body "Skip to main content [GEOGRAPHIC_DATA] Edition EN Grade 3 2025 Auto Grade 3 Sea…" at bounding box center [630, 407] width 1250 height 724
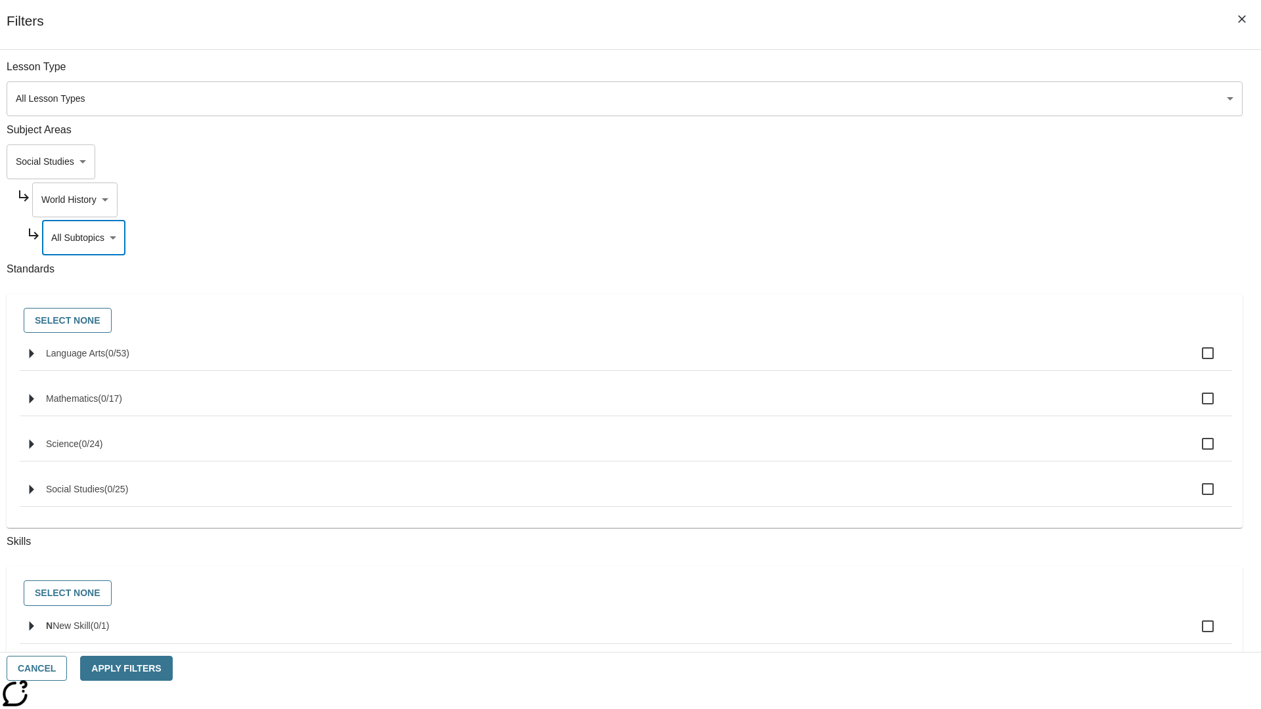
click at [957, 74] on body "Skip to main content [GEOGRAPHIC_DATA] Edition EN Grade 3 2025 Auto Grade 3 Sea…" at bounding box center [630, 407] width 1250 height 724
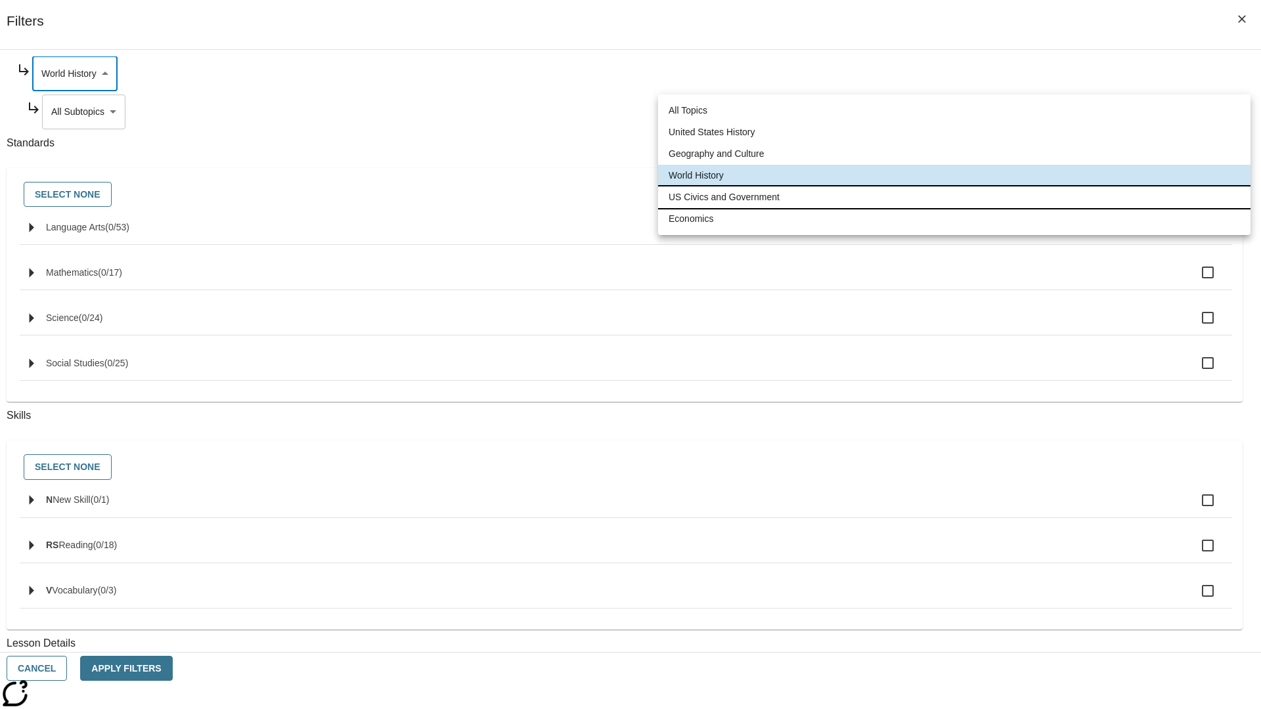
click at [954, 197] on li "US Civics and Government" at bounding box center [954, 197] width 592 height 22
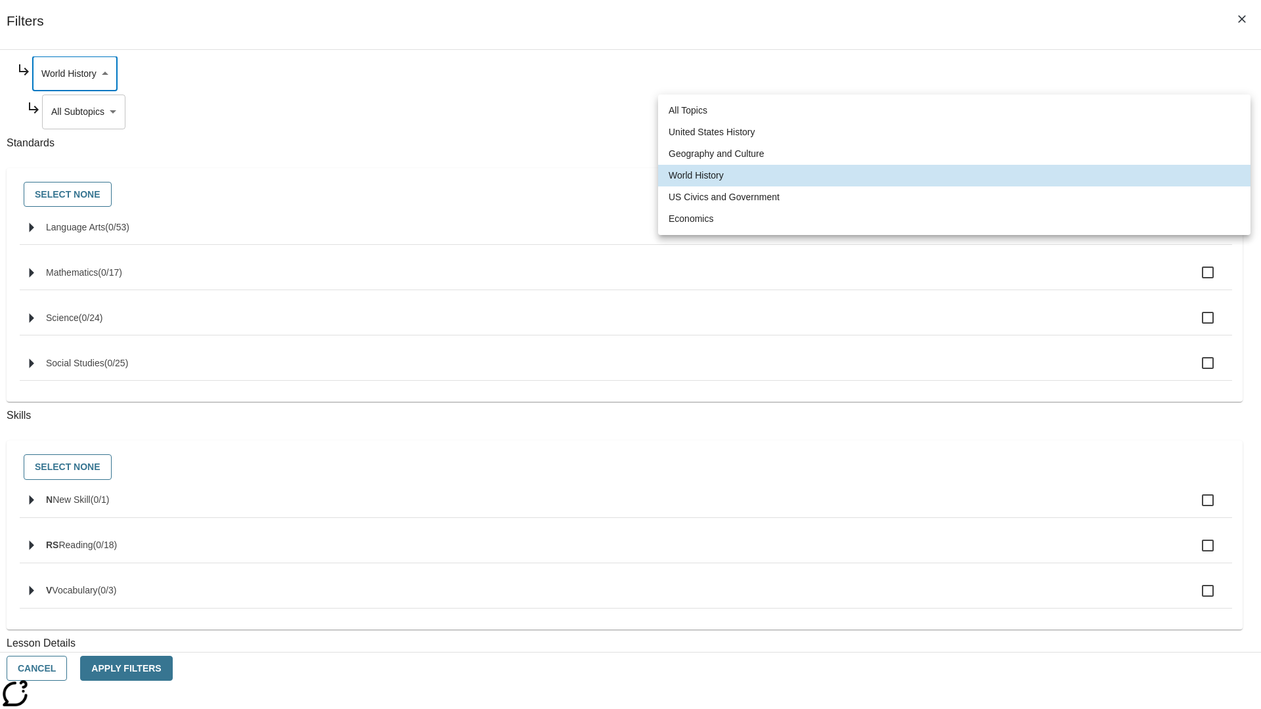
type input "194"
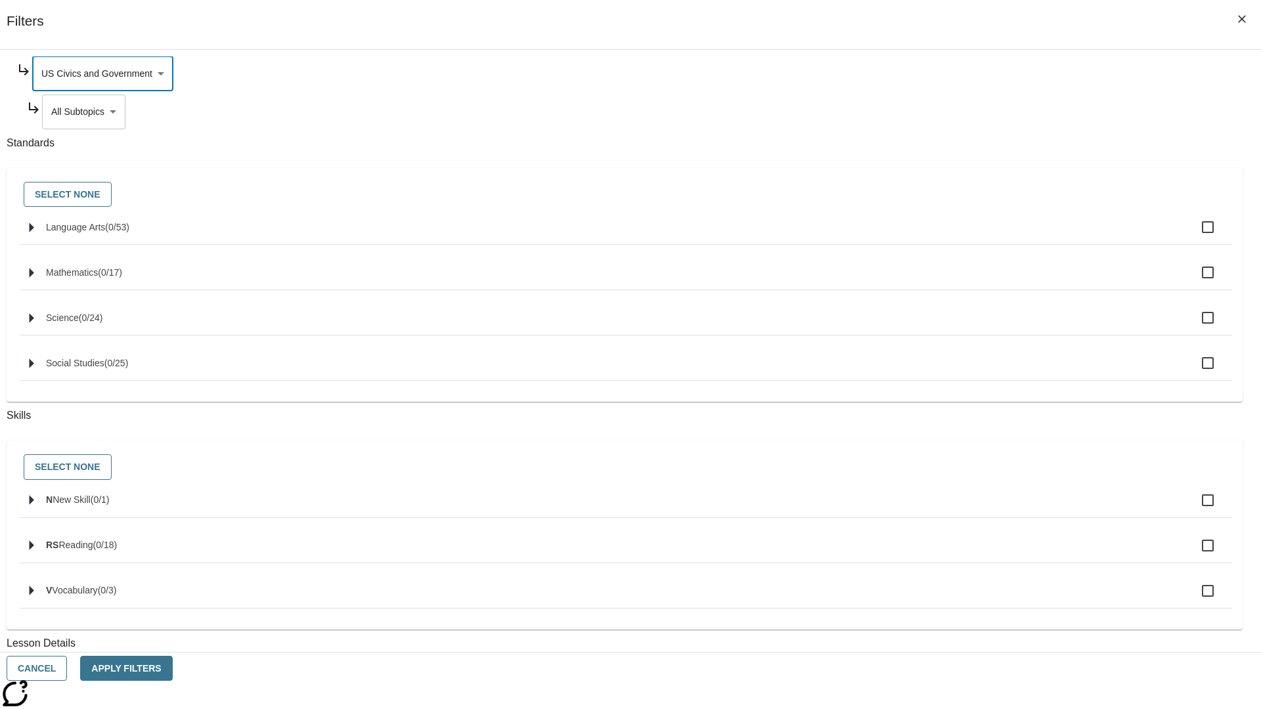
click at [963, 112] on body "Skip to main content [GEOGRAPHIC_DATA] Edition EN Grade 3 2025 Auto Grade 3 Sea…" at bounding box center [630, 407] width 1250 height 724
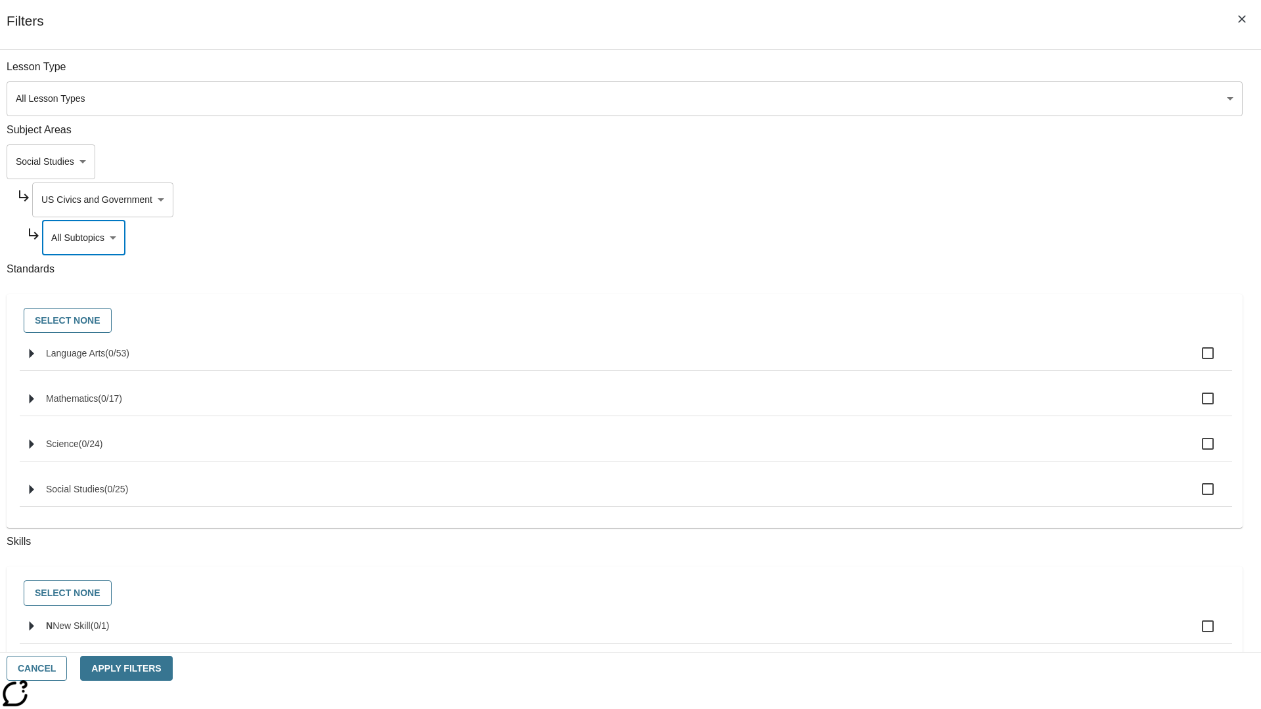
click at [957, 200] on body "Skip to main content [GEOGRAPHIC_DATA] Edition EN Grade 3 2025 Auto Grade 3 Sea…" at bounding box center [630, 407] width 1250 height 724
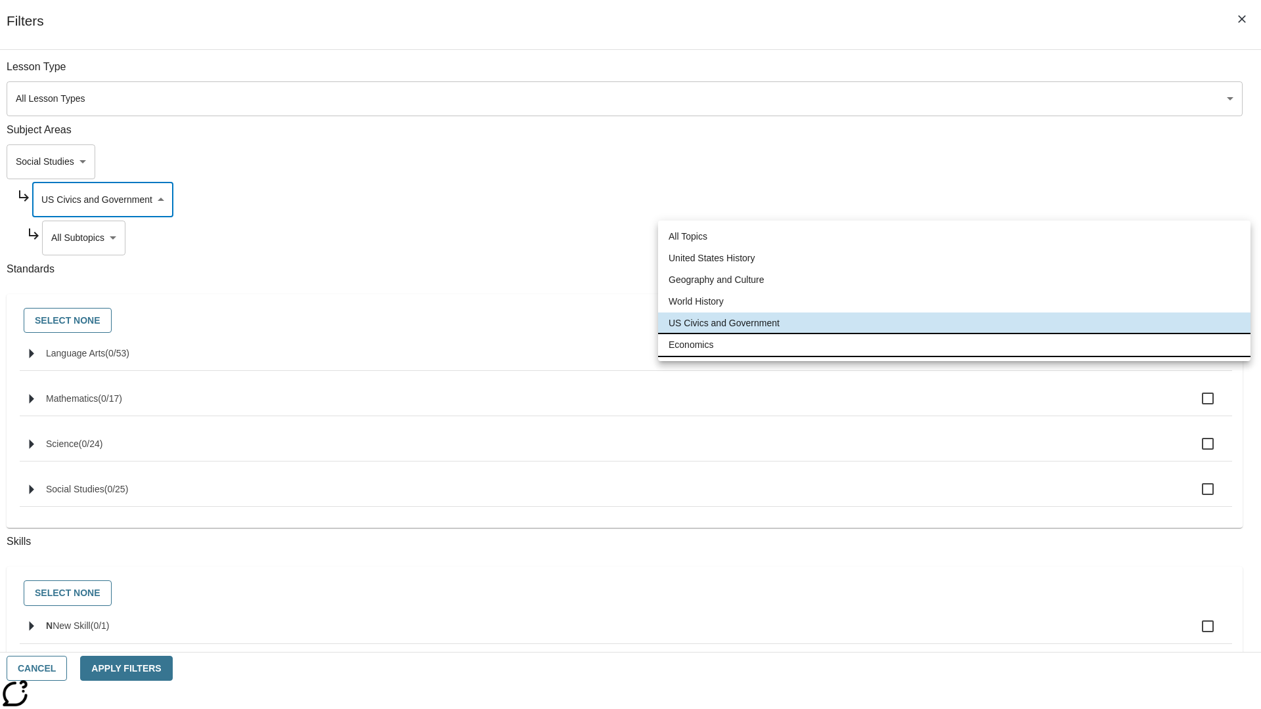
click at [954, 345] on li "Economics" at bounding box center [954, 345] width 592 height 22
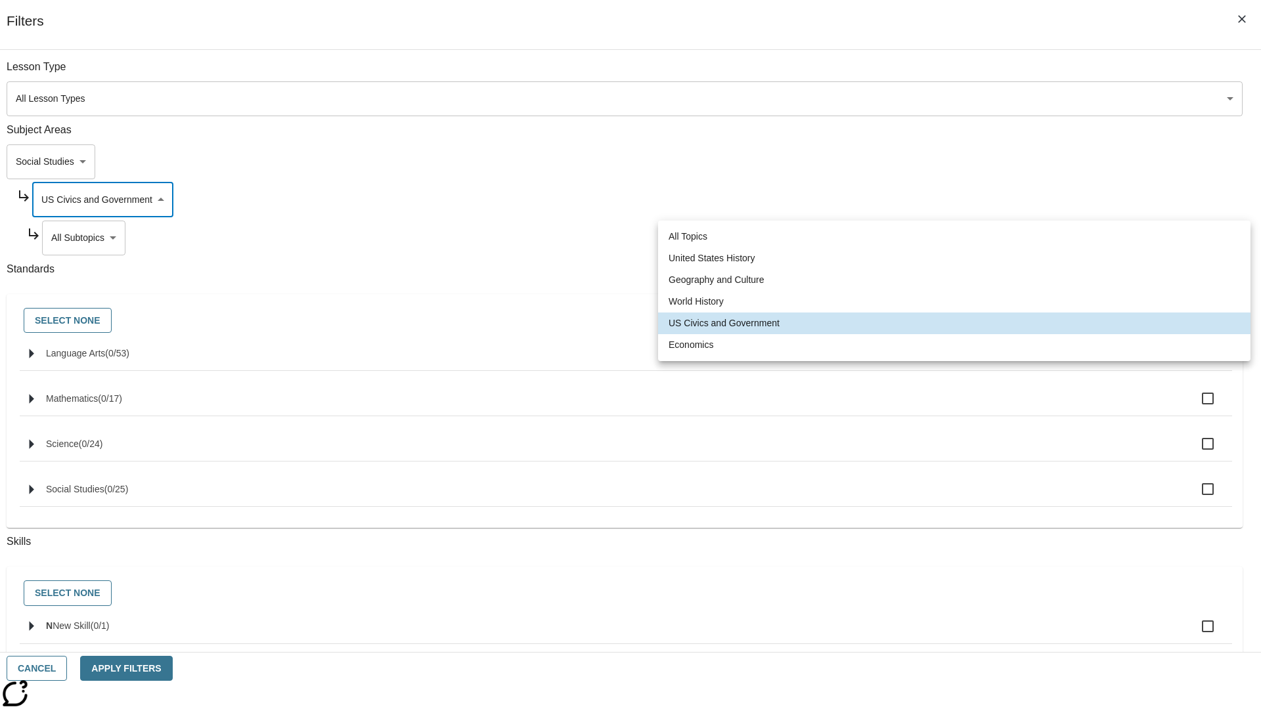
type input "195"
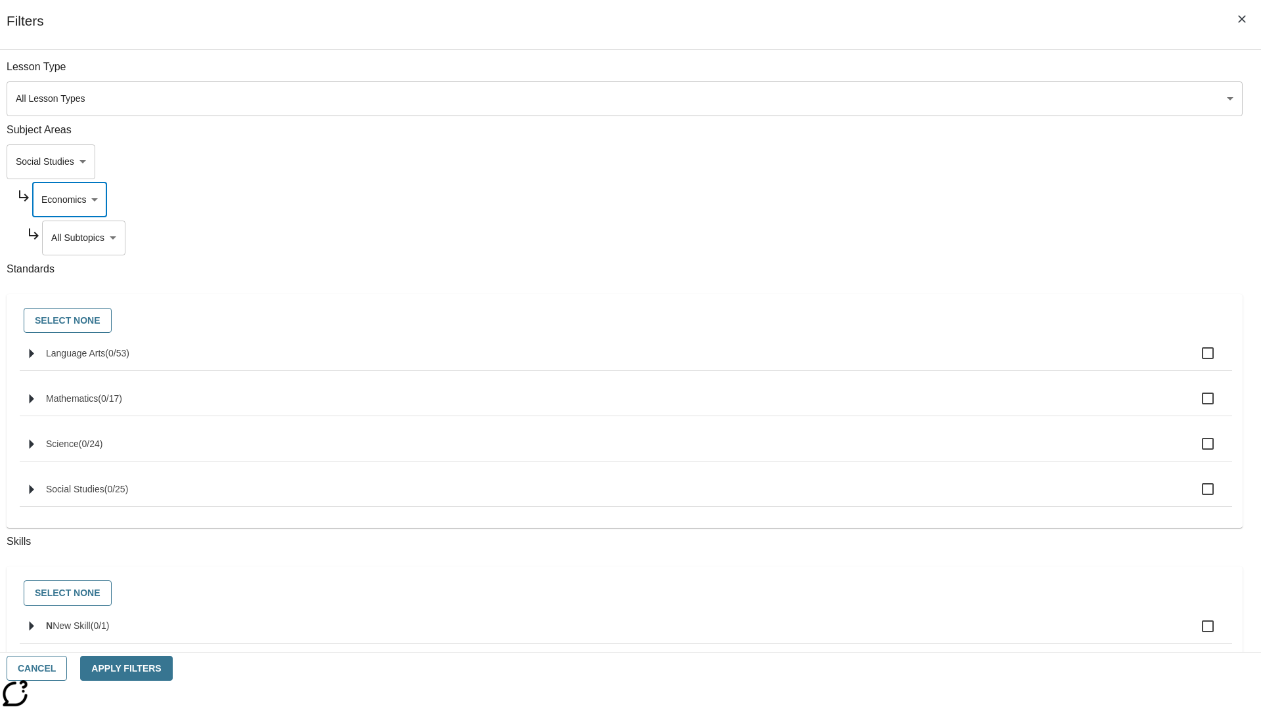
click at [963, 238] on body "Skip to main content [GEOGRAPHIC_DATA] Edition EN Grade 3 2025 Auto Grade 3 Sea…" at bounding box center [630, 407] width 1250 height 724
click at [945, 162] on body "Skip to main content [GEOGRAPHIC_DATA] Edition EN Grade 3 2025 Auto Grade 3 Sea…" at bounding box center [630, 407] width 1250 height 724
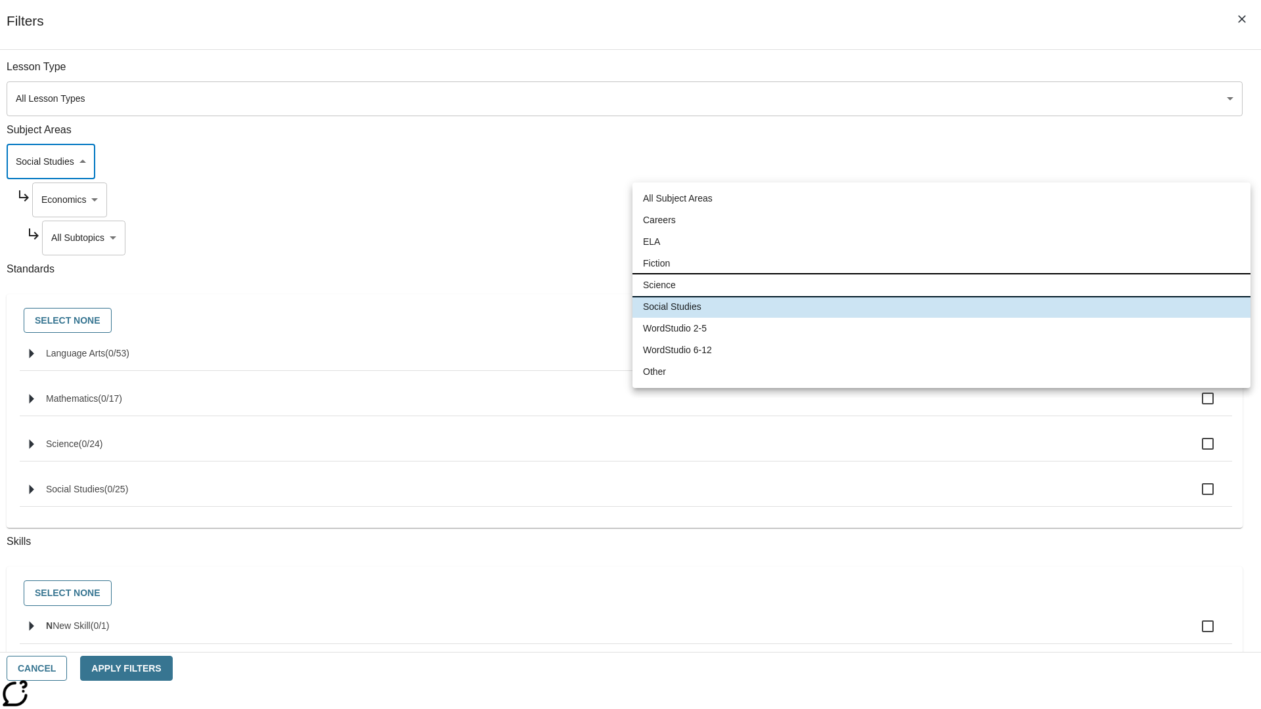
click at [941, 285] on li "Science" at bounding box center [941, 285] width 618 height 22
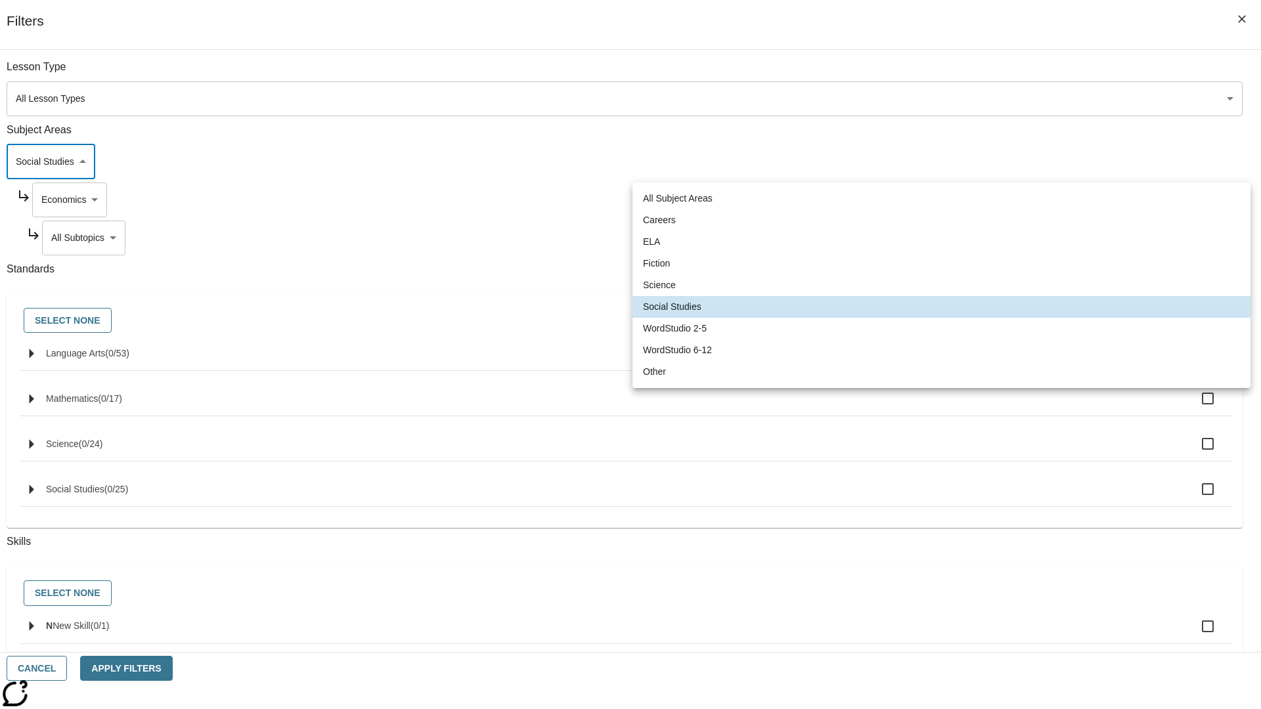
type input "2"
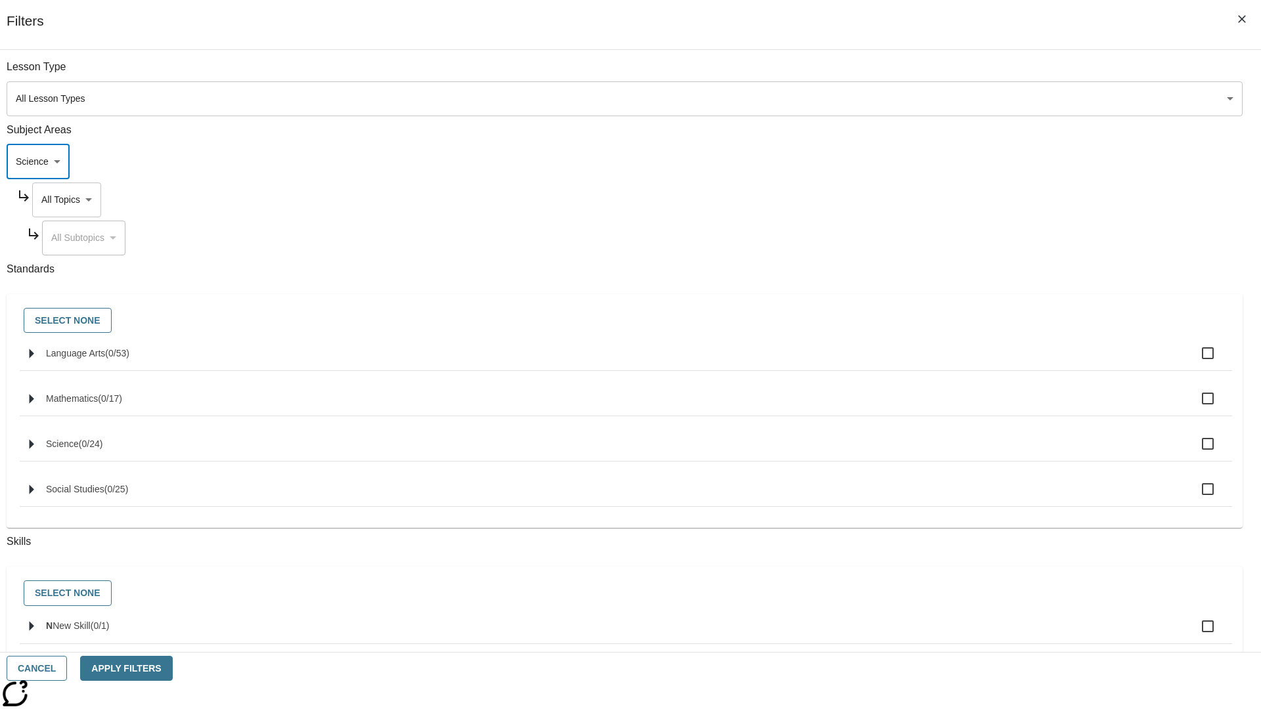
click at [957, 200] on body "Skip to main content [GEOGRAPHIC_DATA] Edition EN Grade 3 2025 Auto Grade 3 Sea…" at bounding box center [630, 407] width 1250 height 724
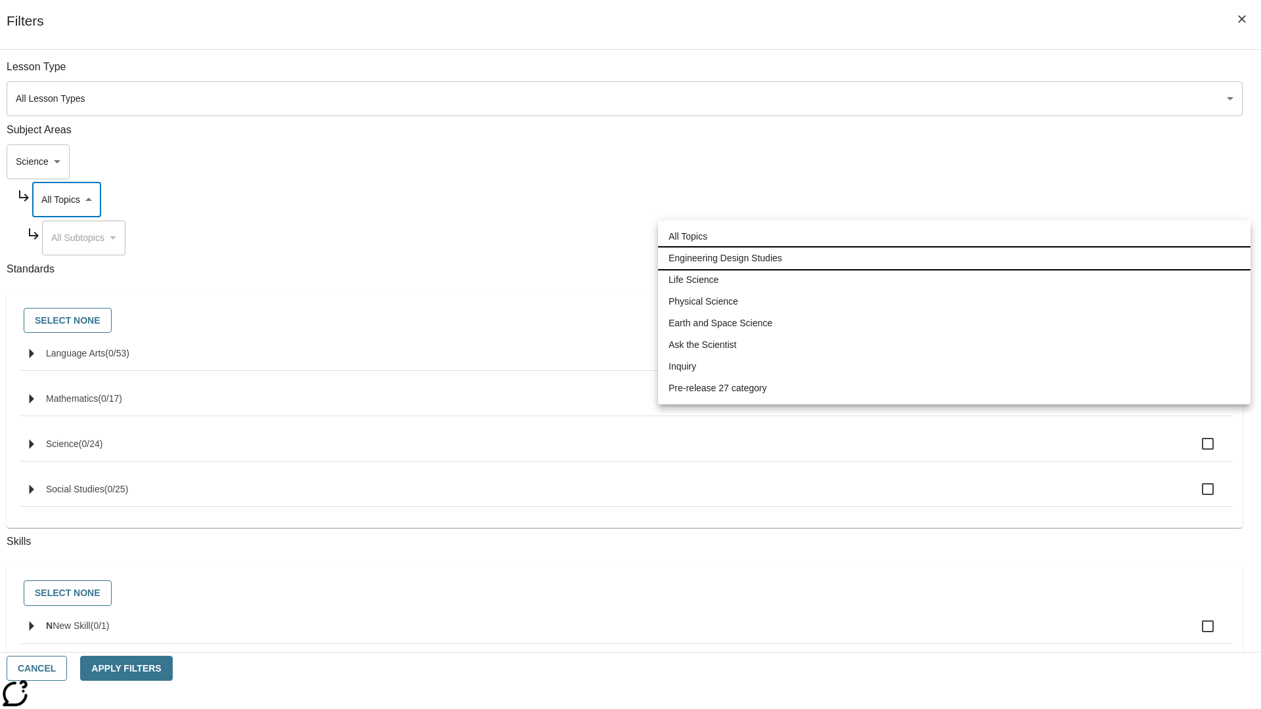
click at [954, 258] on li "Engineering Design Studies" at bounding box center [954, 259] width 592 height 22
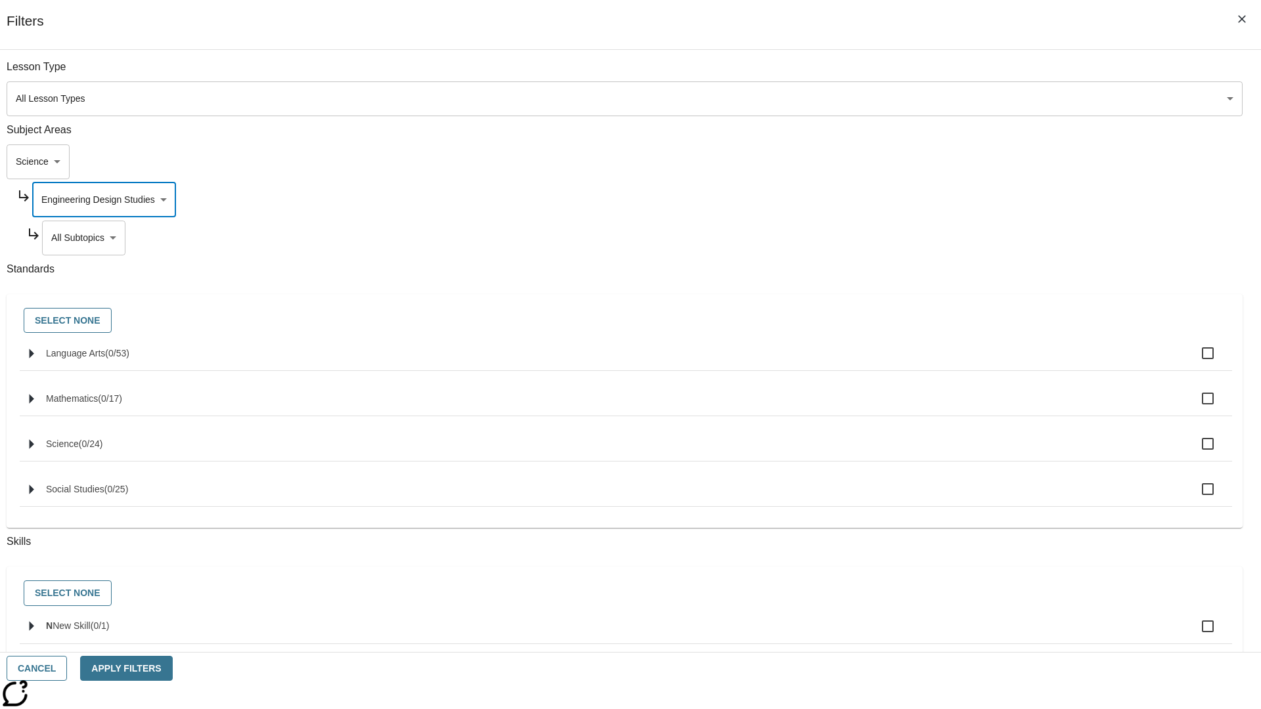
type input "187"
click at [963, 74] on body "Skip to main content [GEOGRAPHIC_DATA] Edition EN Grade 3 2025 Auto Grade 3 Sea…" at bounding box center [630, 407] width 1250 height 724
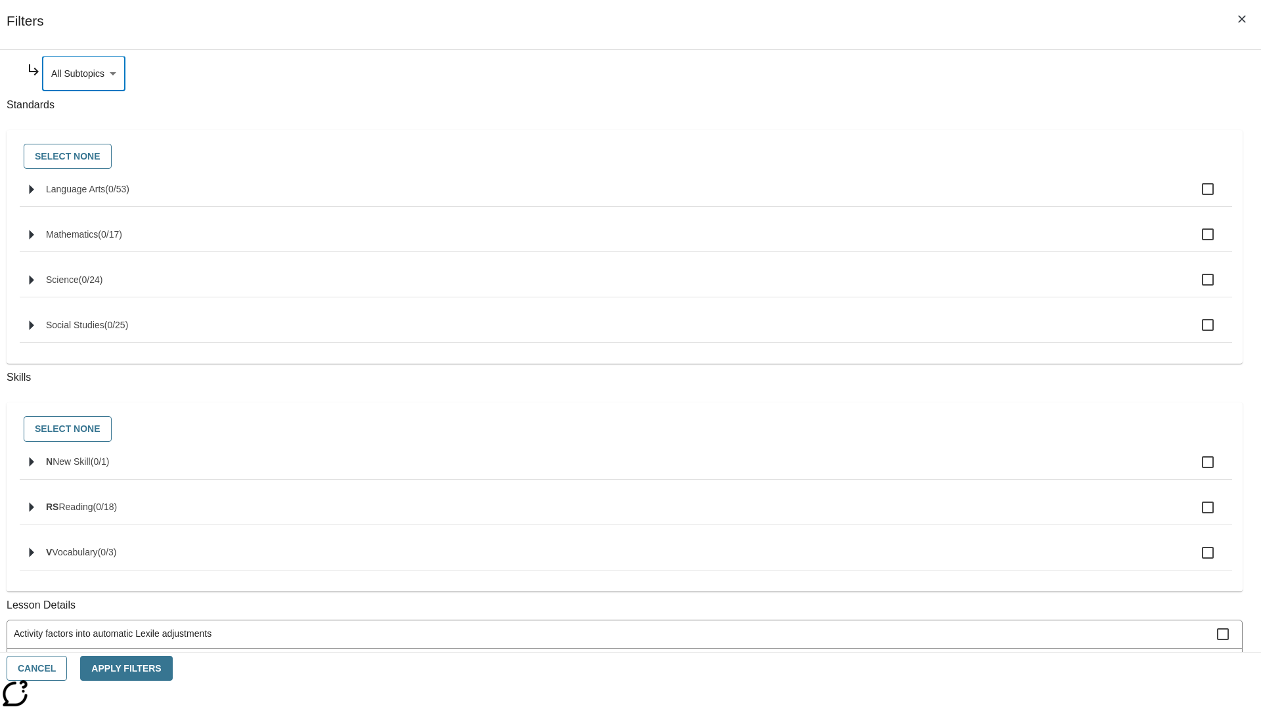
click at [957, 200] on body "Skip to main content [GEOGRAPHIC_DATA] Edition EN Grade 3 2025 Auto Grade 3 Sea…" at bounding box center [630, 407] width 1250 height 724
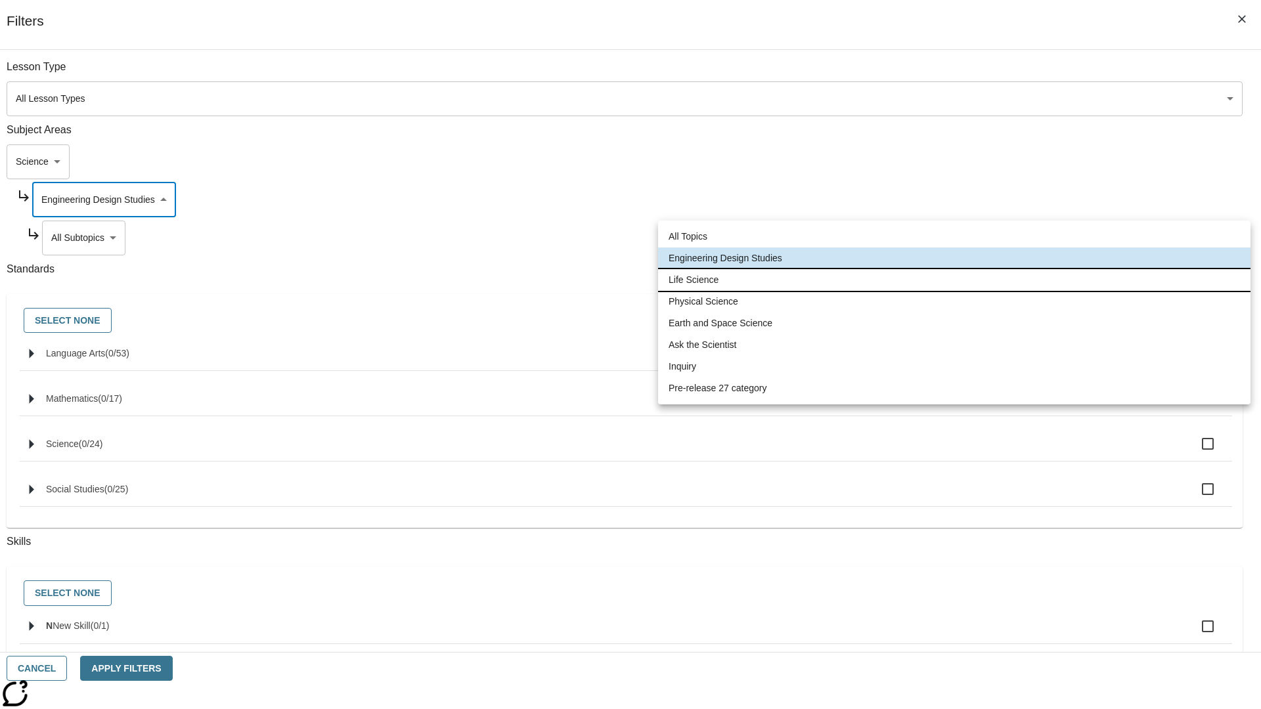
click at [954, 280] on li "Life Science" at bounding box center [954, 280] width 592 height 22
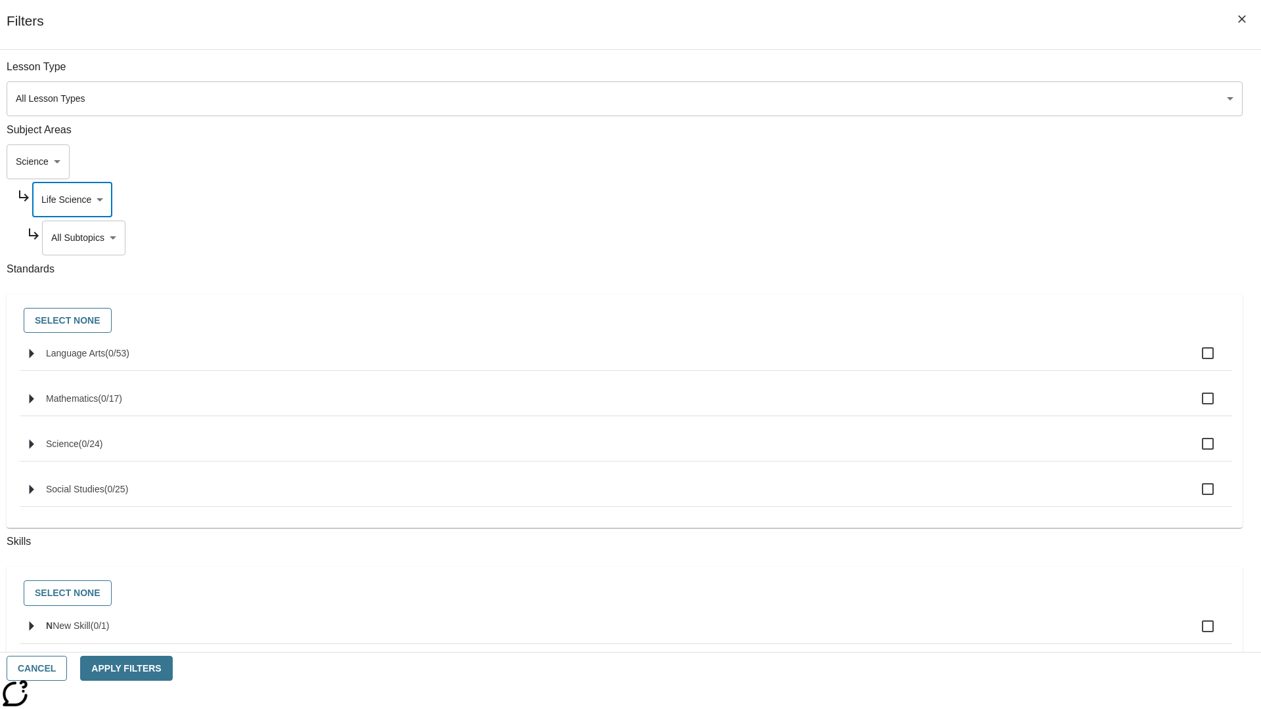
type input "189"
click at [963, 238] on body "Skip to main content [GEOGRAPHIC_DATA] Edition EN Grade 3 2025 Auto Grade 3 Sea…" at bounding box center [630, 407] width 1250 height 724
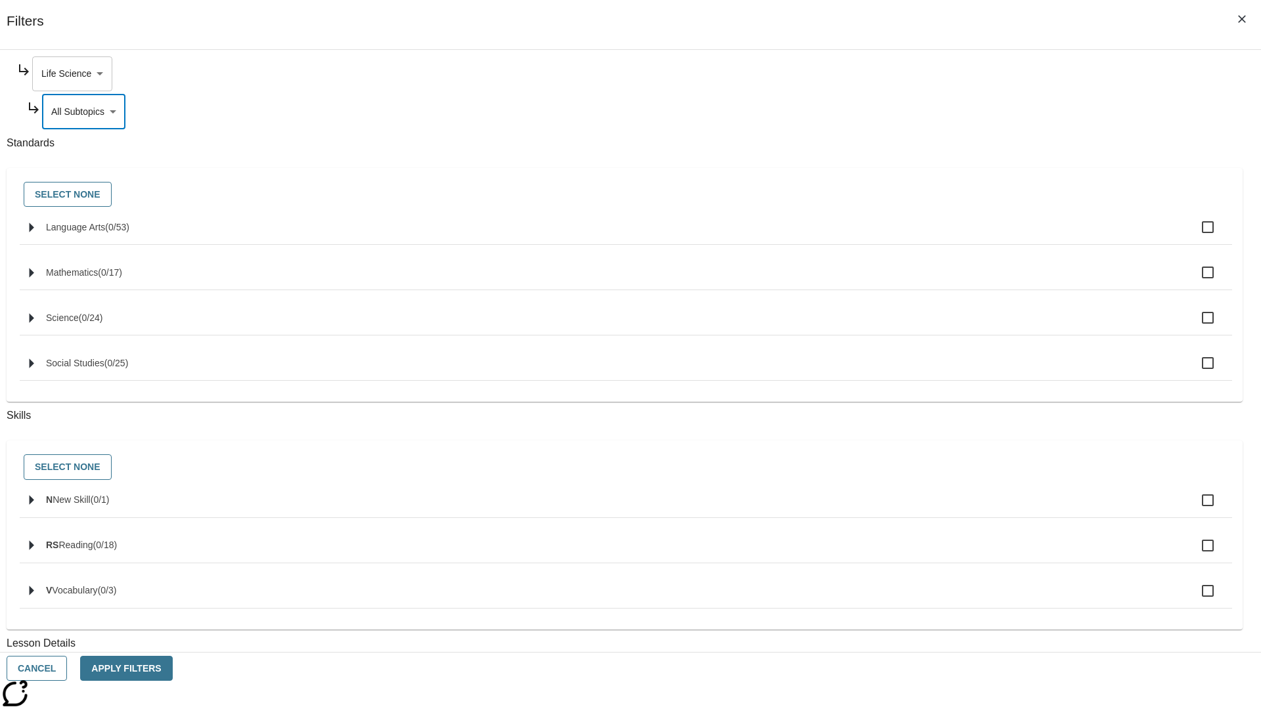
click at [957, 74] on body "Skip to main content [GEOGRAPHIC_DATA] Edition EN Grade 3 2025 Auto Grade 3 Sea…" at bounding box center [630, 407] width 1250 height 724
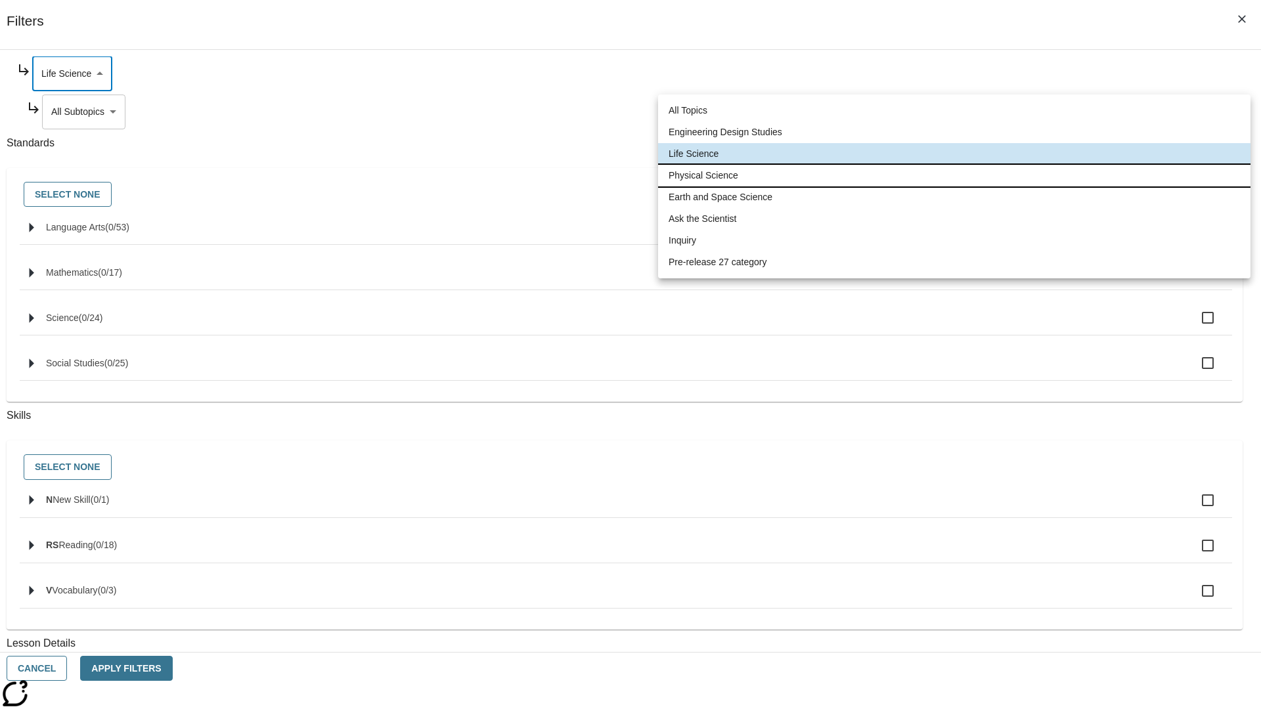
click at [954, 175] on li "Physical Science" at bounding box center [954, 176] width 592 height 22
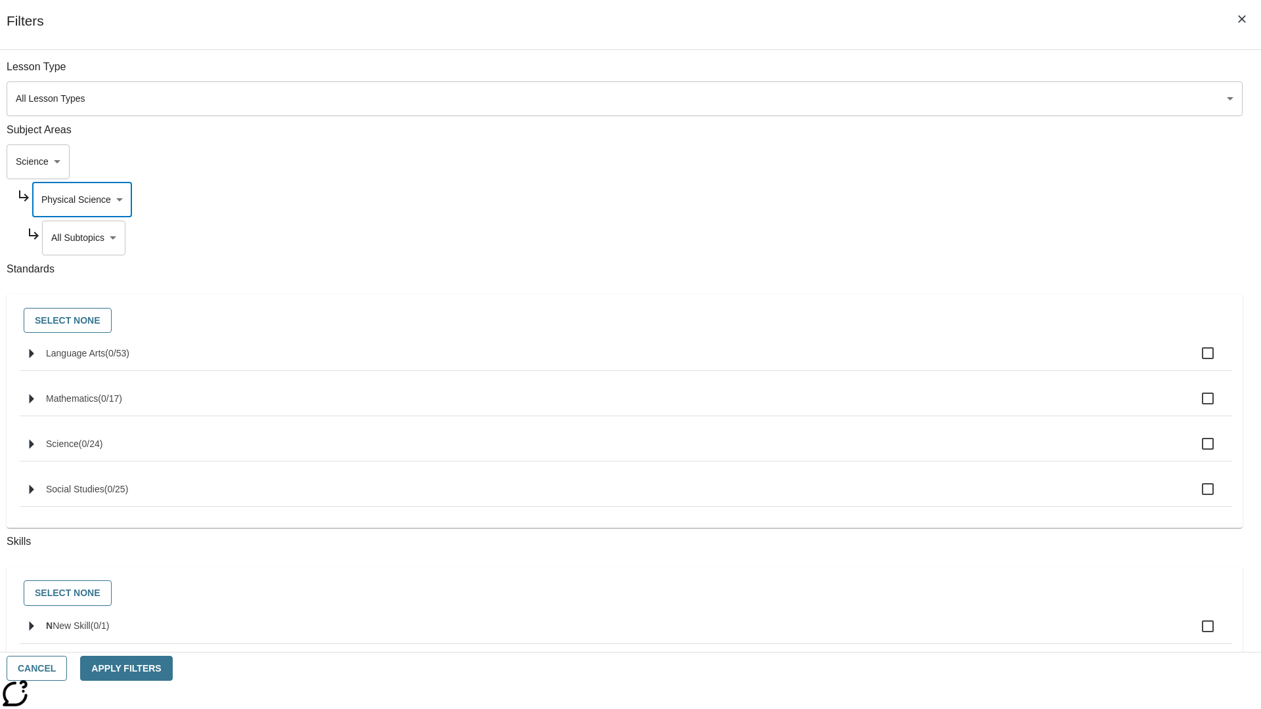
click at [963, 238] on body "Skip to main content [GEOGRAPHIC_DATA] Edition EN Grade 3 2025 Auto Grade 3 Sea…" at bounding box center [630, 407] width 1250 height 724
click at [958, 200] on body "Skip to main content [GEOGRAPHIC_DATA] Edition EN Grade 3 2025 Auto Grade 3 Sea…" at bounding box center [630, 407] width 1250 height 724
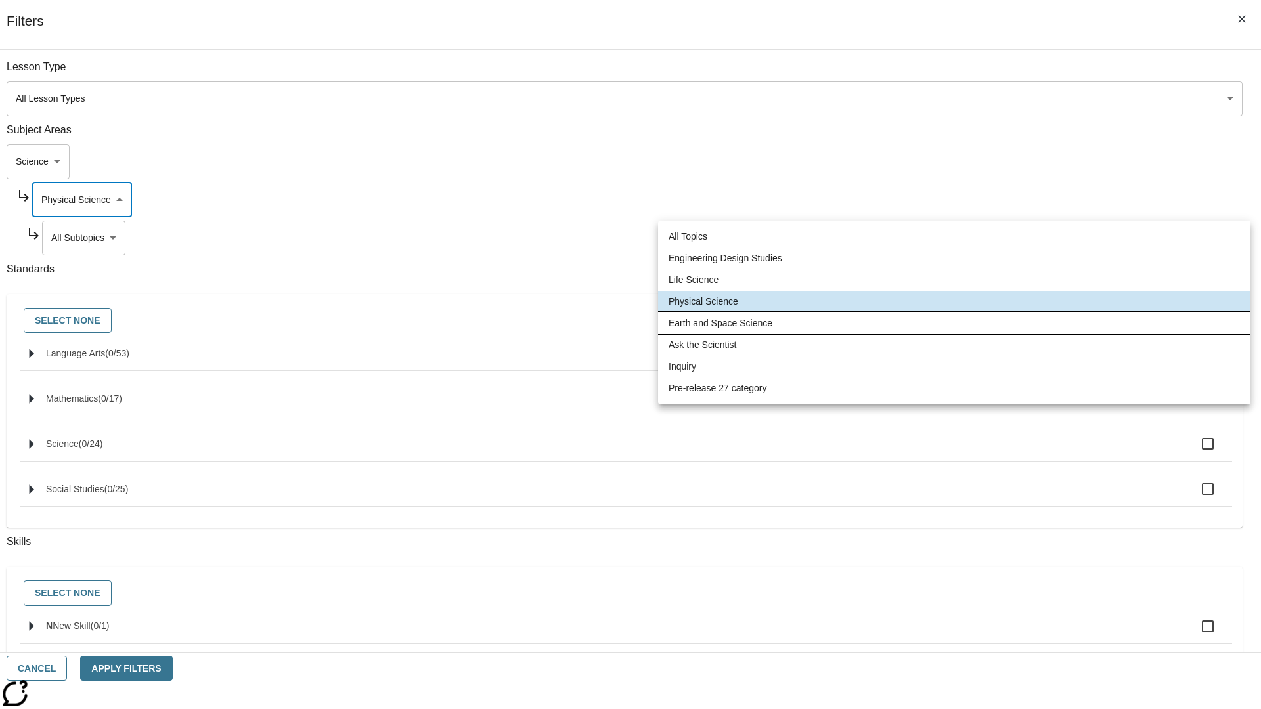
click at [954, 323] on li "Earth and Space Science" at bounding box center [954, 324] width 592 height 22
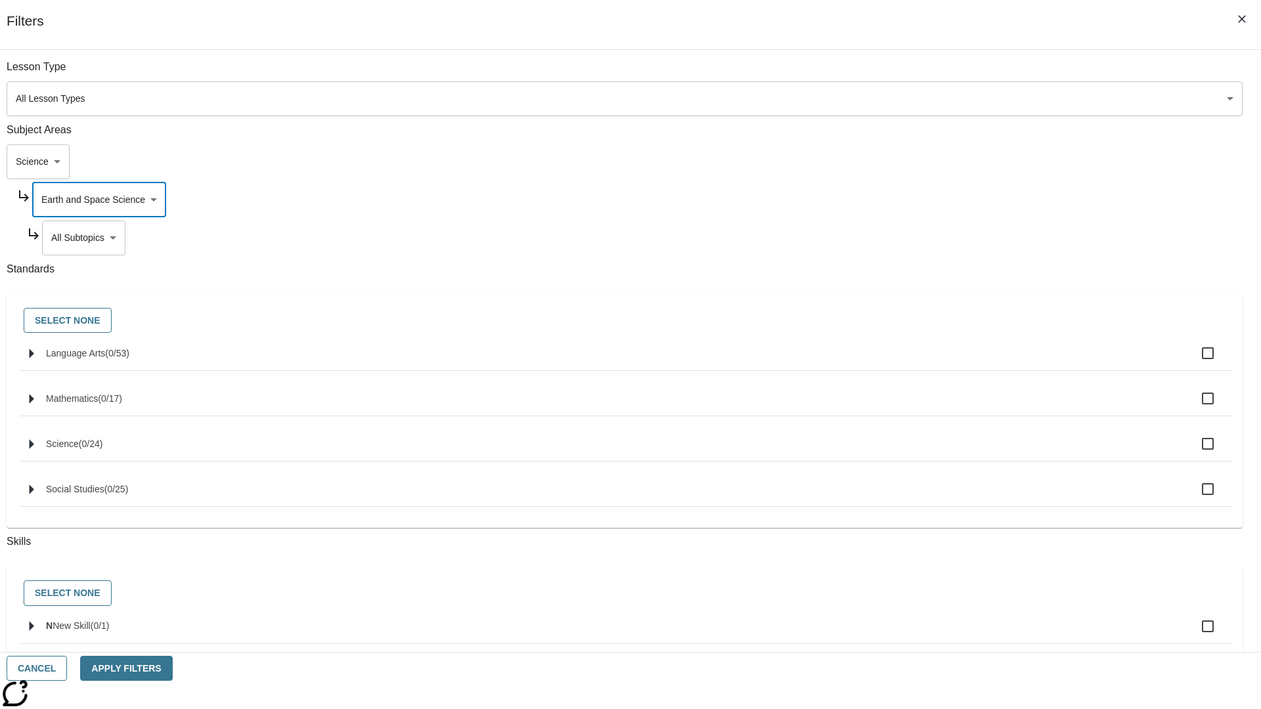
click at [963, 238] on body "Skip to main content [GEOGRAPHIC_DATA] Edition EN Grade 3 2025 Auto Grade 3 Sea…" at bounding box center [630, 407] width 1250 height 724
click at [957, 200] on body "Skip to main content [GEOGRAPHIC_DATA] Edition EN Grade 3 2025 Auto Grade 3 Sea…" at bounding box center [630, 407] width 1250 height 724
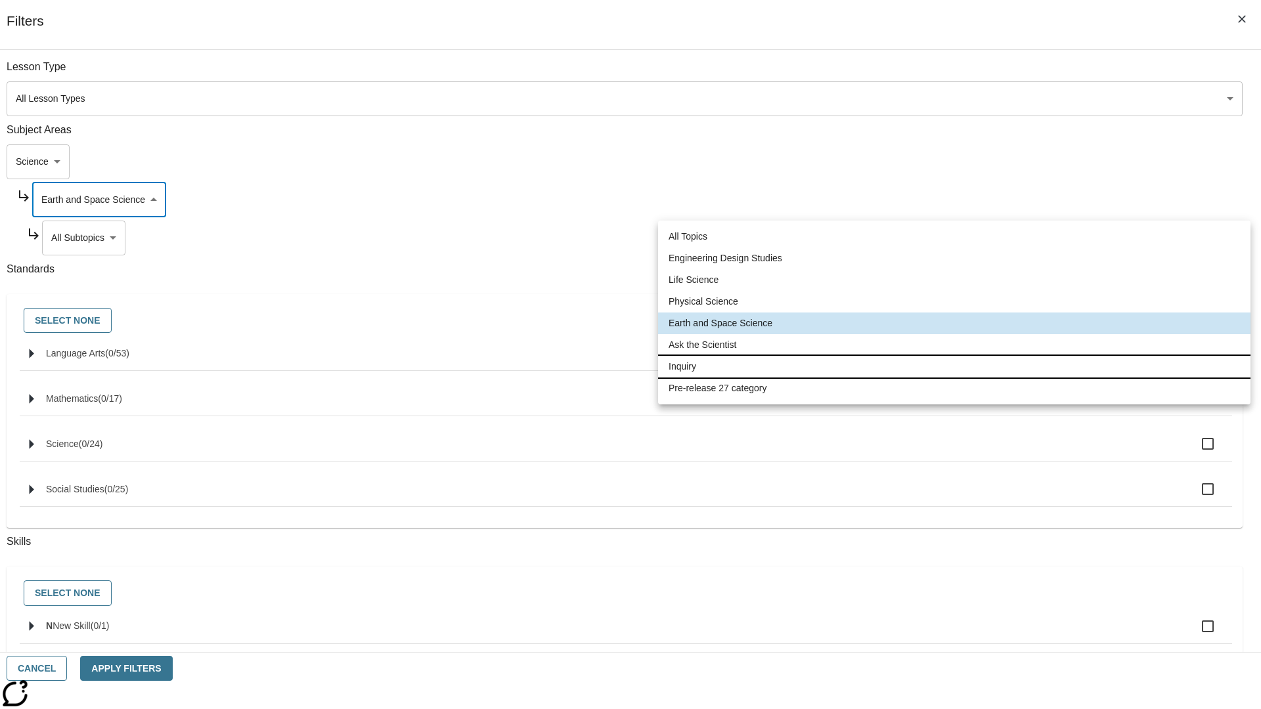
click at [954, 366] on li "Inquiry" at bounding box center [954, 367] width 592 height 22
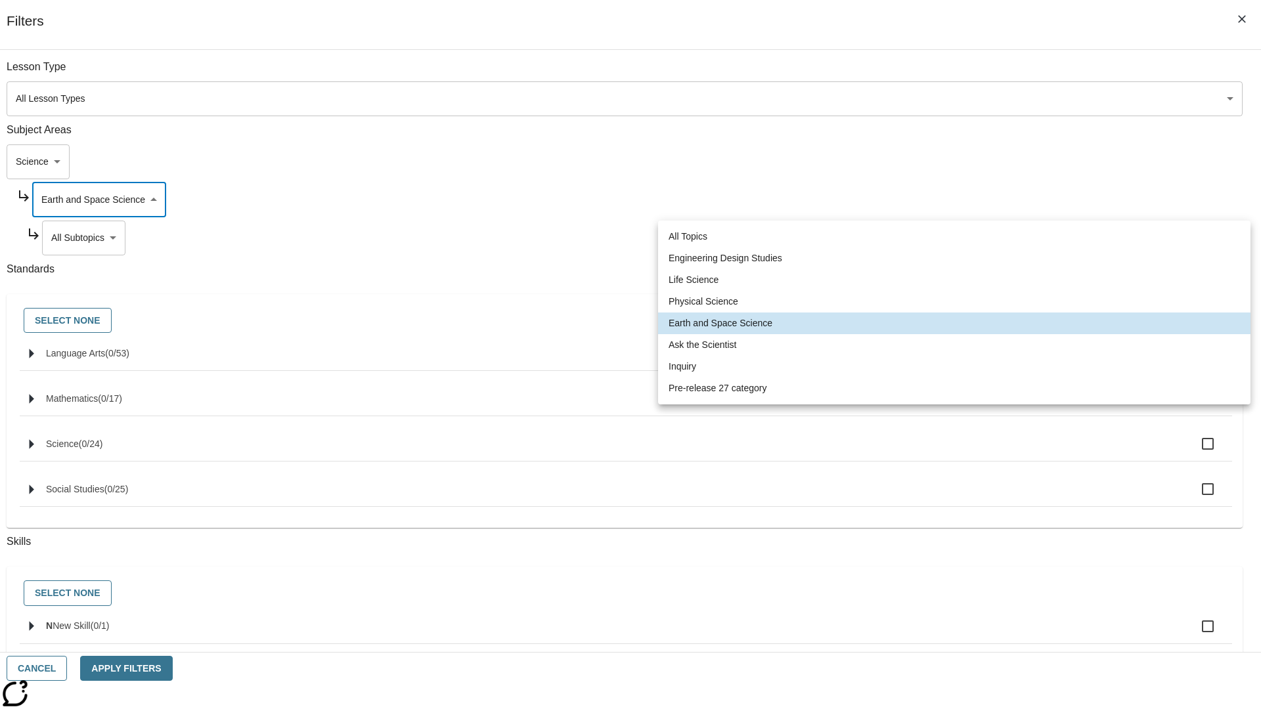
type input "251"
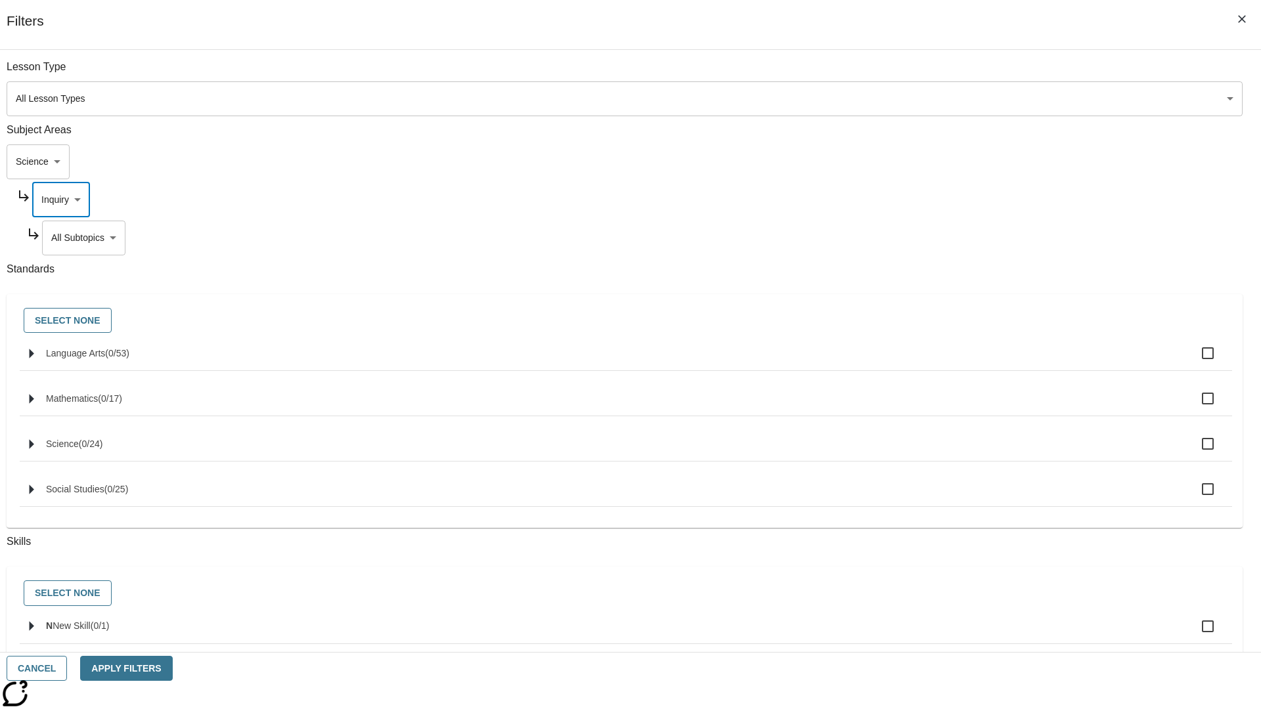
click at [963, 238] on body "Skip to main content [GEOGRAPHIC_DATA] Edition EN Grade 3 2025 Auto Grade 3 Sea…" at bounding box center [630, 407] width 1250 height 724
click at [957, 200] on body "Skip to main content [GEOGRAPHIC_DATA] Edition EN Grade 3 2025 Auto Grade 3 Sea…" at bounding box center [630, 407] width 1250 height 724
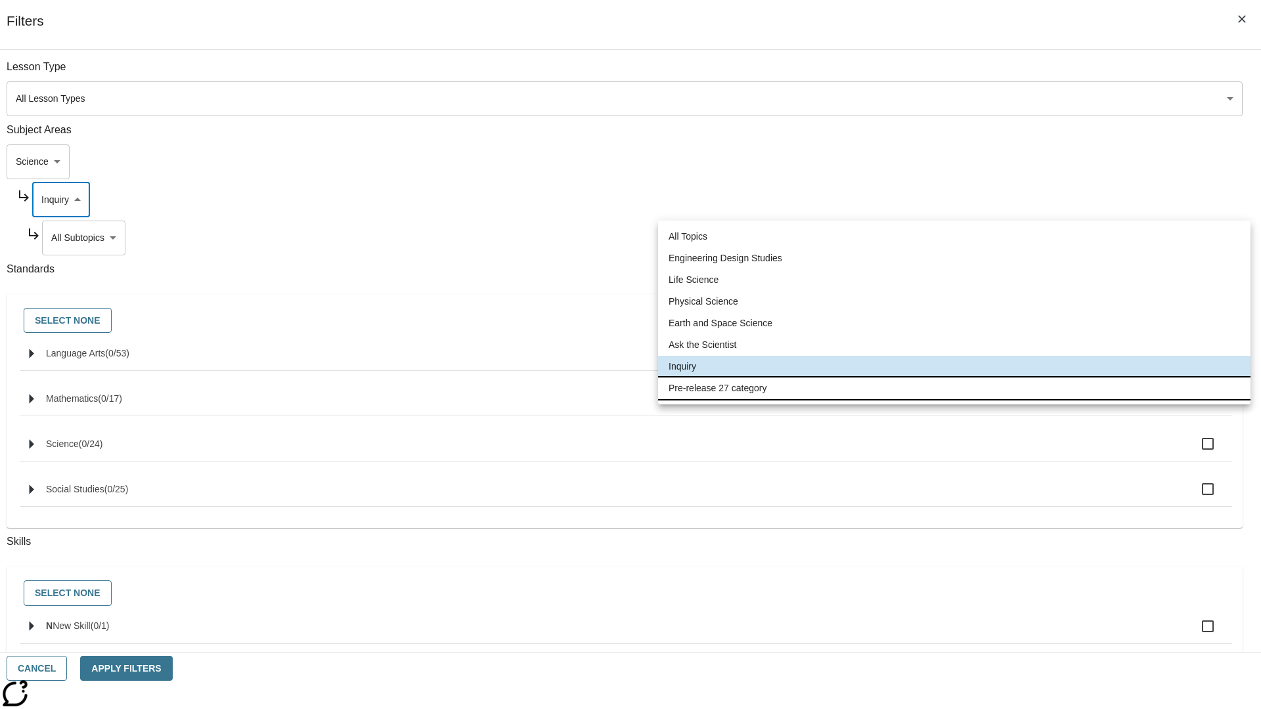
click at [954, 388] on li "Pre-release 27 category" at bounding box center [954, 389] width 592 height 22
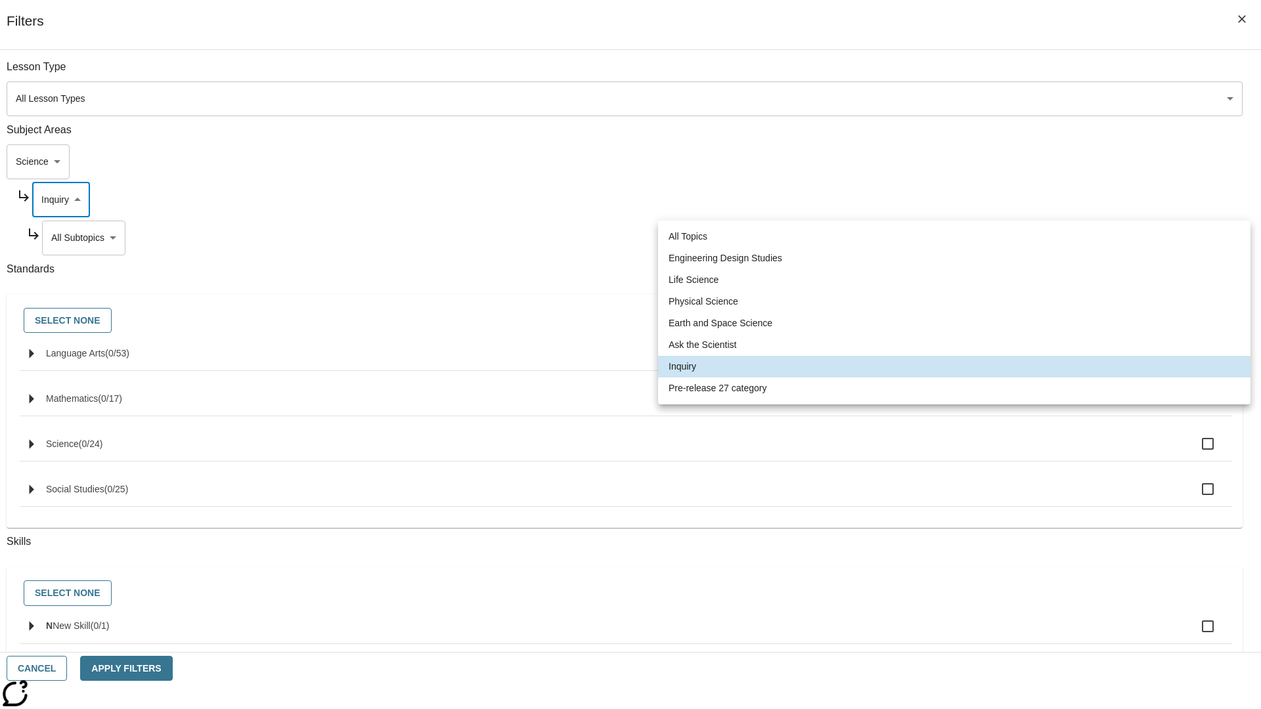
type input "271"
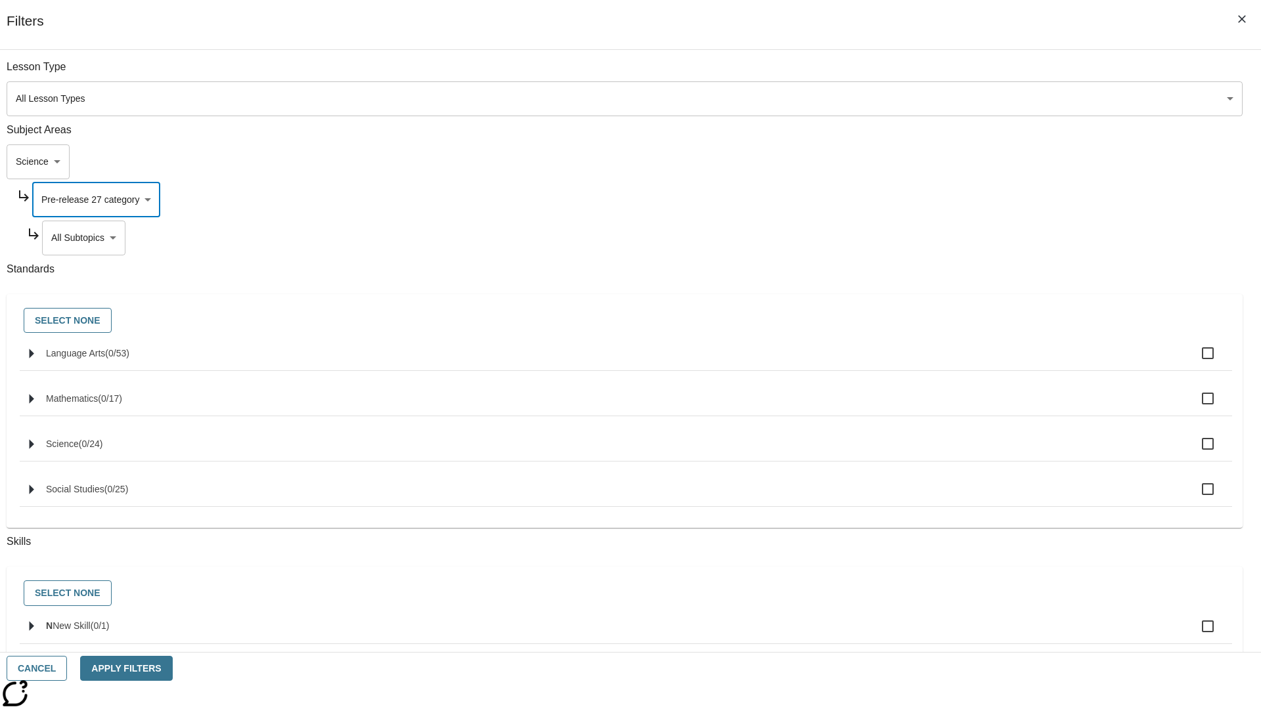
click at [963, 238] on body "Skip to main content [GEOGRAPHIC_DATA] Edition EN Grade 3 2025 Auto Grade 3 Sea…" at bounding box center [630, 407] width 1250 height 724
click at [945, 162] on body "Skip to main content [GEOGRAPHIC_DATA] Edition EN Grade 3 2025 Auto Grade 3 Sea…" at bounding box center [630, 407] width 1250 height 724
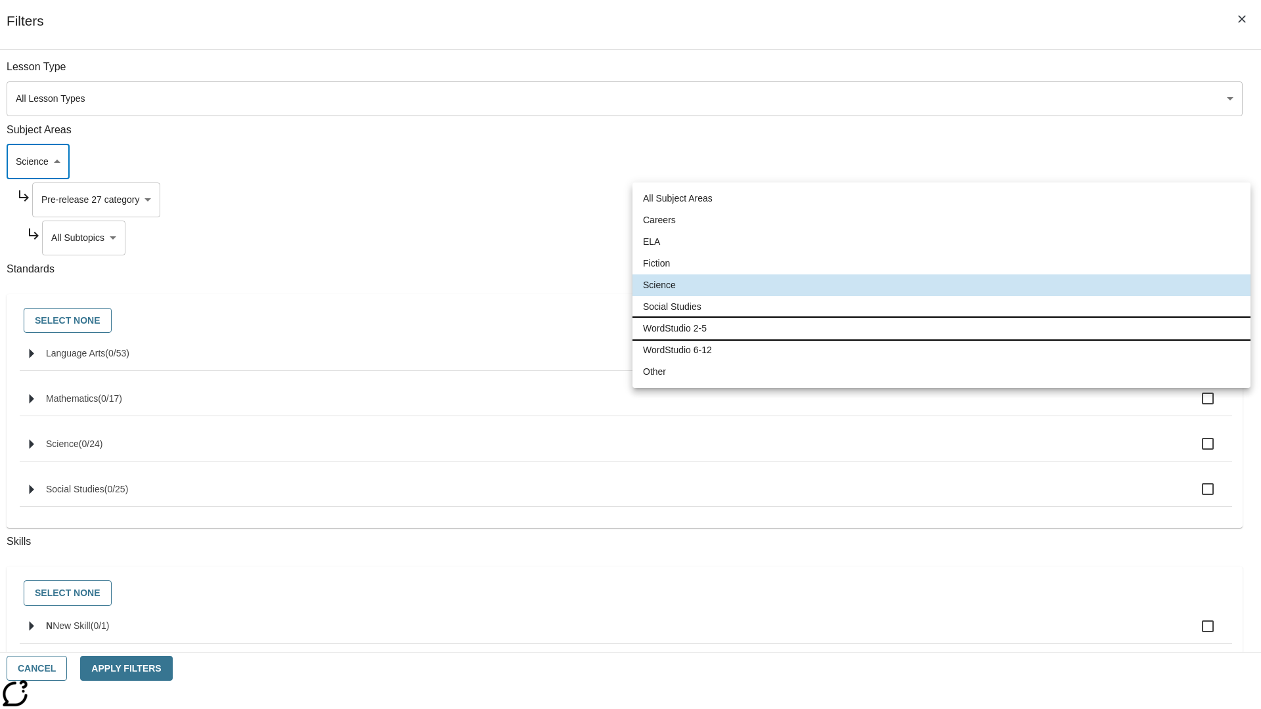
click at [941, 328] on li "WordStudio 2-5" at bounding box center [941, 329] width 618 height 22
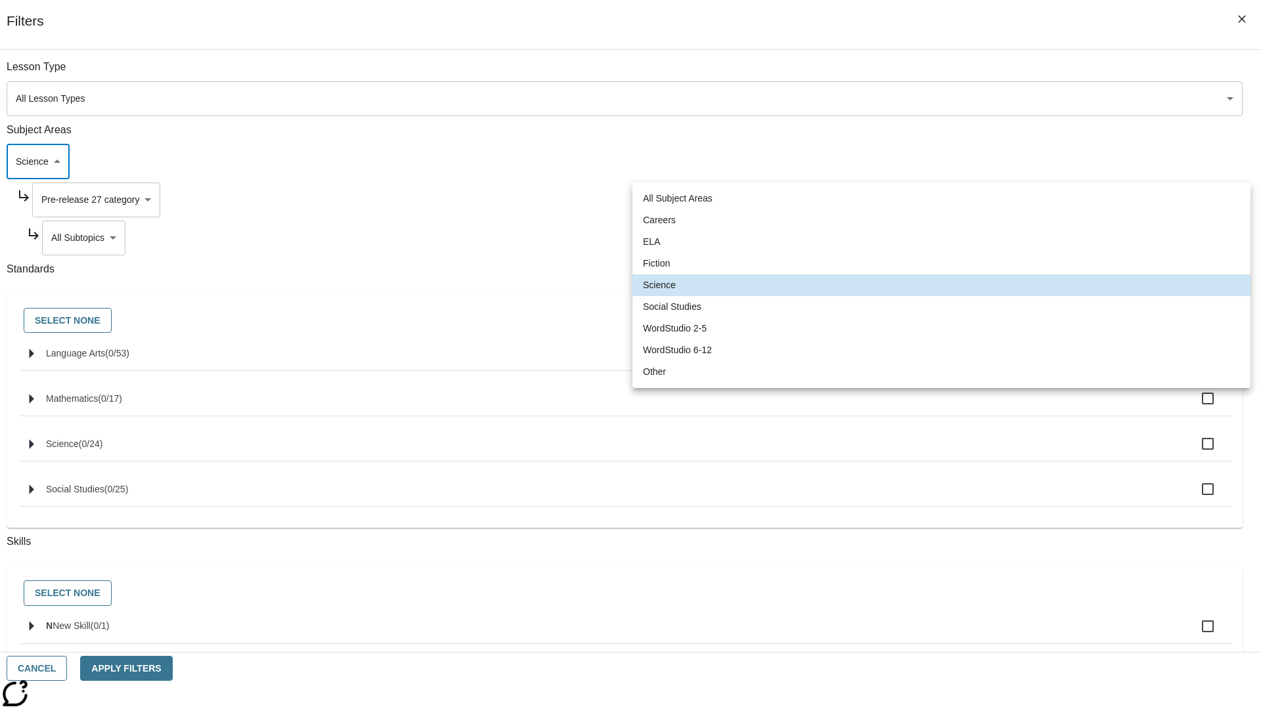
type input "6"
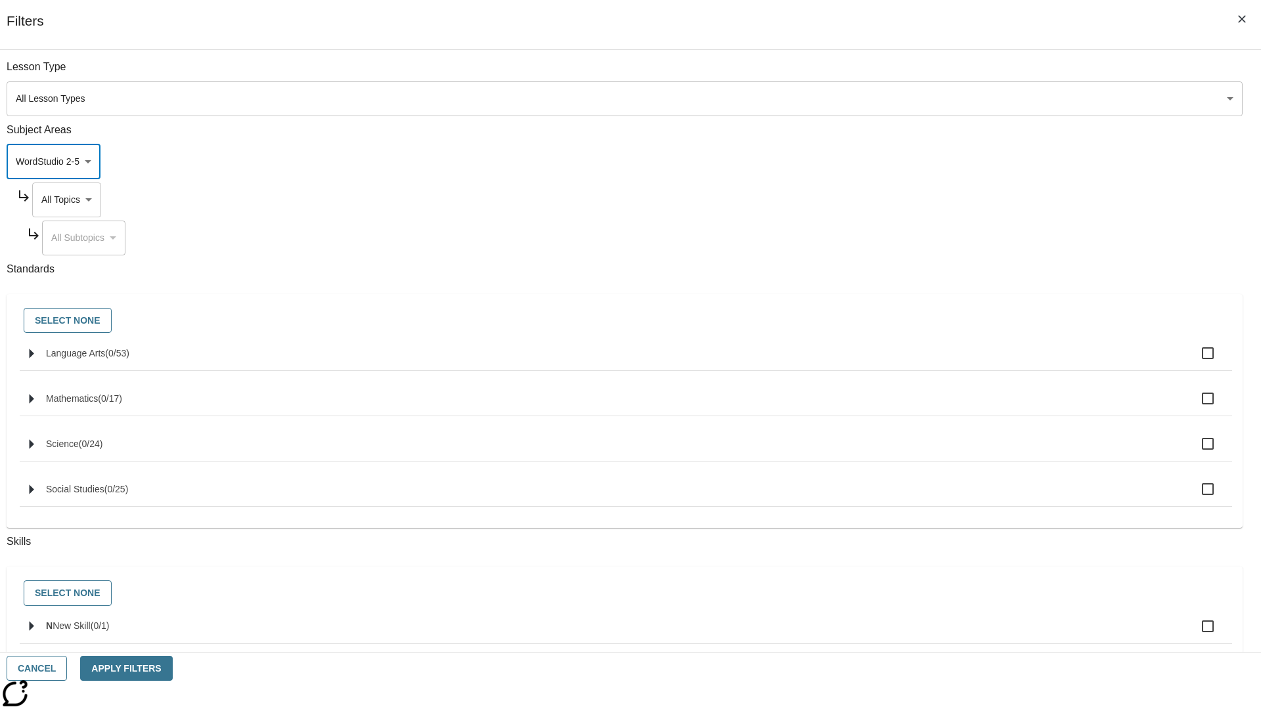
click at [957, 200] on body "Skip to main content [GEOGRAPHIC_DATA] Edition EN Grade 3 2025 Auto Grade 3 Sea…" at bounding box center [630, 407] width 1250 height 724
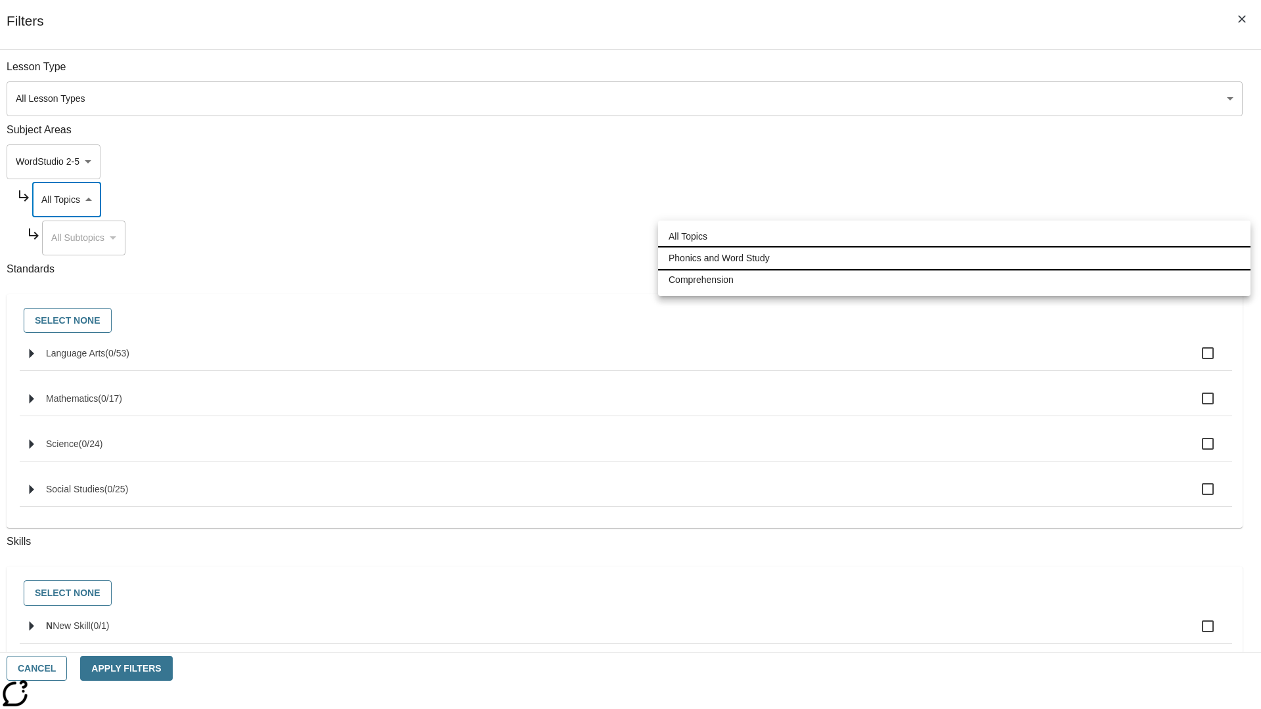
click at [954, 258] on li "Phonics and Word Study" at bounding box center [954, 259] width 592 height 22
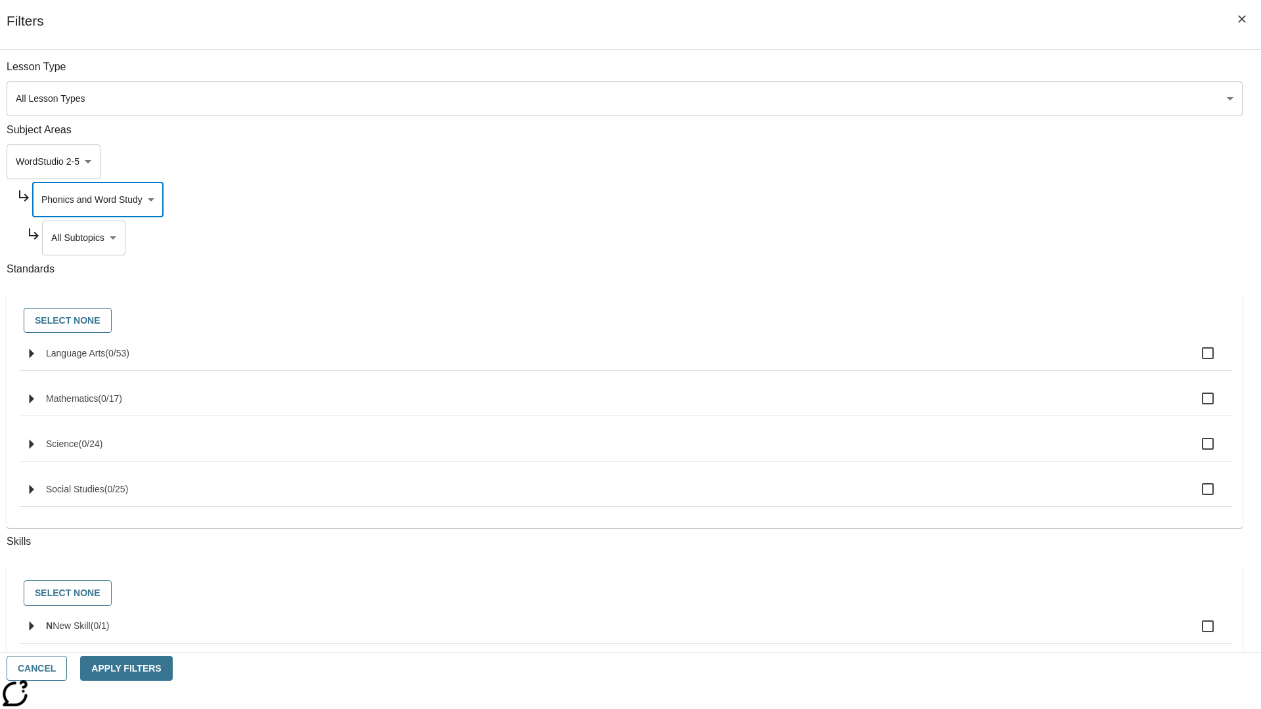
type input "249"
click at [963, 238] on body "Skip to main content [GEOGRAPHIC_DATA] Edition EN Grade 3 2025 Auto Grade 3 Sea…" at bounding box center [630, 407] width 1250 height 724
click at [957, 74] on body "Skip to main content [GEOGRAPHIC_DATA] Edition EN Grade 3 2025 Auto Grade 3 Sea…" at bounding box center [630, 407] width 1250 height 724
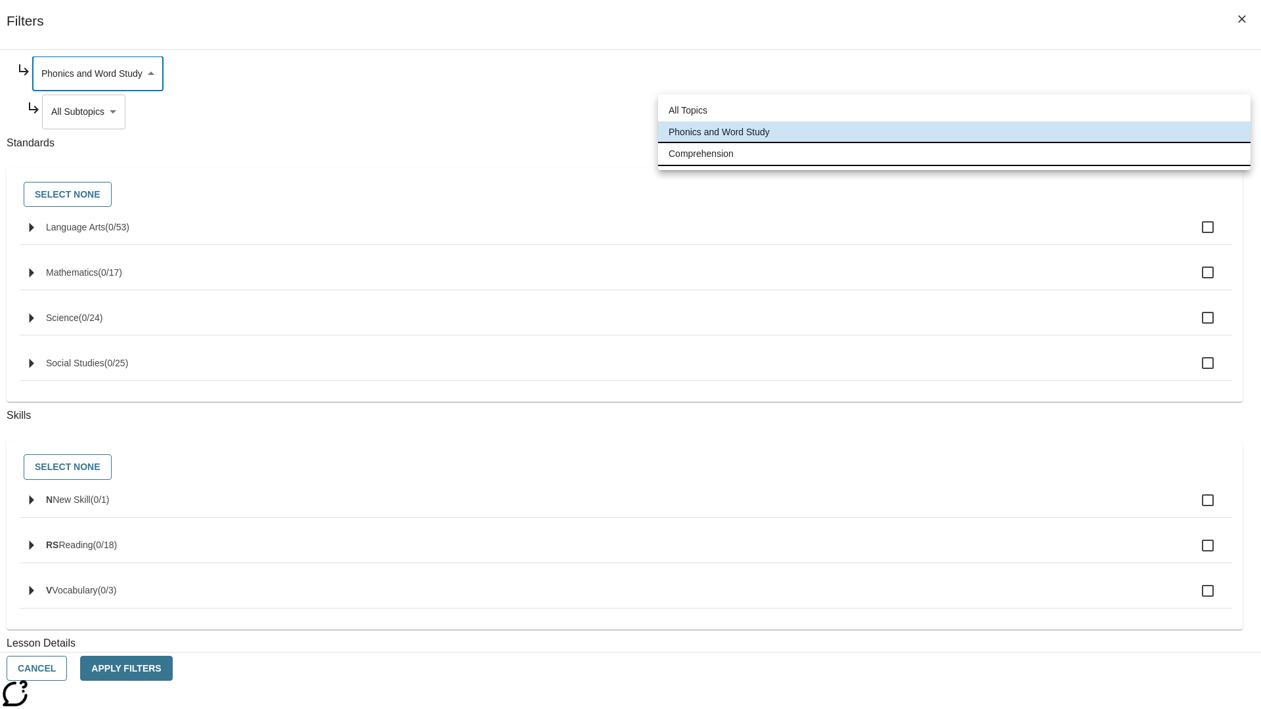
click at [954, 154] on li "Comprehension" at bounding box center [954, 154] width 592 height 22
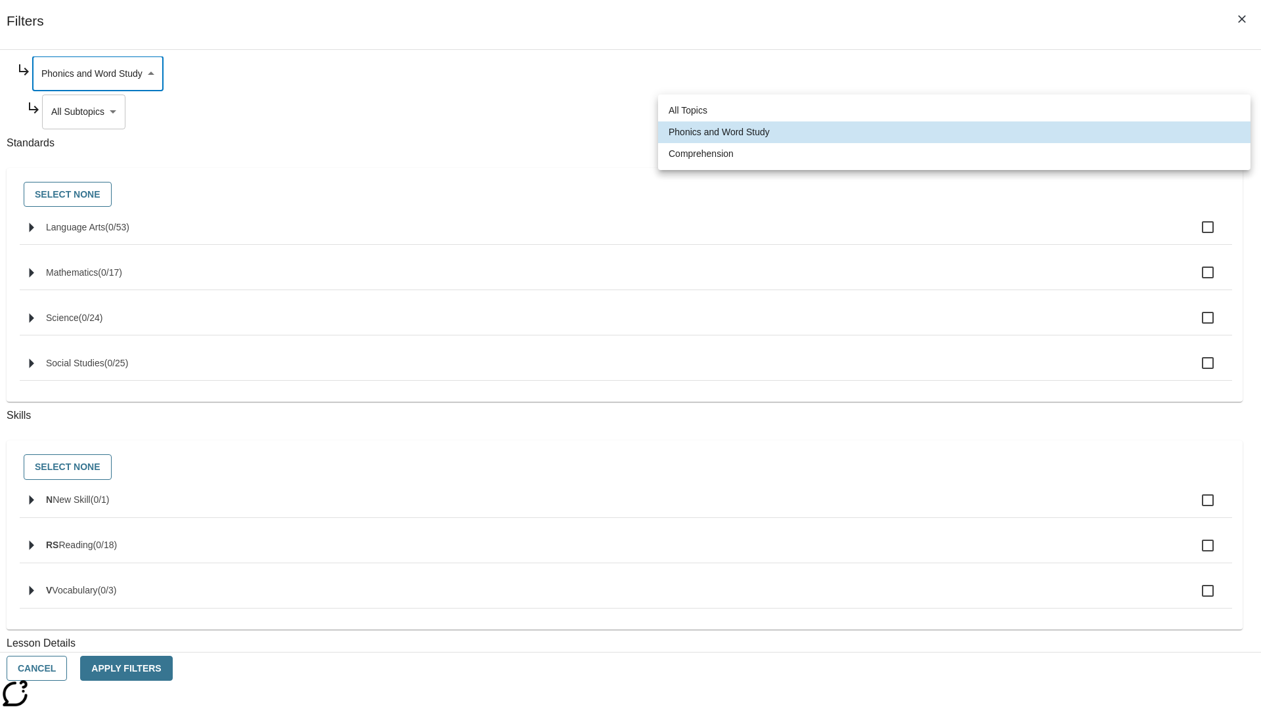
type input "252"
